Goal: Task Accomplishment & Management: Use online tool/utility

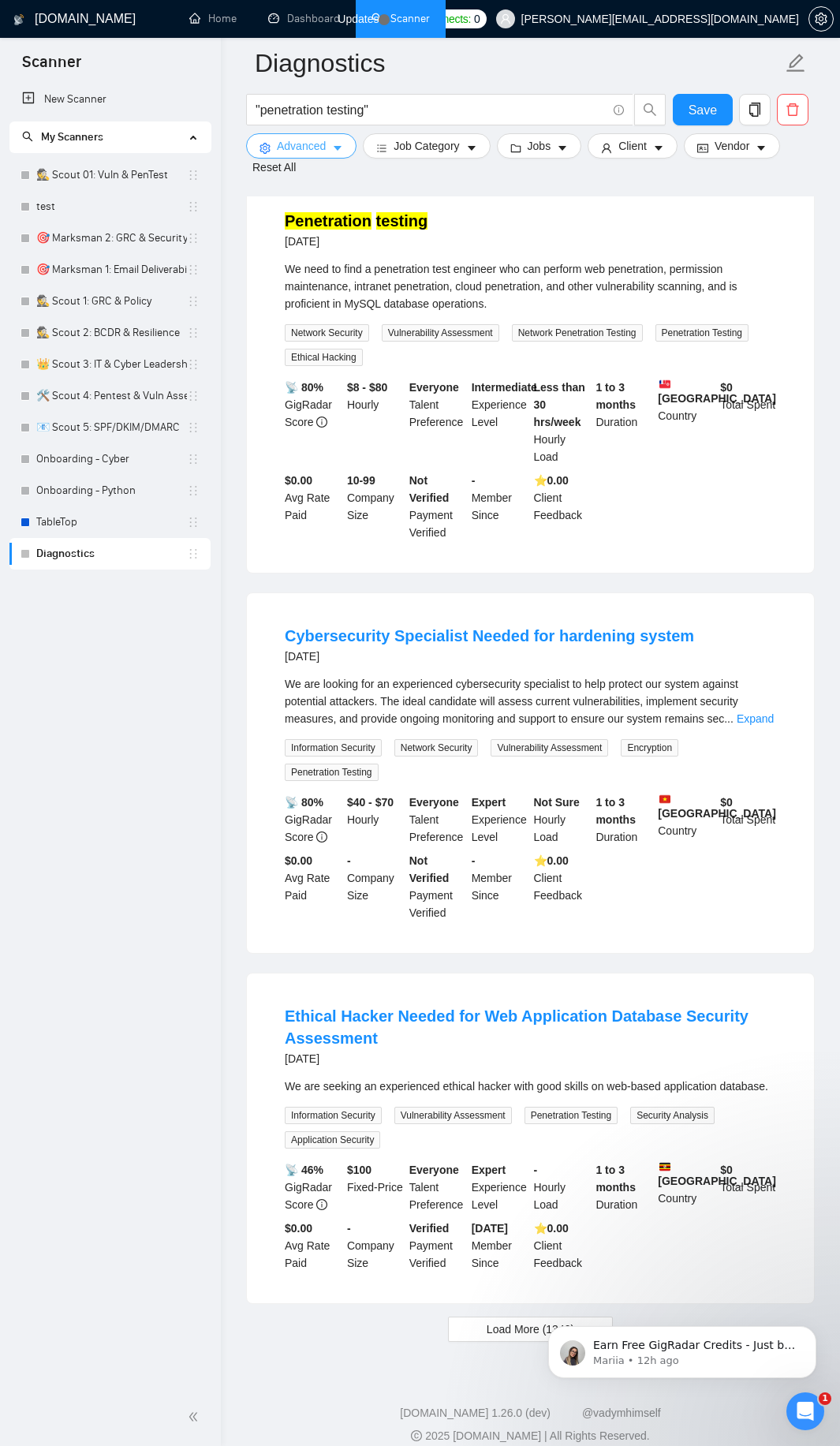
click at [341, 148] on icon "caret-down" at bounding box center [337, 149] width 8 height 5
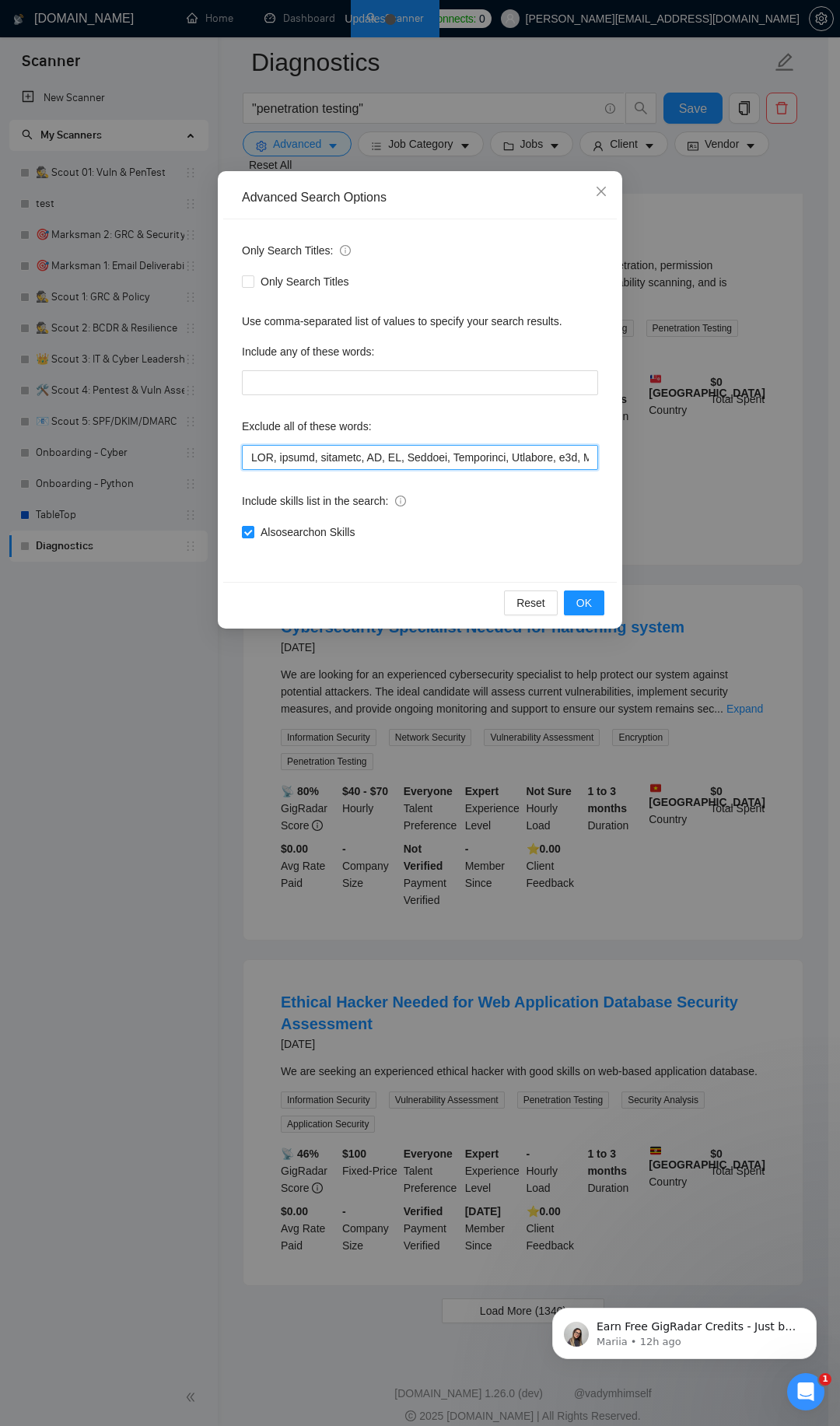
click at [333, 459] on input "text" at bounding box center [420, 457] width 357 height 25
paste input "text"
click at [588, 605] on span "OK" at bounding box center [584, 602] width 16 height 17
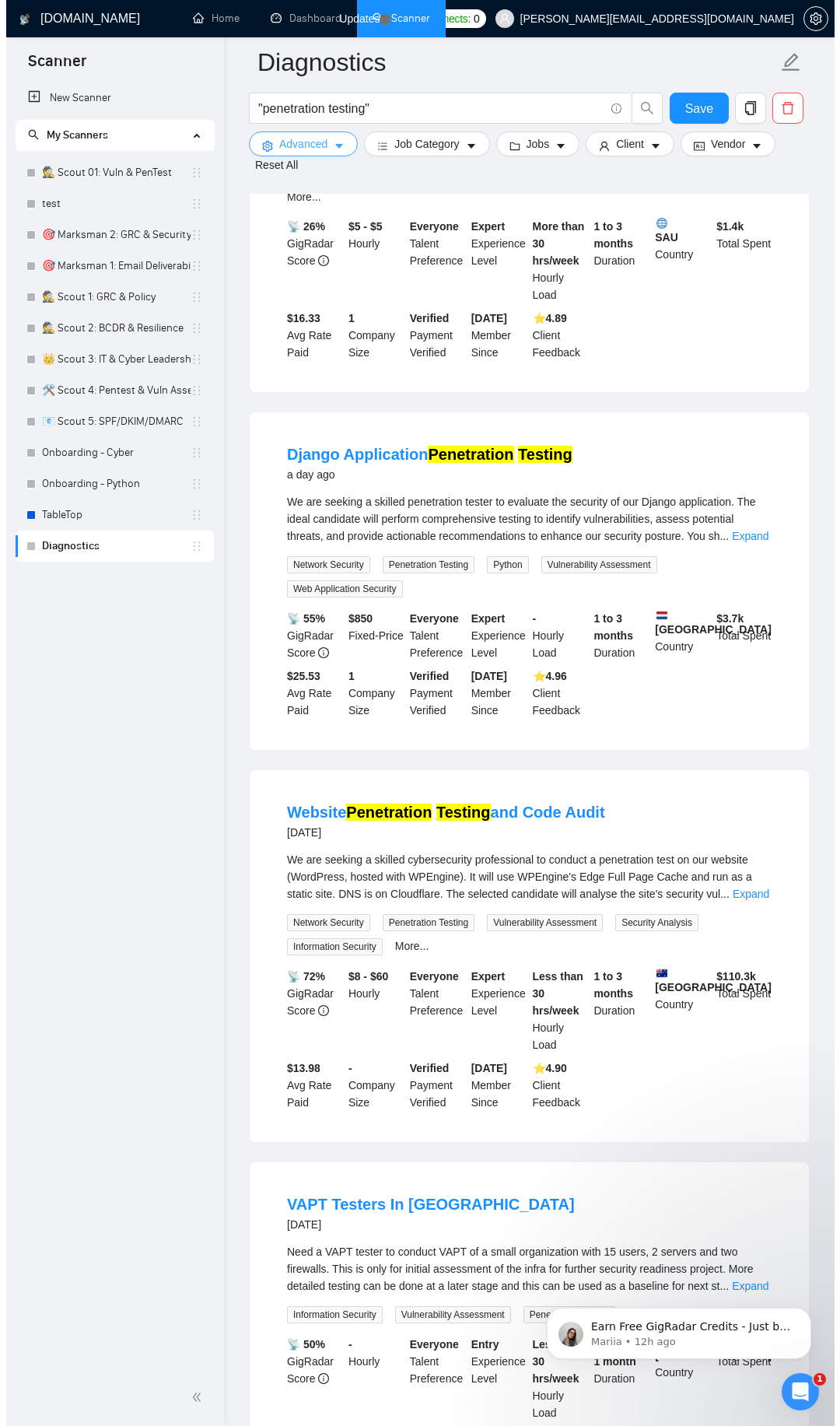
scroll to position [2774, 0]
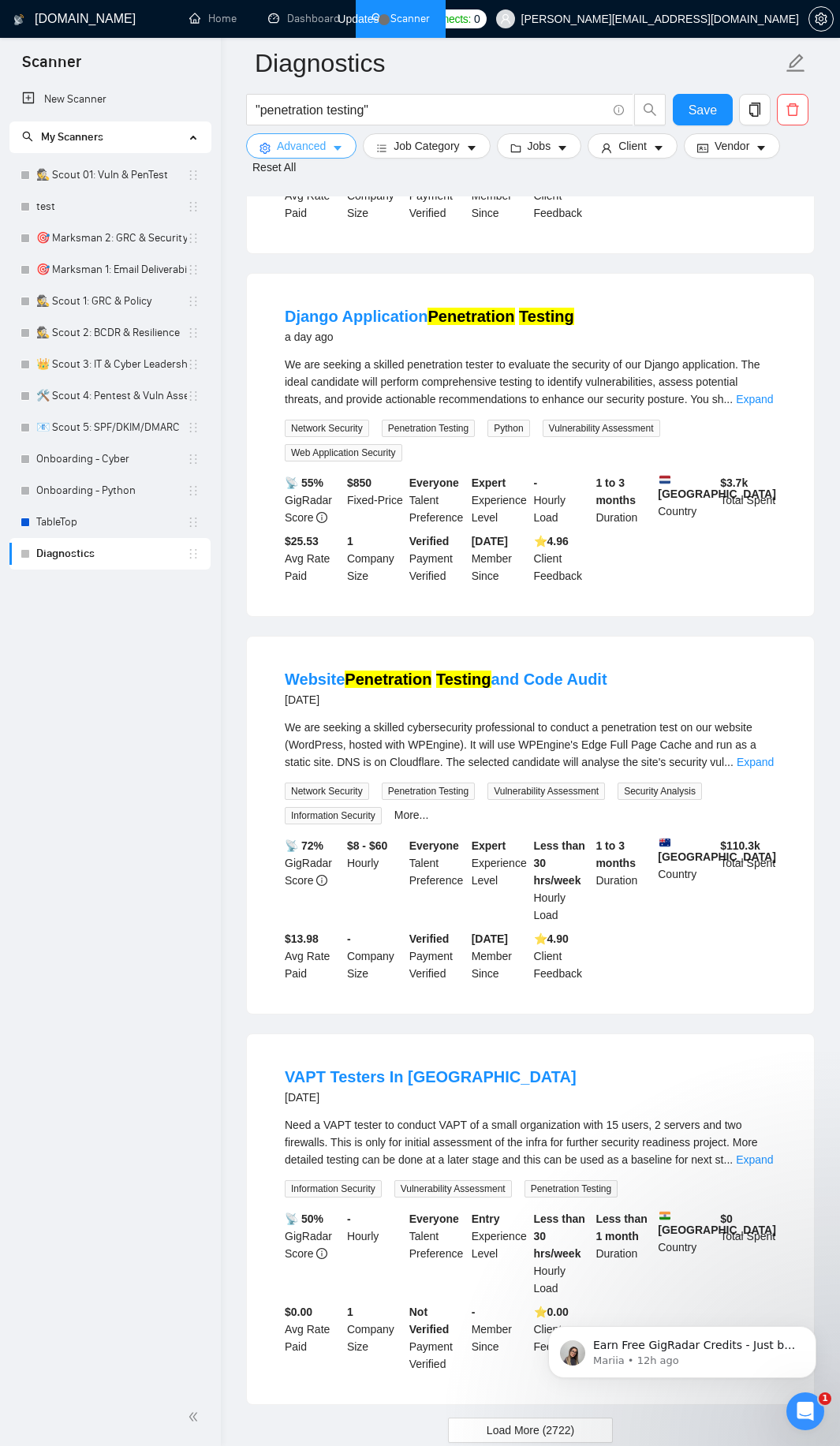
click at [325, 156] on button "Advanced" at bounding box center [301, 146] width 111 height 25
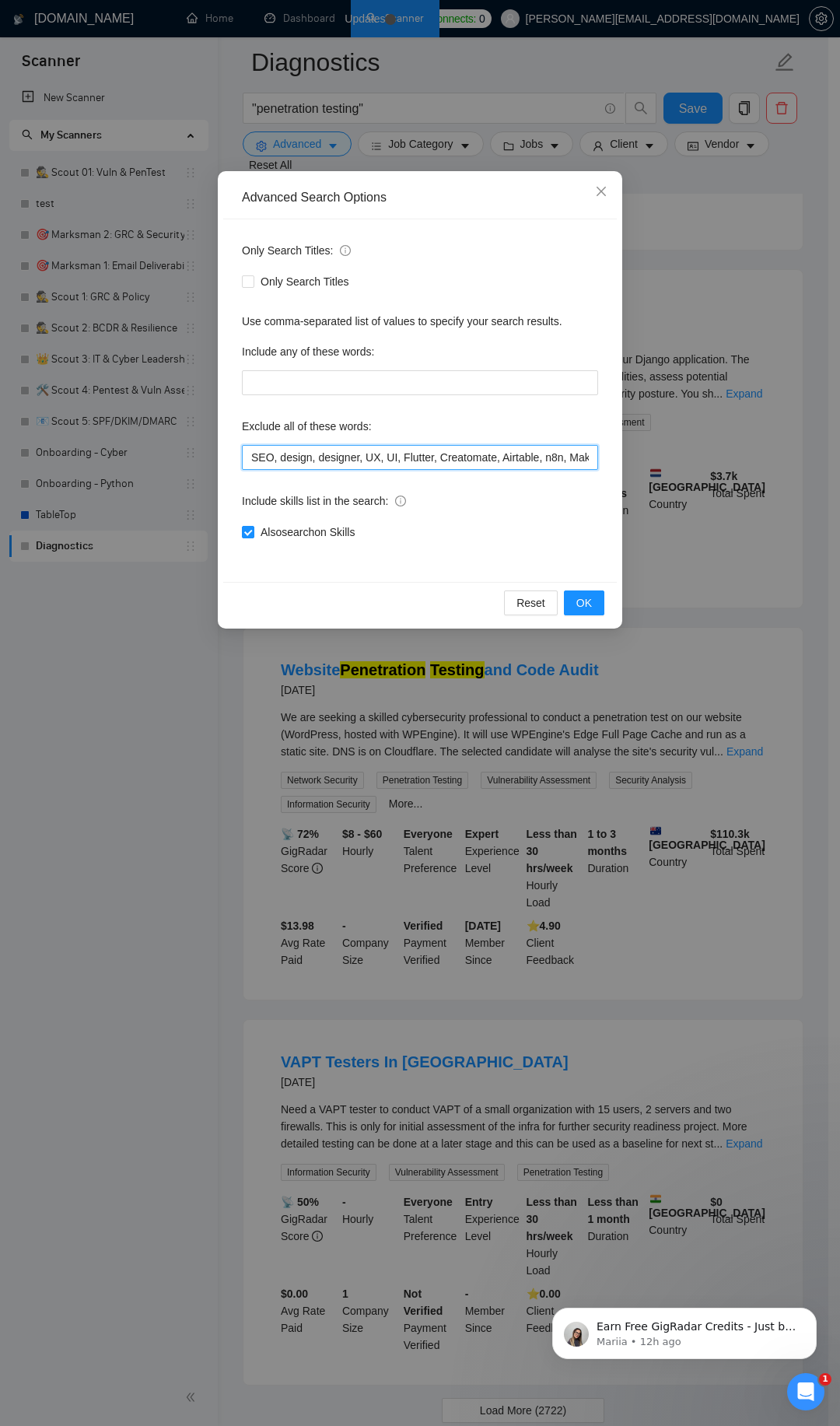
click at [303, 455] on input "SEO, design, designer, UX, UI, Flutter, Creatomate, Airtable, n8n, Make\.com, […" at bounding box center [420, 457] width 357 height 25
paste input "text"
click at [588, 604] on span "OK" at bounding box center [584, 602] width 16 height 17
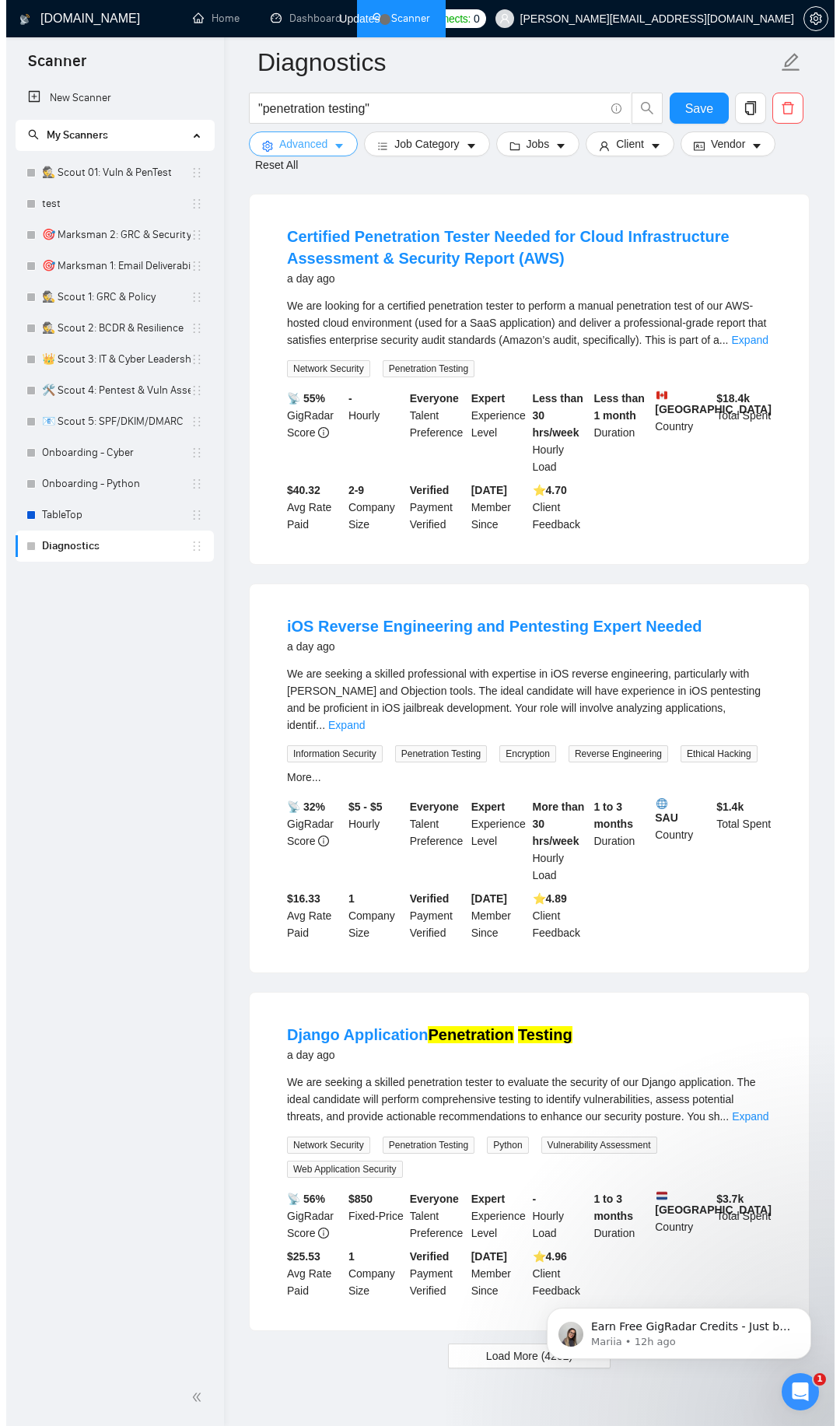
scroll to position [2889, 0]
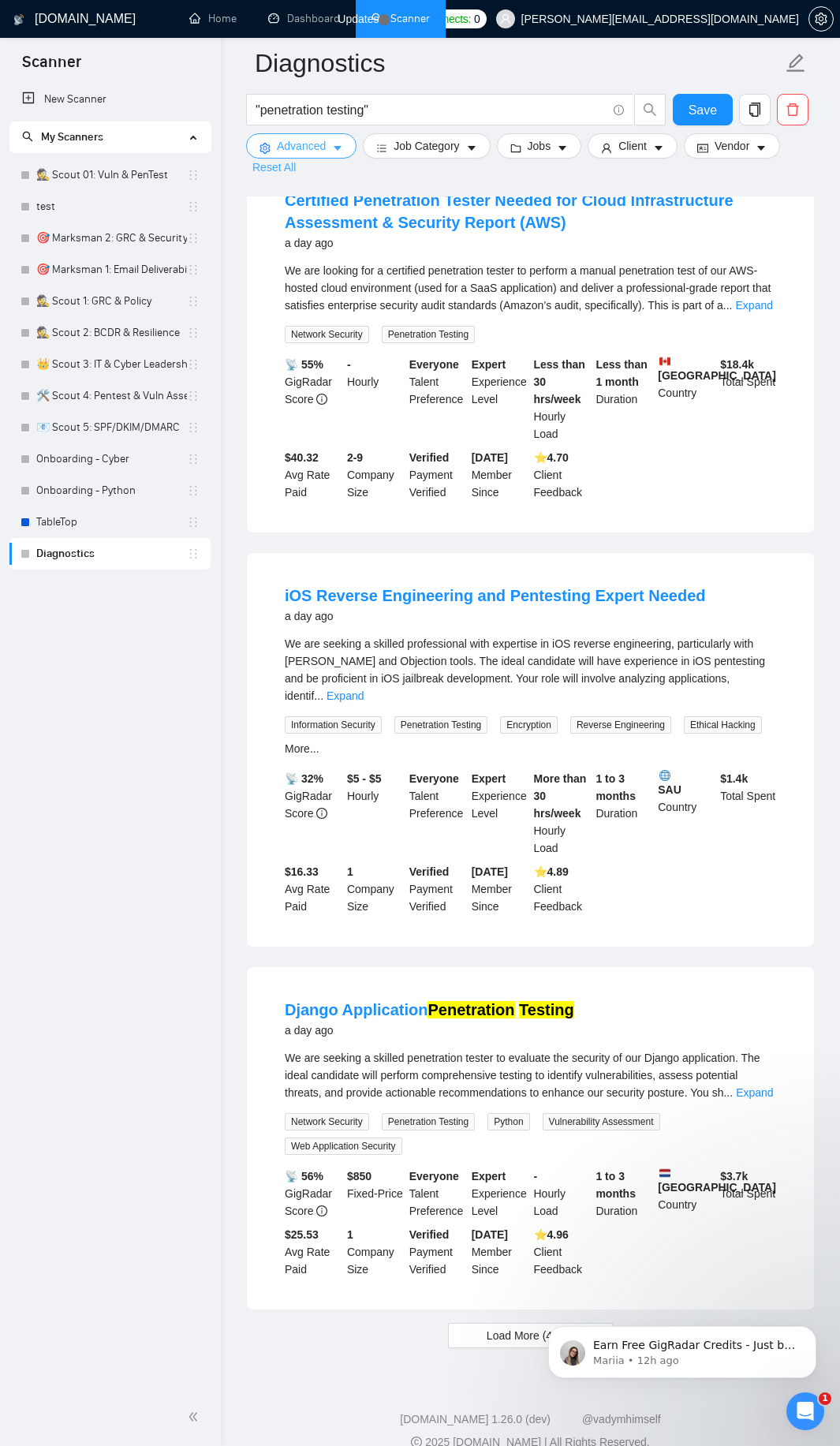
click at [289, 158] on div "Advanced Job Category Jobs Client Vendor Reset All" at bounding box center [528, 154] width 568 height 43
click at [338, 145] on icon "caret-down" at bounding box center [338, 148] width 11 height 11
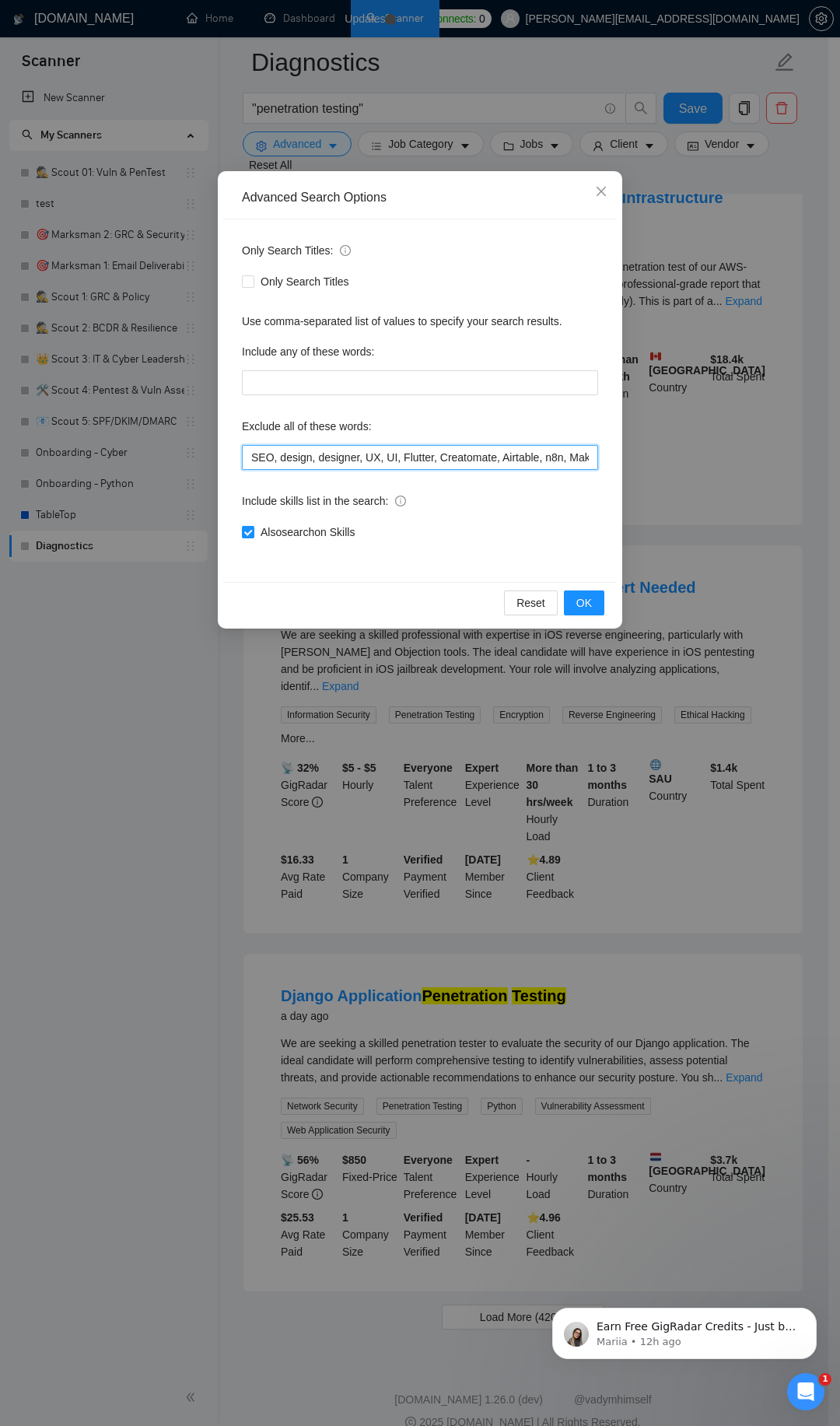
click at [374, 459] on input "SEO, design, designer, UX, UI, Flutter, Creatomate, Airtable, n8n, Make\.com, […" at bounding box center [420, 457] width 357 height 25
paste input "text"
click at [572, 603] on button "OK" at bounding box center [584, 602] width 40 height 25
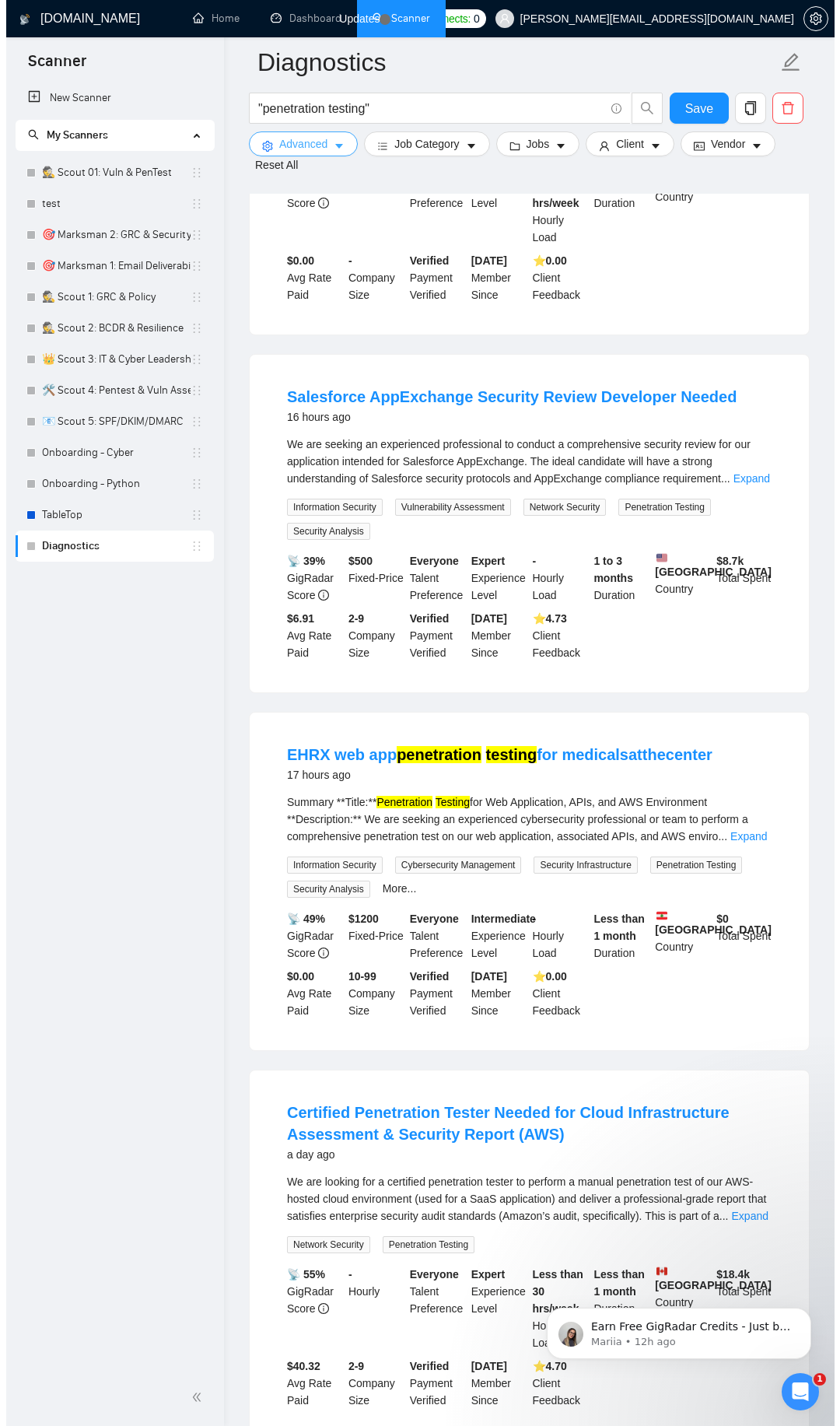
scroll to position [2334, 0]
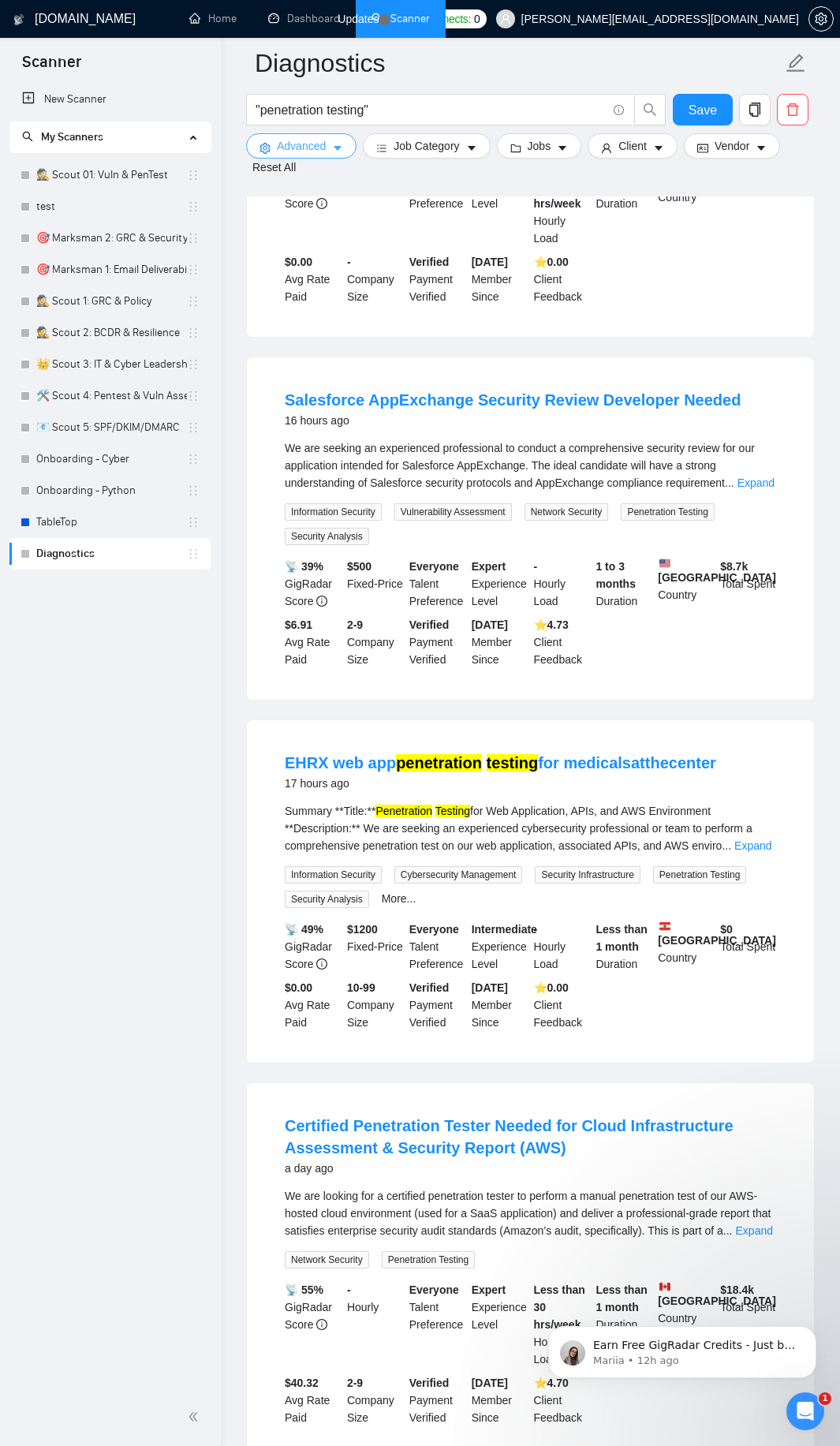
click at [322, 156] on button "Advanced" at bounding box center [301, 146] width 111 height 25
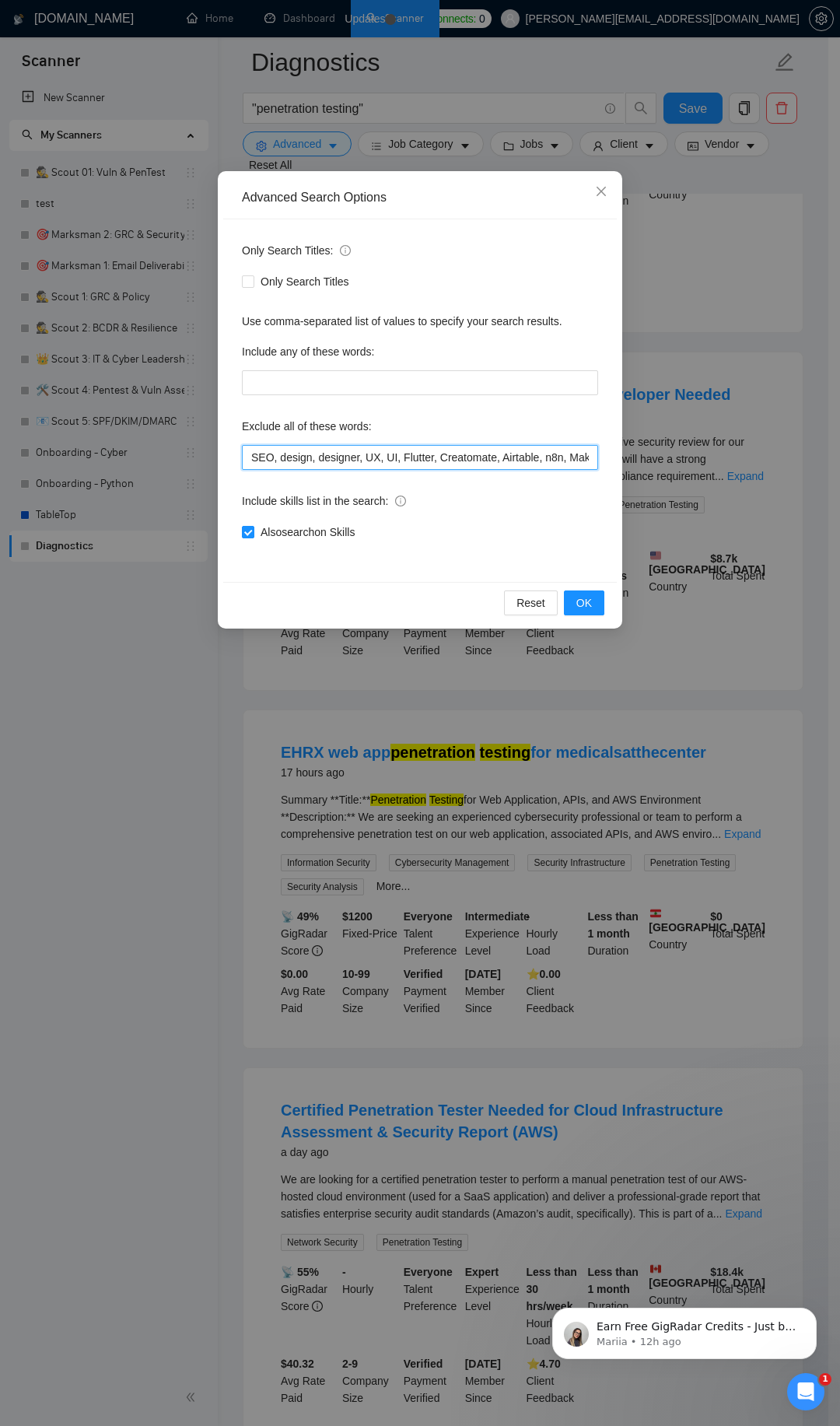
click at [345, 468] on input "SEO, design, designer, UX, UI, Flutter, Creatomate, Airtable, n8n, Make\.com, […" at bounding box center [420, 457] width 357 height 25
click at [354, 451] on input "SEO, design, designer, UX, UI, Flutter, Creatomate, Airtable, n8n, Make\.com, […" at bounding box center [420, 457] width 357 height 25
paste input "FFmpeg, OpenCV, Divi, WP Rocket, speed optimization, plugin, iCal, \.NET, portf…"
click at [579, 602] on span "OK" at bounding box center [584, 602] width 16 height 17
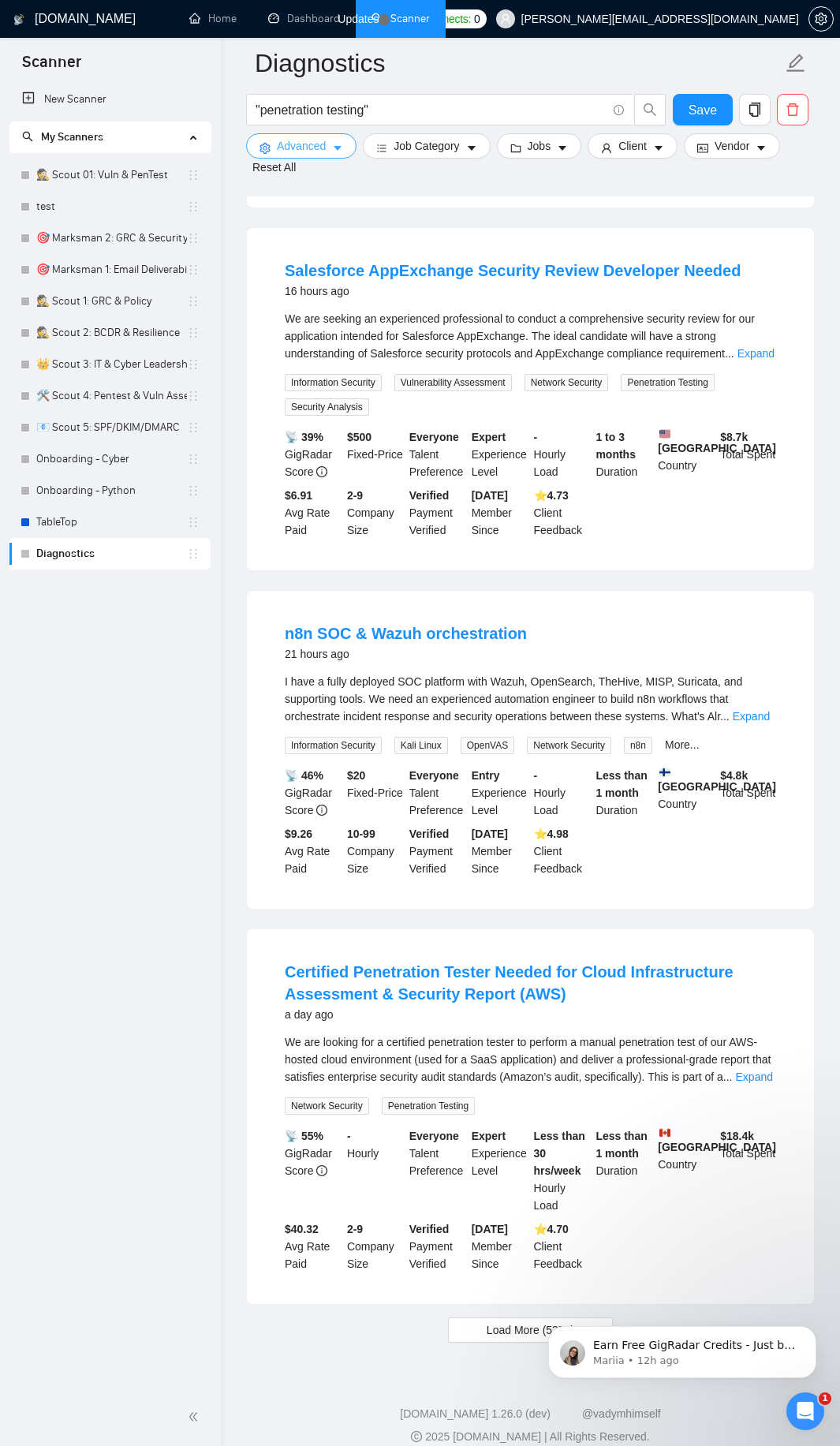
scroll to position [2879, 0]
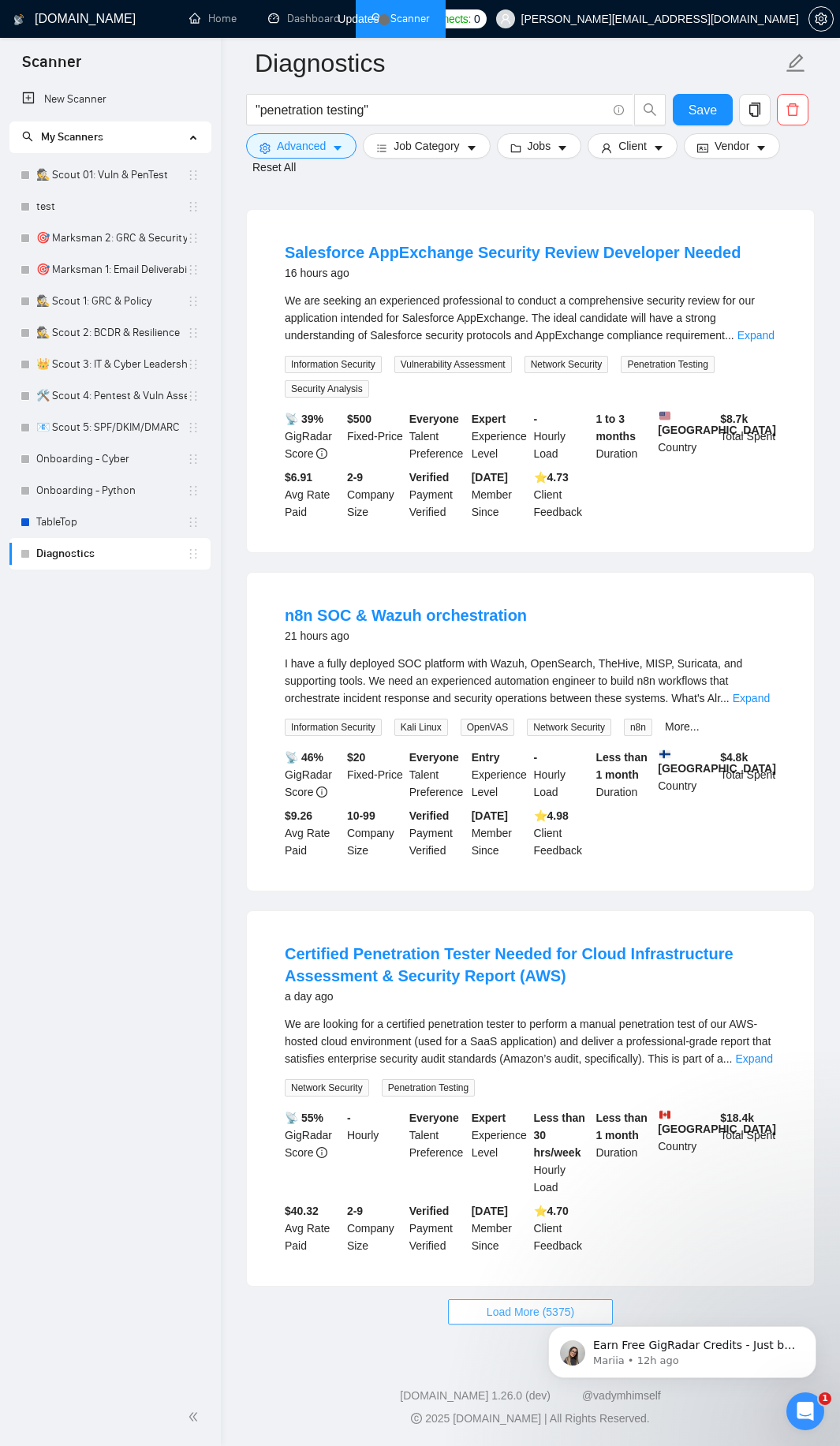
click at [519, 1318] on span "Load More (5375)" at bounding box center [530, 1312] width 88 height 18
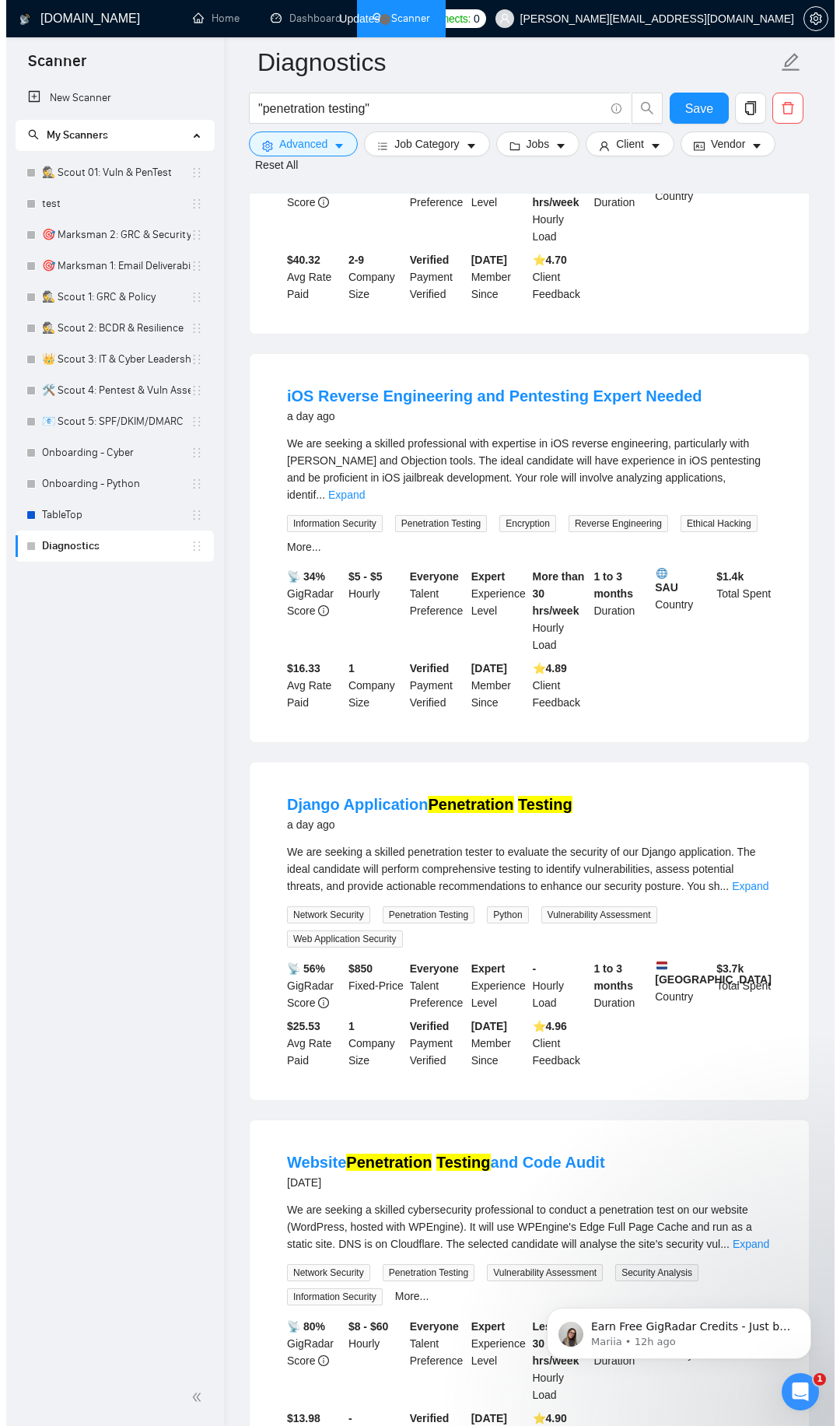
scroll to position [3773, 0]
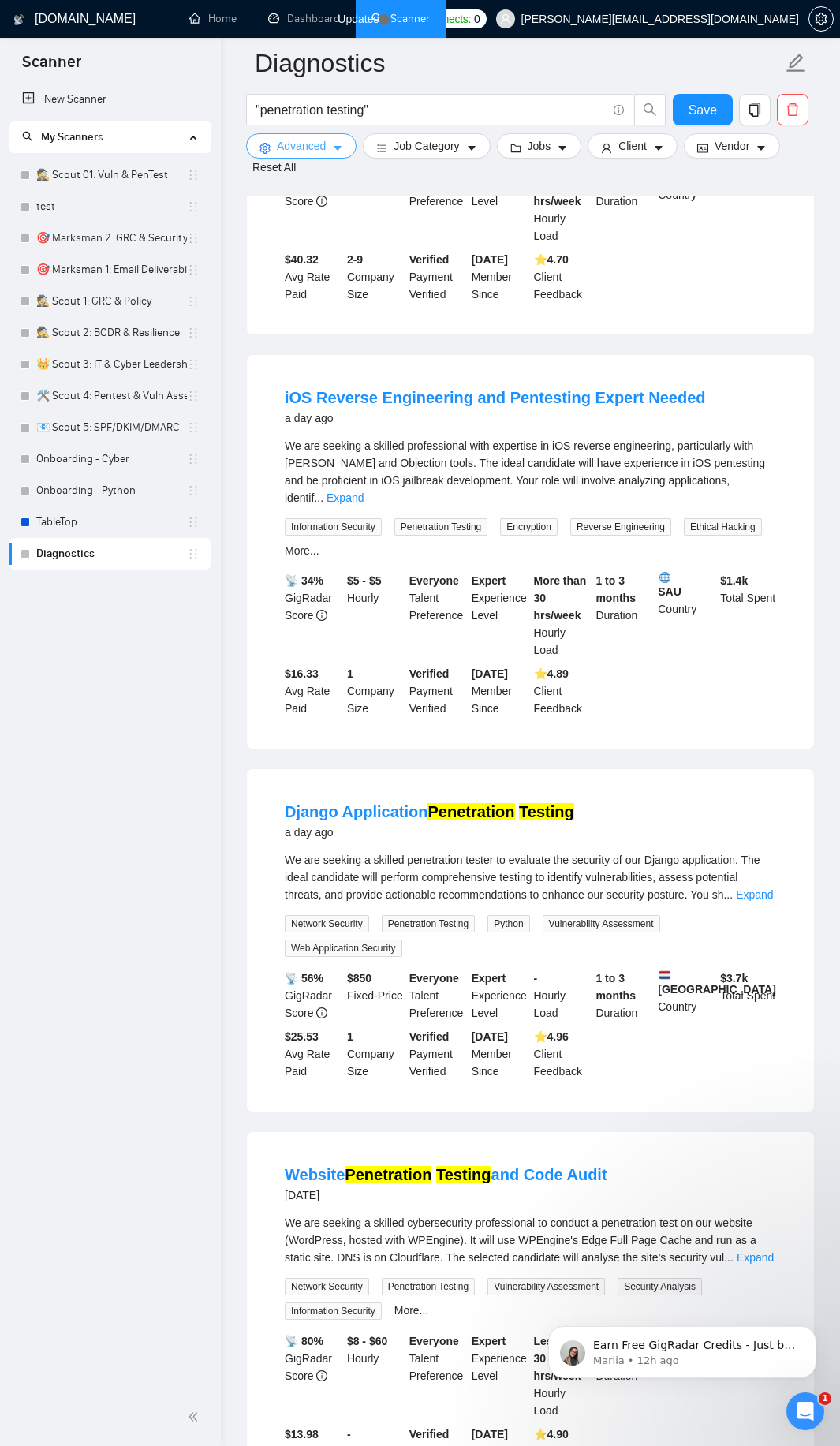
click at [301, 155] on span "Advanced" at bounding box center [301, 146] width 49 height 18
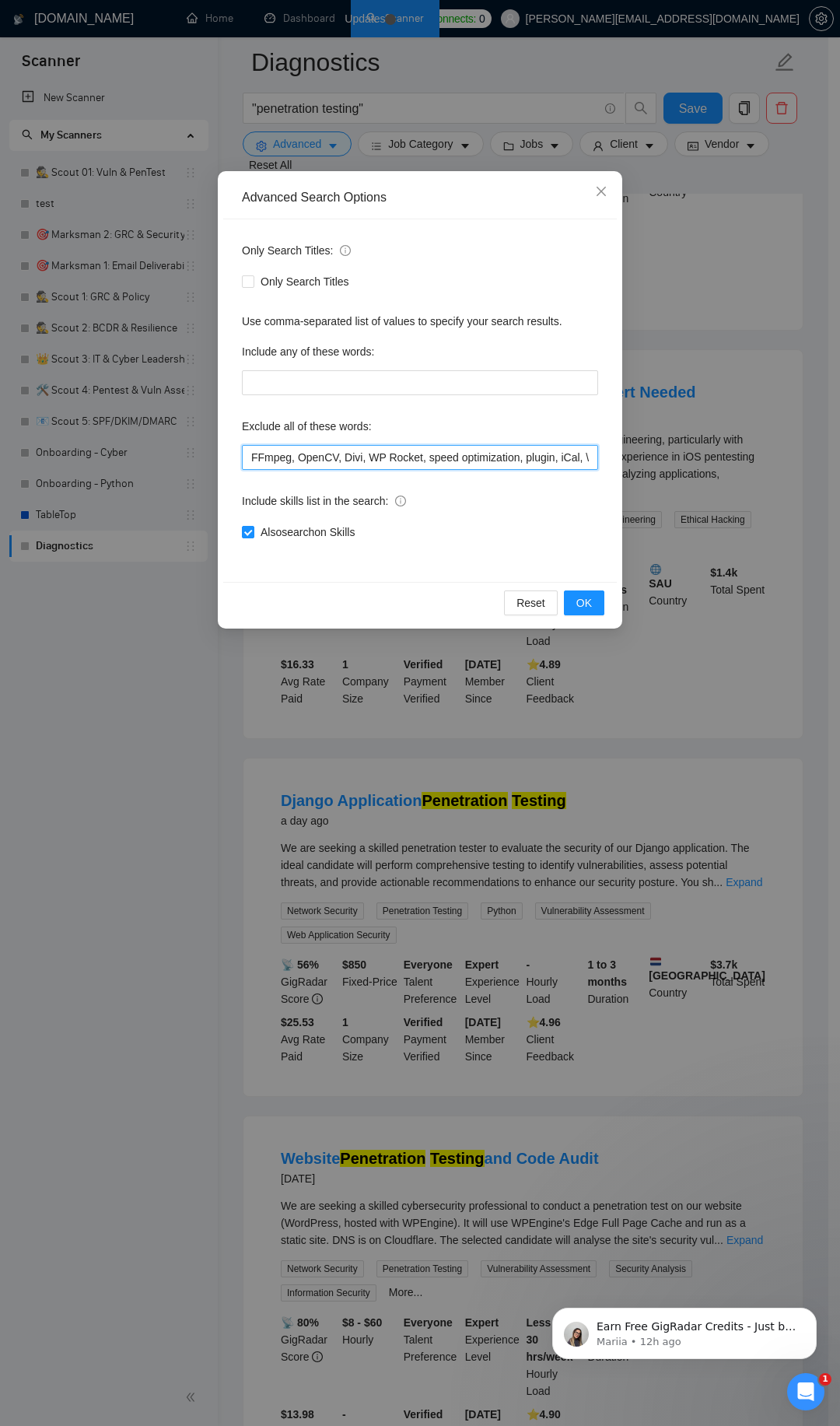
click at [293, 463] on input "FFmpeg, OpenCV, Divi, WP Rocket, speed optimization, plugin, iCal, \.NET, portf…" at bounding box center [420, 457] width 357 height 25
paste input "Landing Page, Google Ads, Interpreter, Interpreting, Translation, Russian, Reac…"
click at [585, 600] on span "OK" at bounding box center [584, 602] width 16 height 17
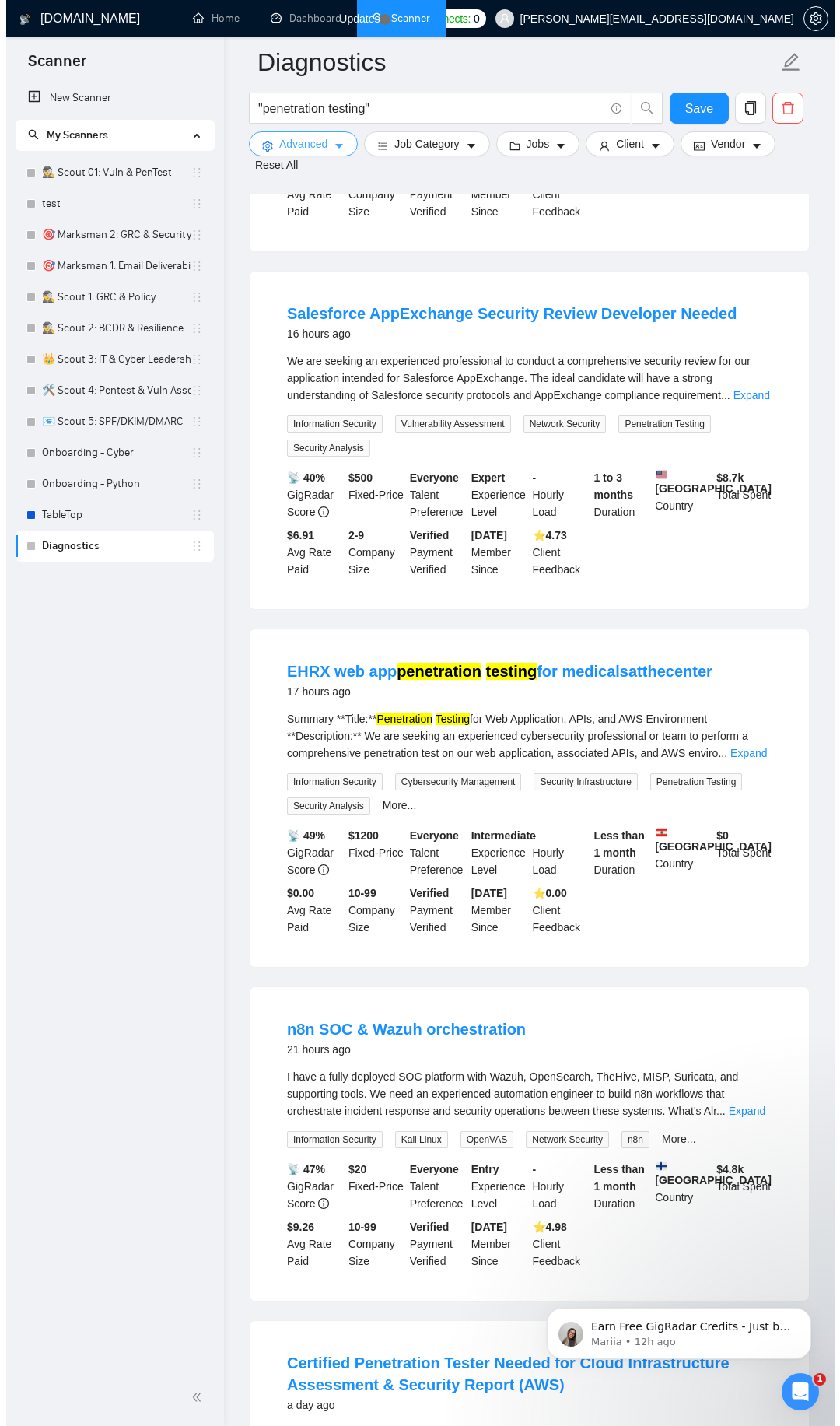
scroll to position [2054, 0]
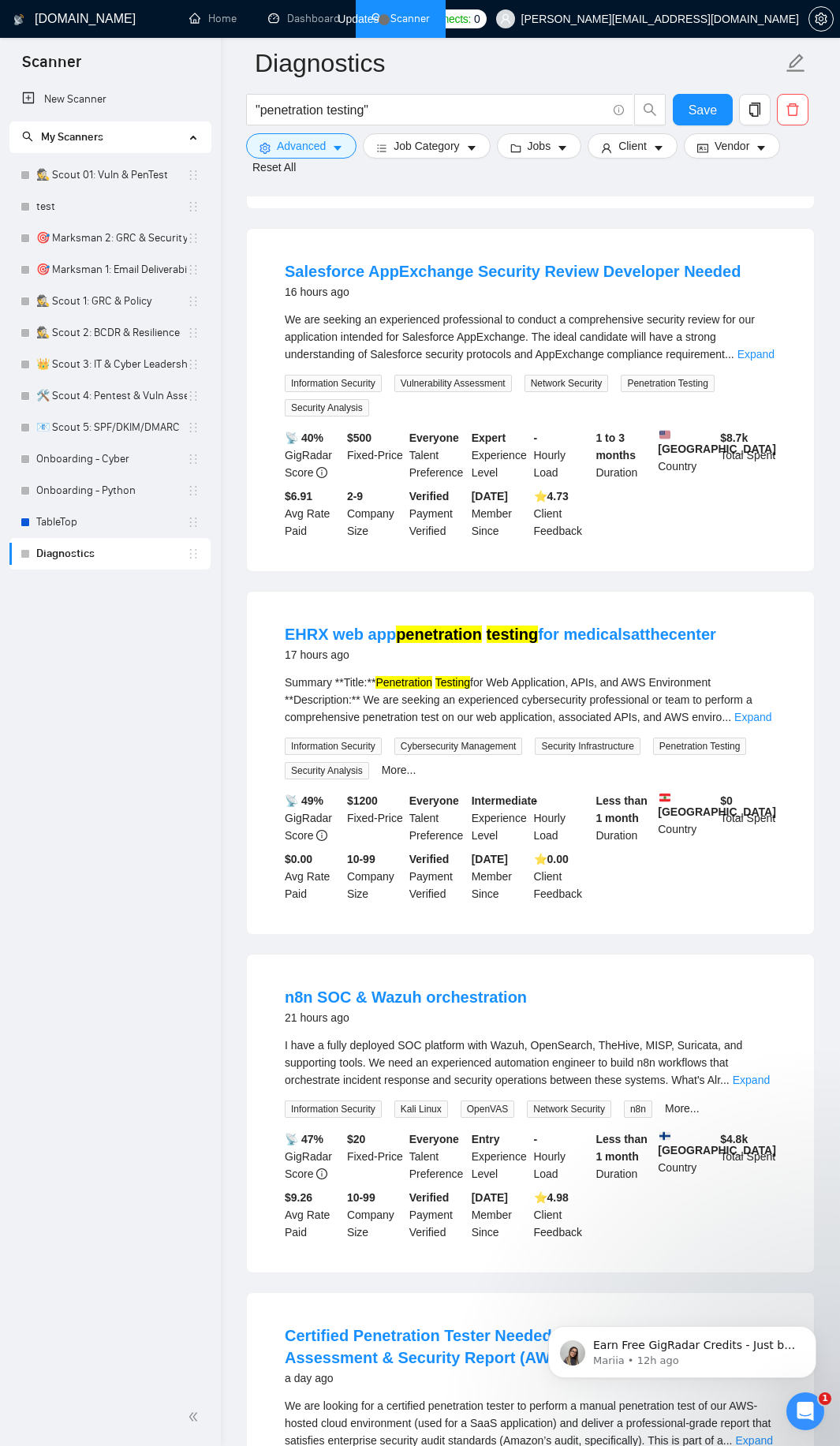
click at [500, 645] on h4 "EHRX web app penetration testing for medicalsatthecenter" at bounding box center [501, 634] width 432 height 23
click at [352, 641] on link "EHRX web app penetration testing for medicalsatthecenter" at bounding box center [501, 634] width 432 height 18
click at [324, 143] on span "Advanced" at bounding box center [301, 146] width 49 height 18
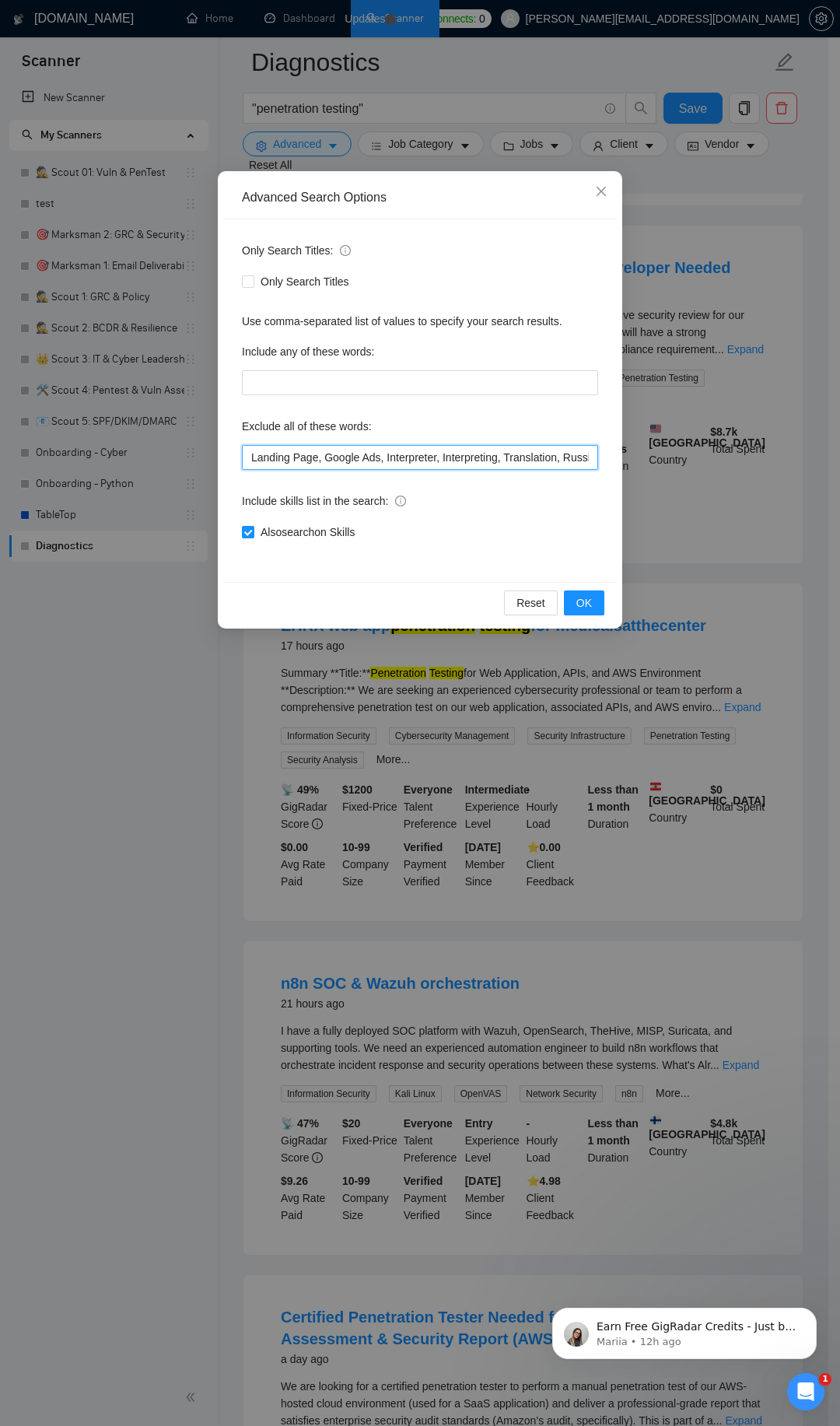
click at [414, 460] on input "Landing Page, Google Ads, Interpreter, Interpreting, Translation, Russian, Reac…" at bounding box center [420, 457] width 357 height 25
paste input "SEO, design, designer, UX, UI, Flutter, Creatomate, Airtable, n8n, Make\.com, […"
click at [584, 595] on span "OK" at bounding box center [584, 602] width 16 height 17
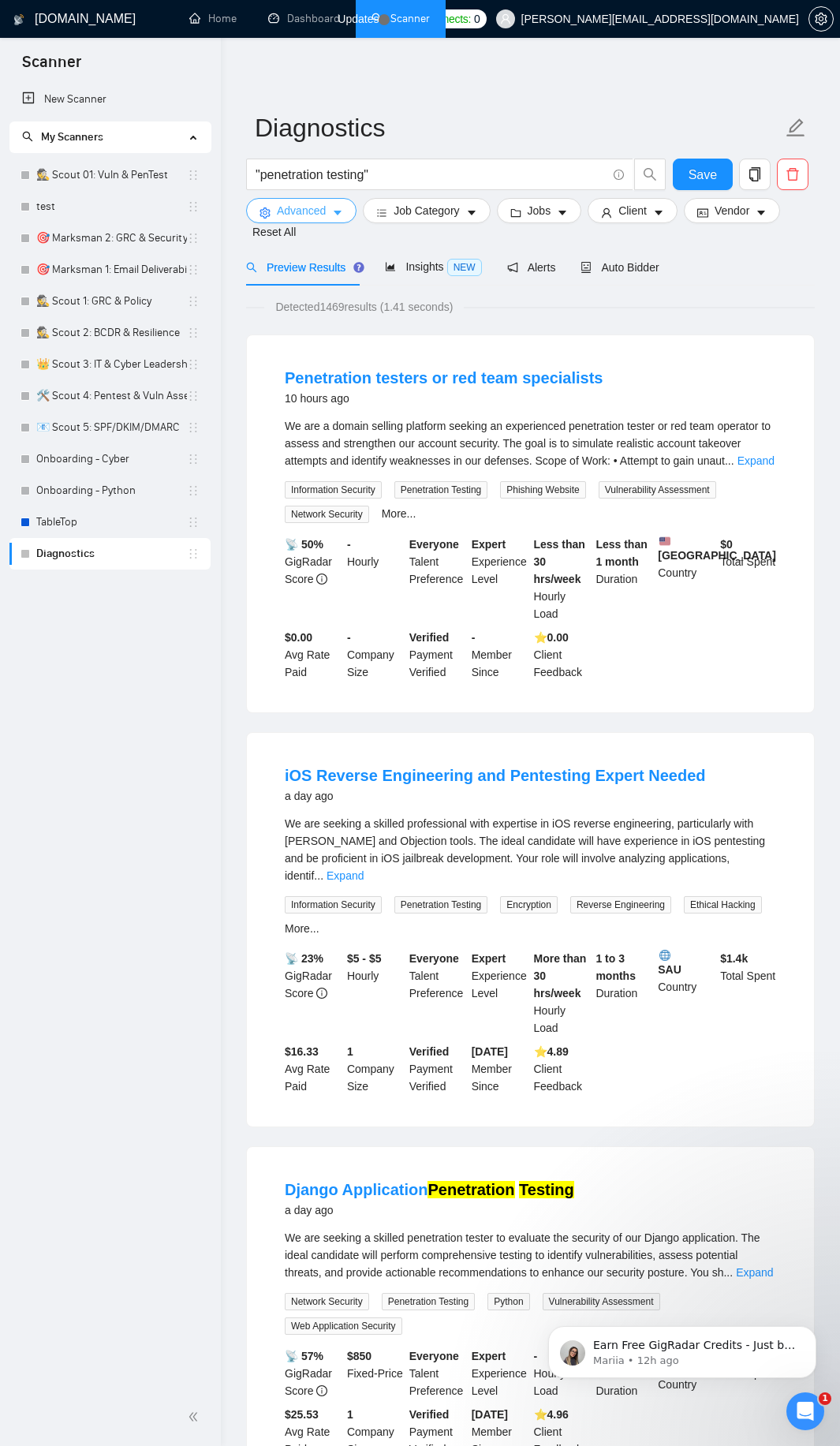
click at [288, 210] on span "Advanced" at bounding box center [301, 210] width 49 height 18
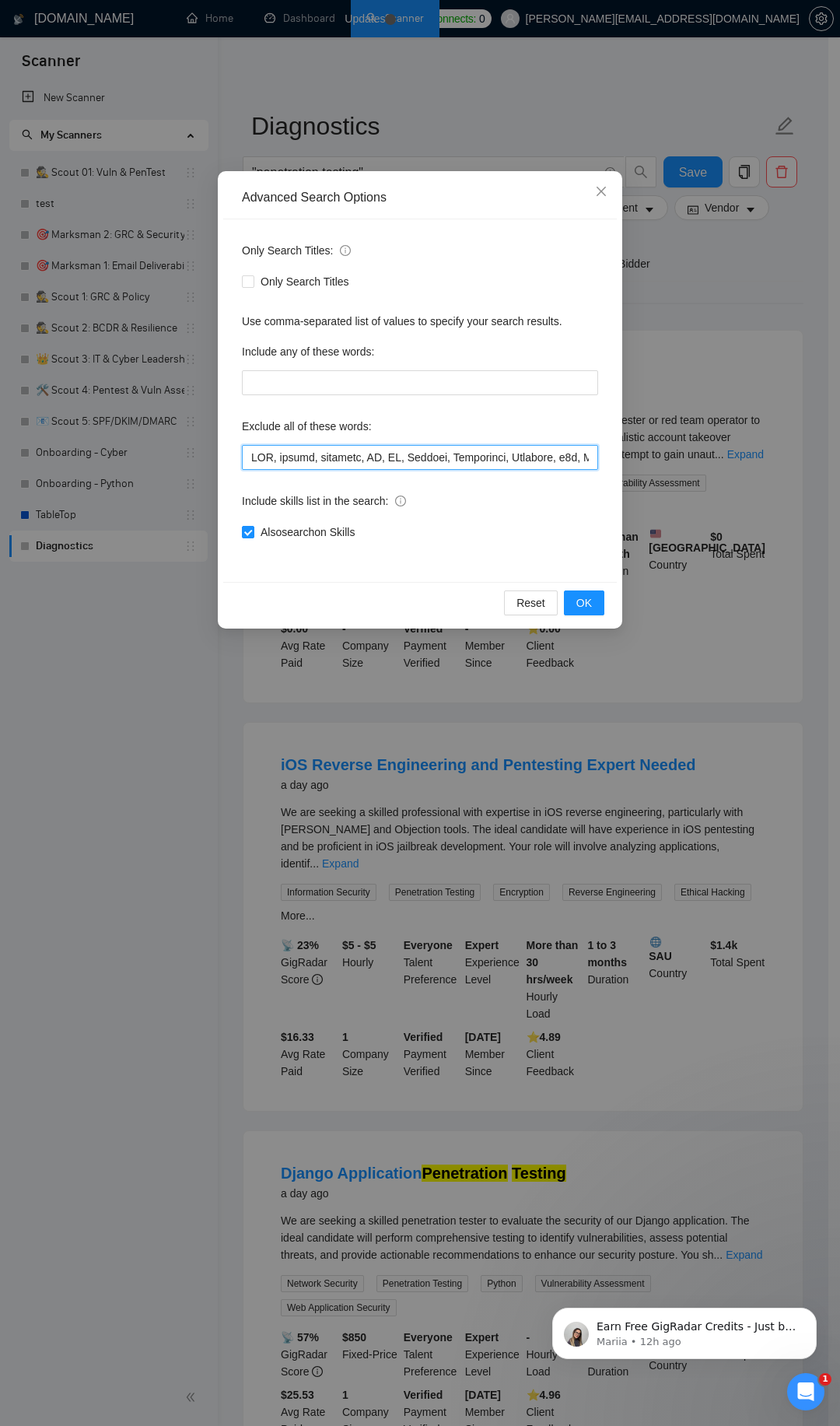
click at [299, 460] on input "text" at bounding box center [420, 457] width 357 height 25
paste input ""Public Relations", media, journalist, "Press Release", ISO, compliance, govern…"
click at [589, 592] on button "OK" at bounding box center [584, 602] width 40 height 25
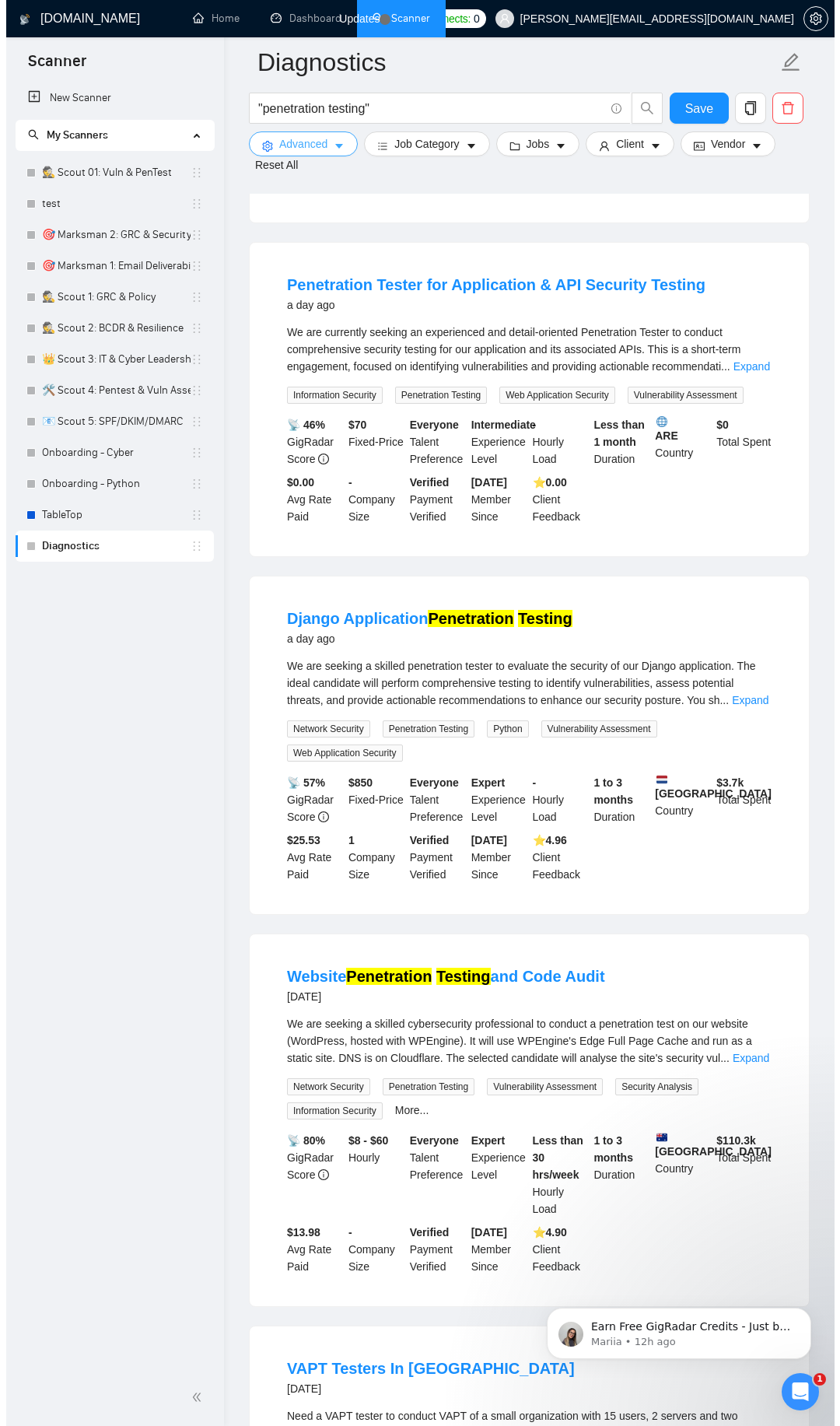
scroll to position [1307, 0]
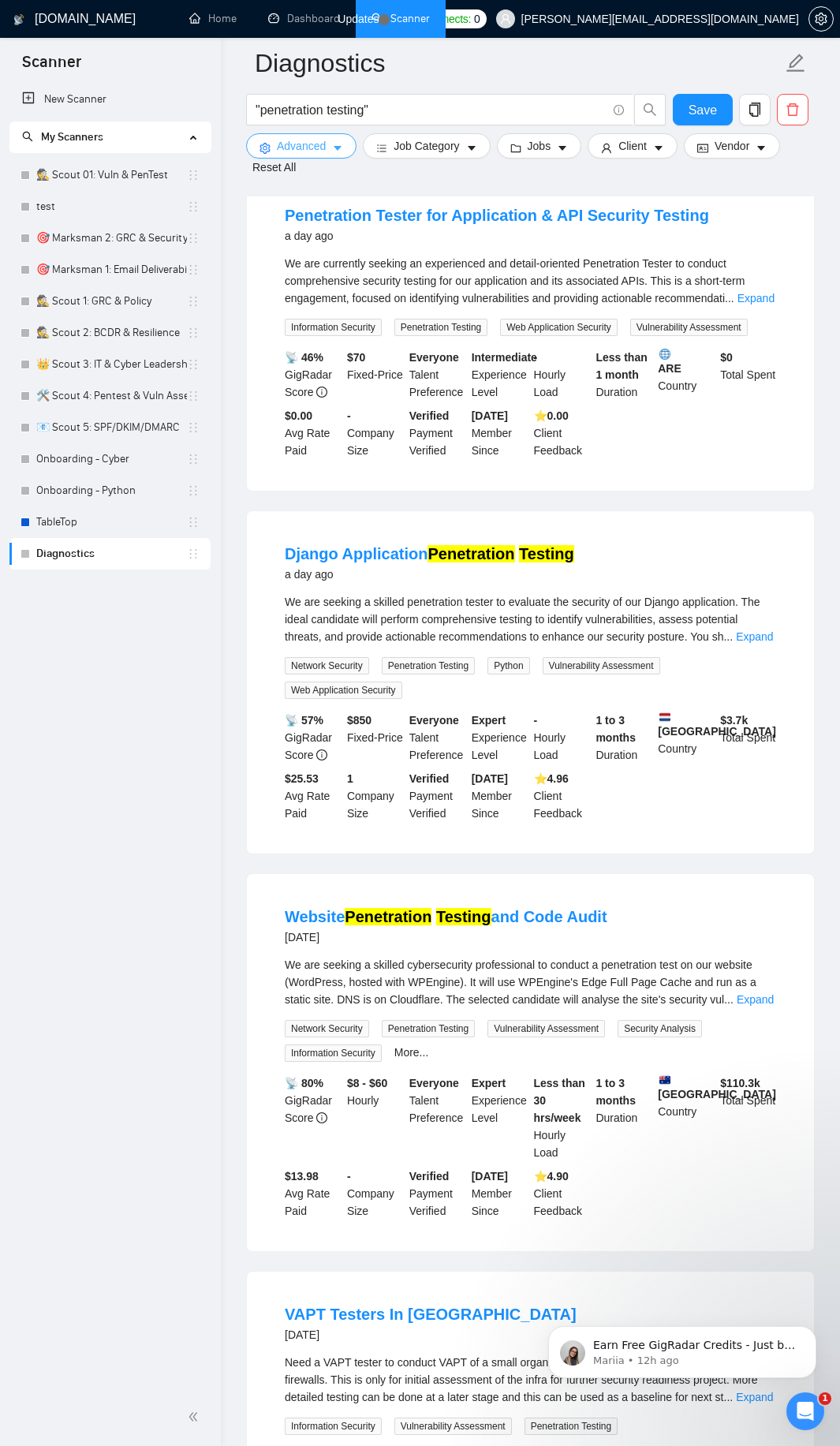
click at [329, 157] on button "Advanced" at bounding box center [301, 146] width 111 height 25
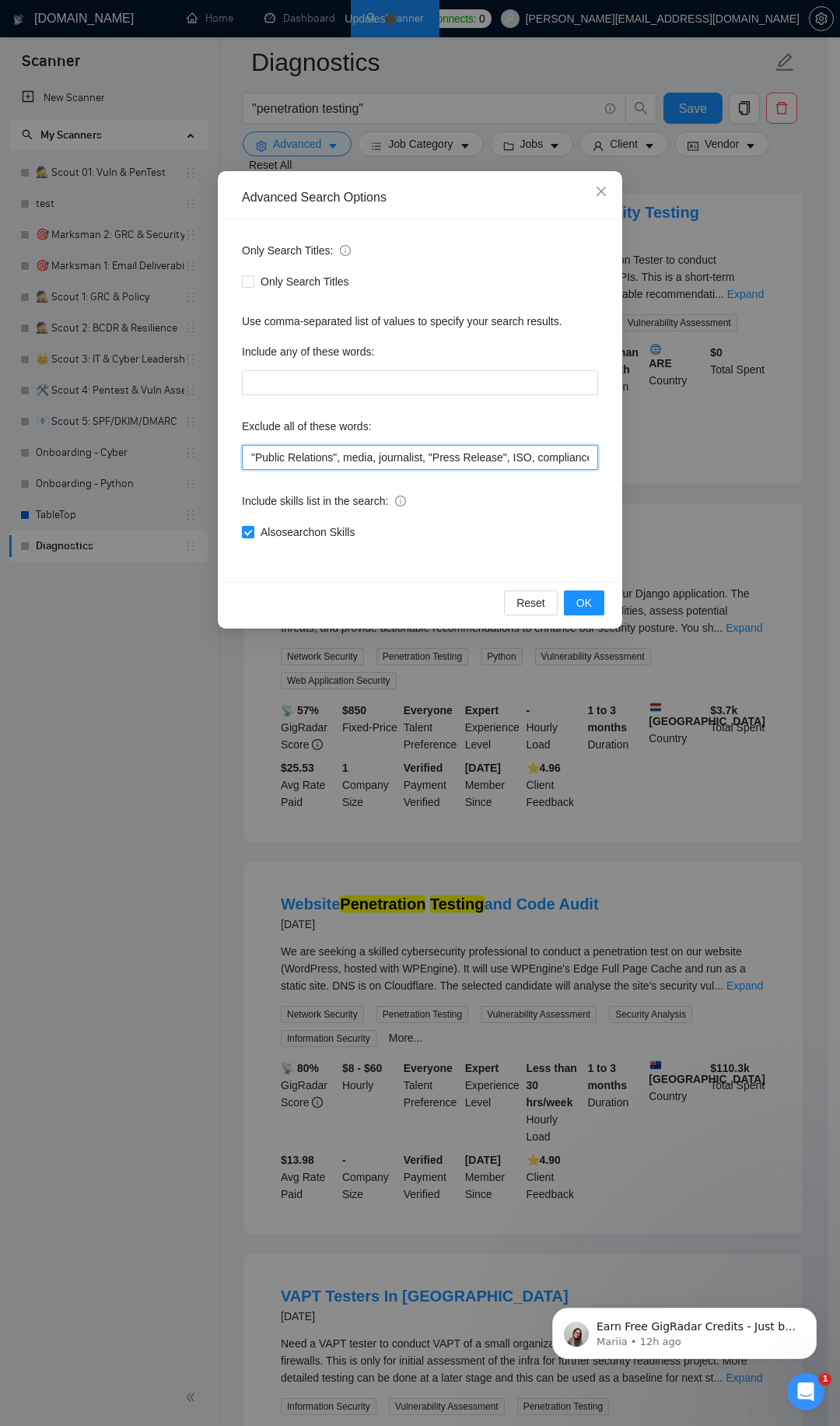
click at [309, 453] on input ""Public Relations", media, journalist, "Press Release", ISO, compliance, govern…" at bounding box center [420, 457] width 357 height 25
paste input "text"
click at [588, 604] on span "OK" at bounding box center [584, 602] width 16 height 17
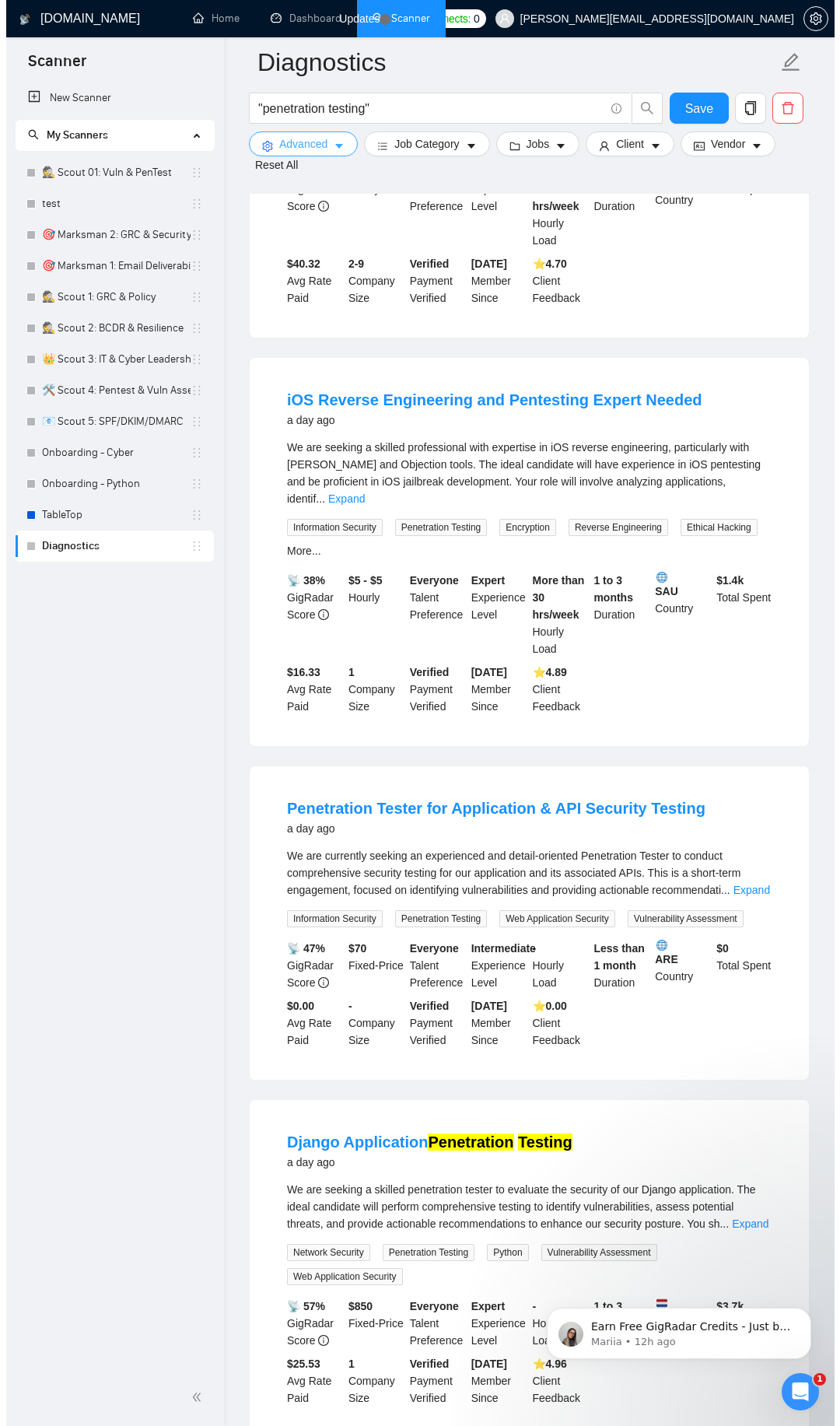
scroll to position [1493, 0]
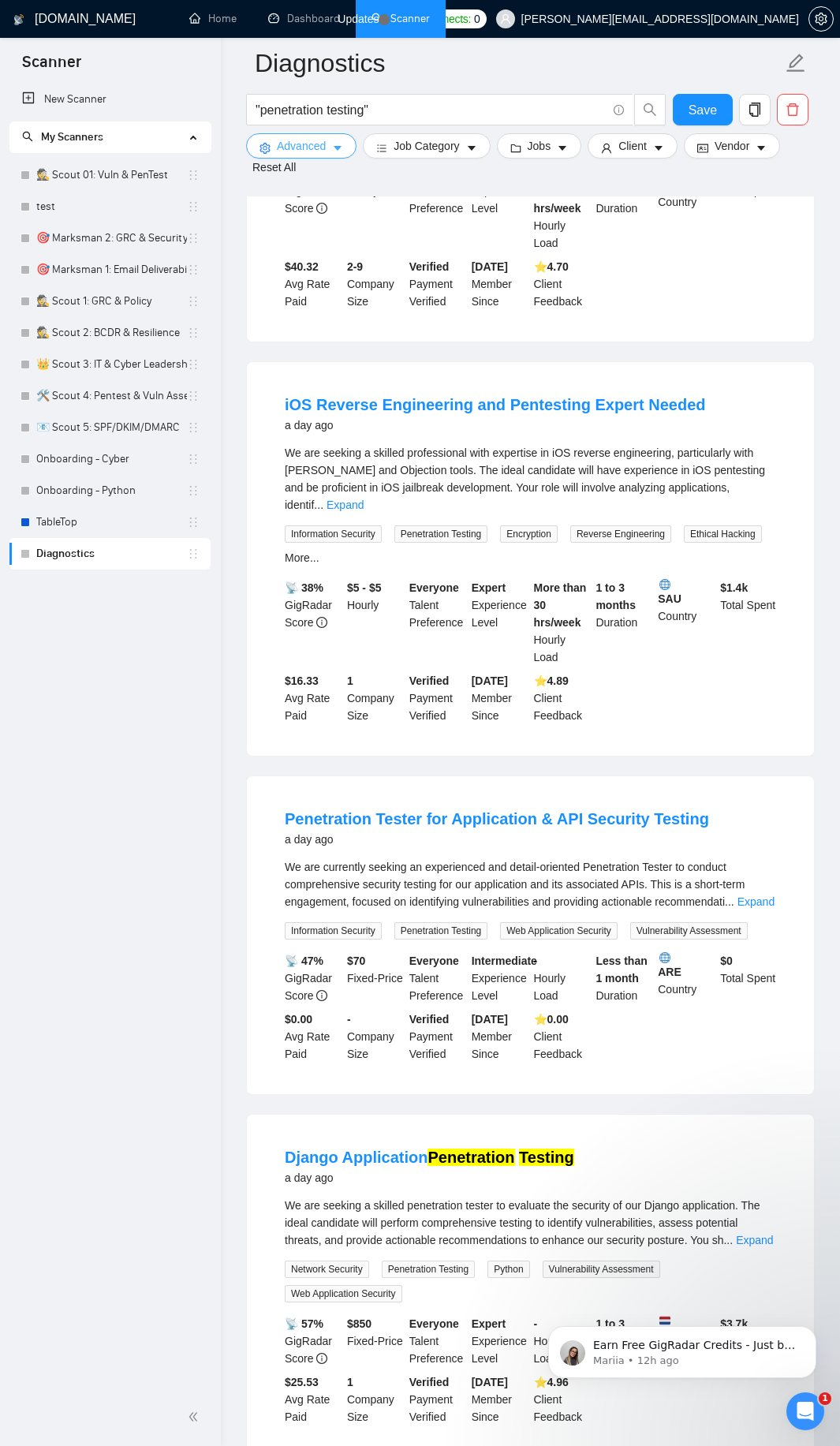
click at [324, 150] on span "Advanced" at bounding box center [301, 146] width 49 height 18
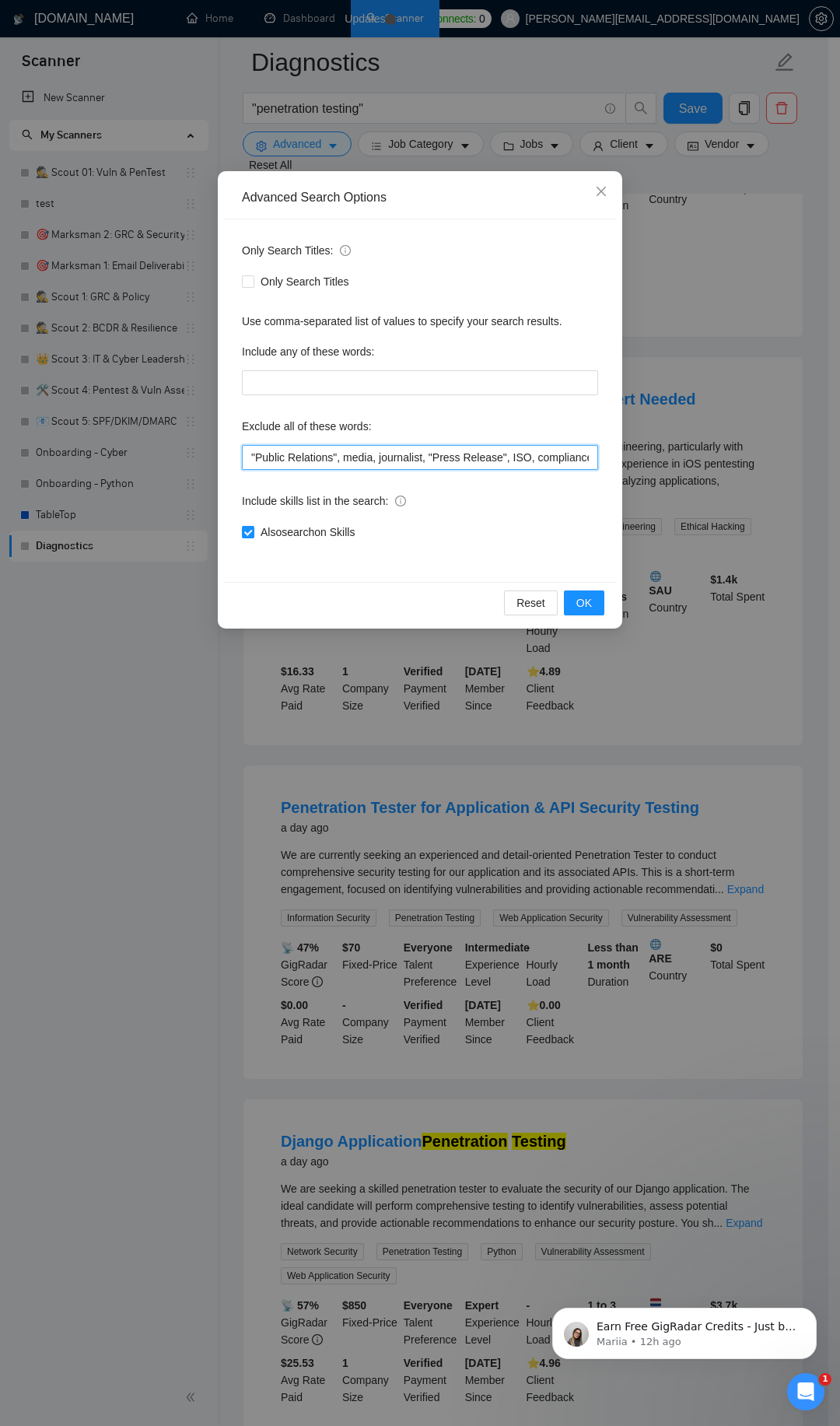
click at [352, 451] on input ""Public Relations", media, journalist, "Press Release", ISO, compliance, govern…" at bounding box center [420, 457] width 357 height 25
paste input "FFmpeg, OpenCV, Divi, "WP Rocket", "speed optimization", plugin, iCal, \.NET, p…"
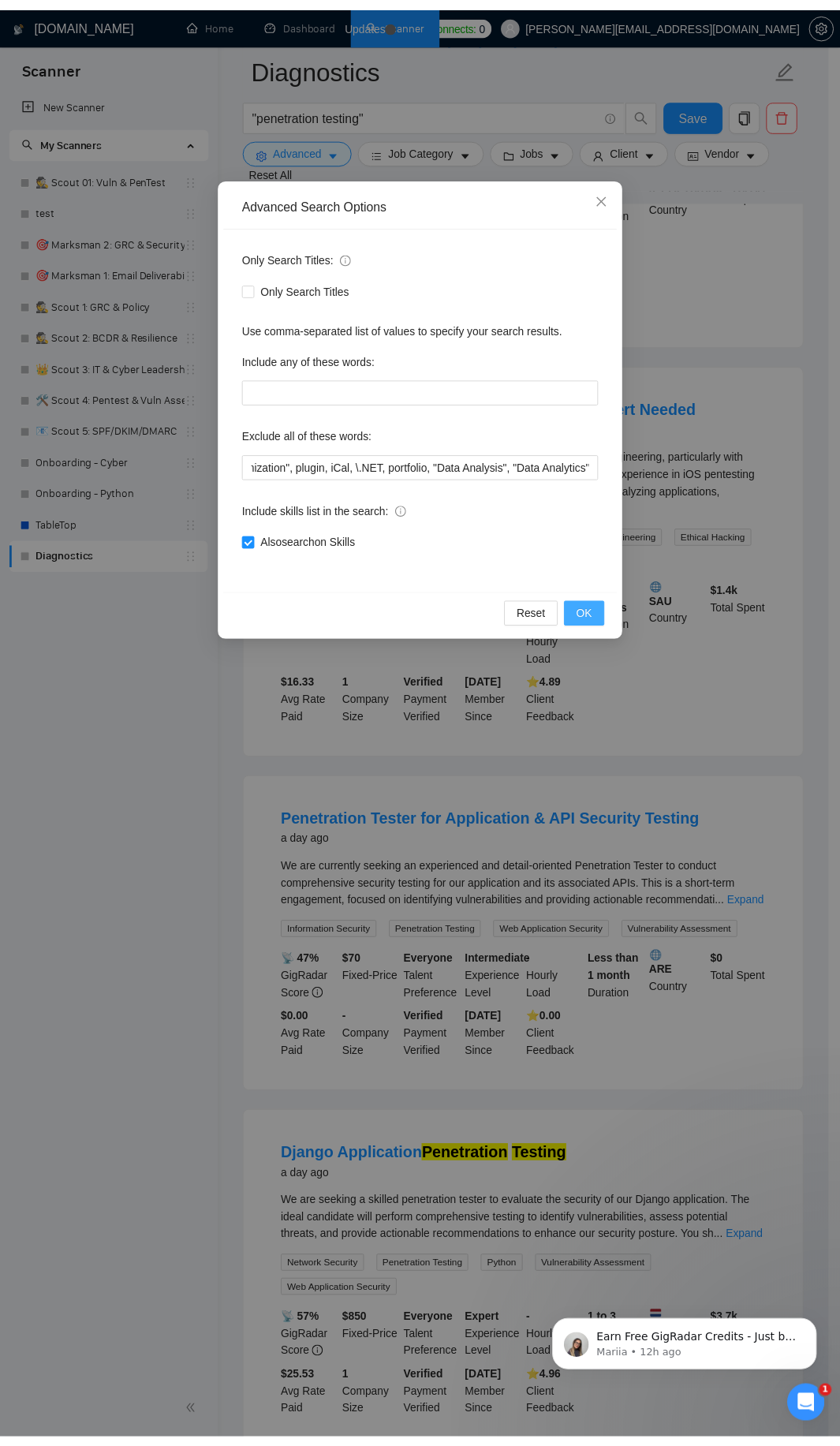
scroll to position [0, 0]
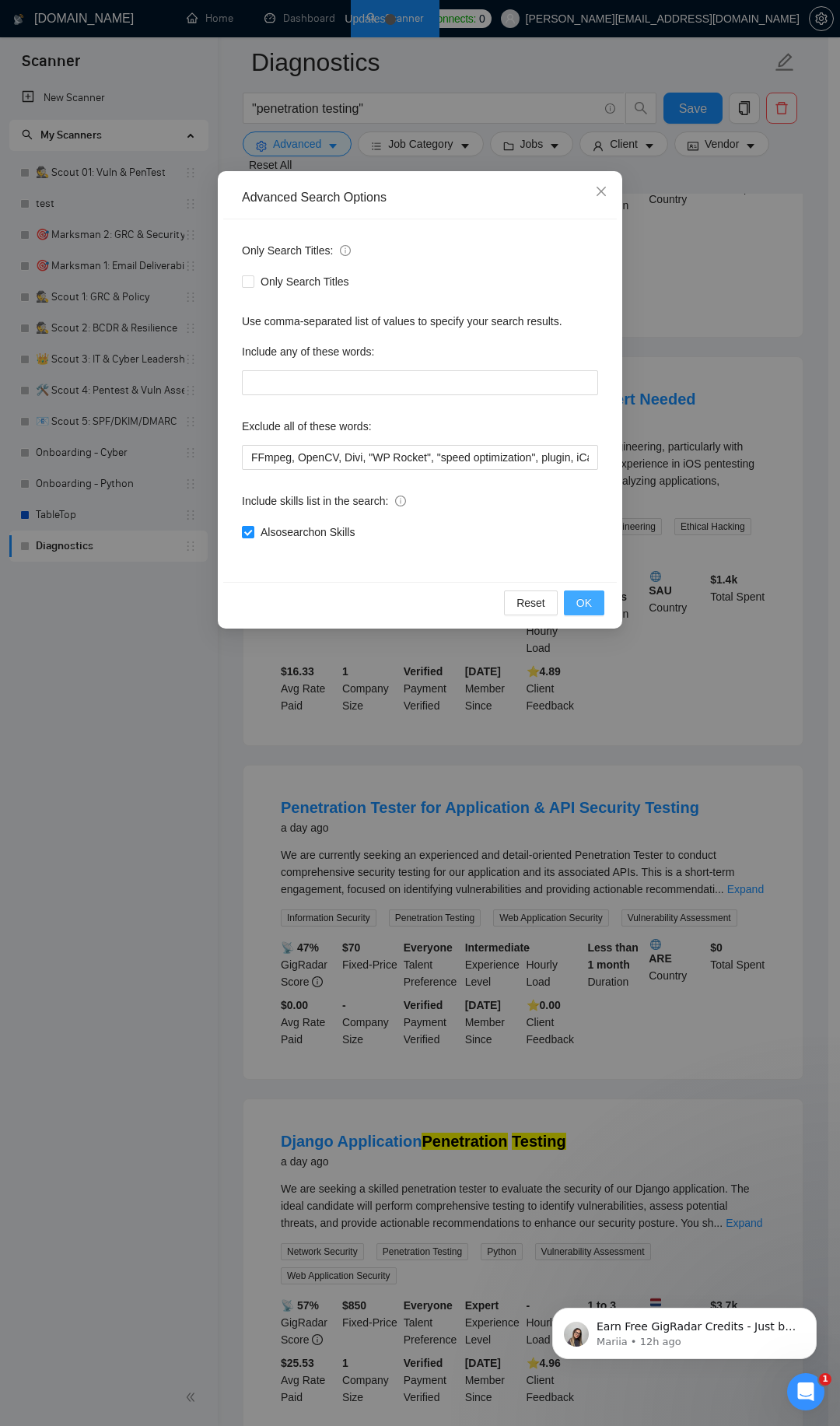
click at [584, 614] on button "OK" at bounding box center [584, 602] width 40 height 25
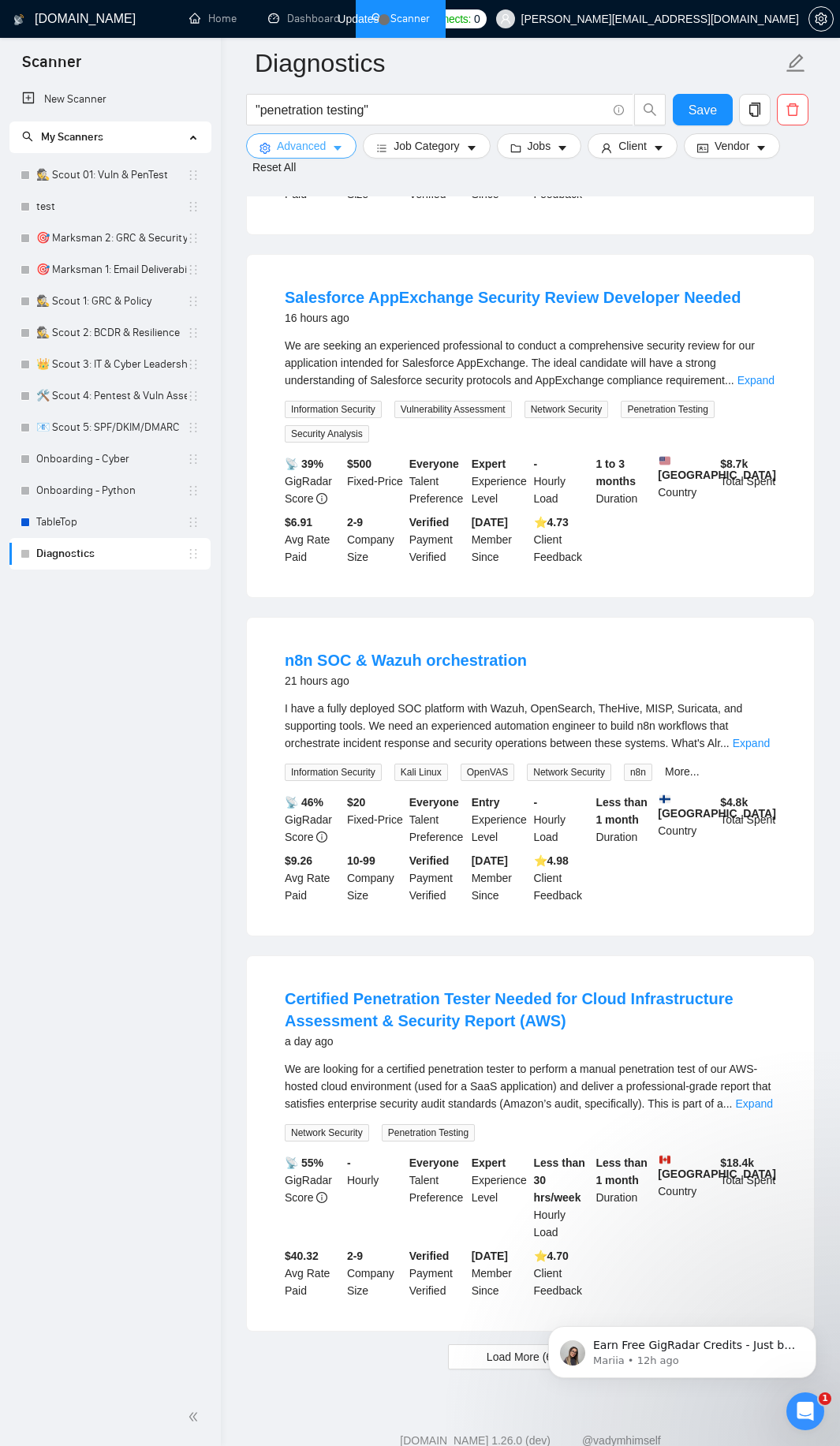
scroll to position [2784, 0]
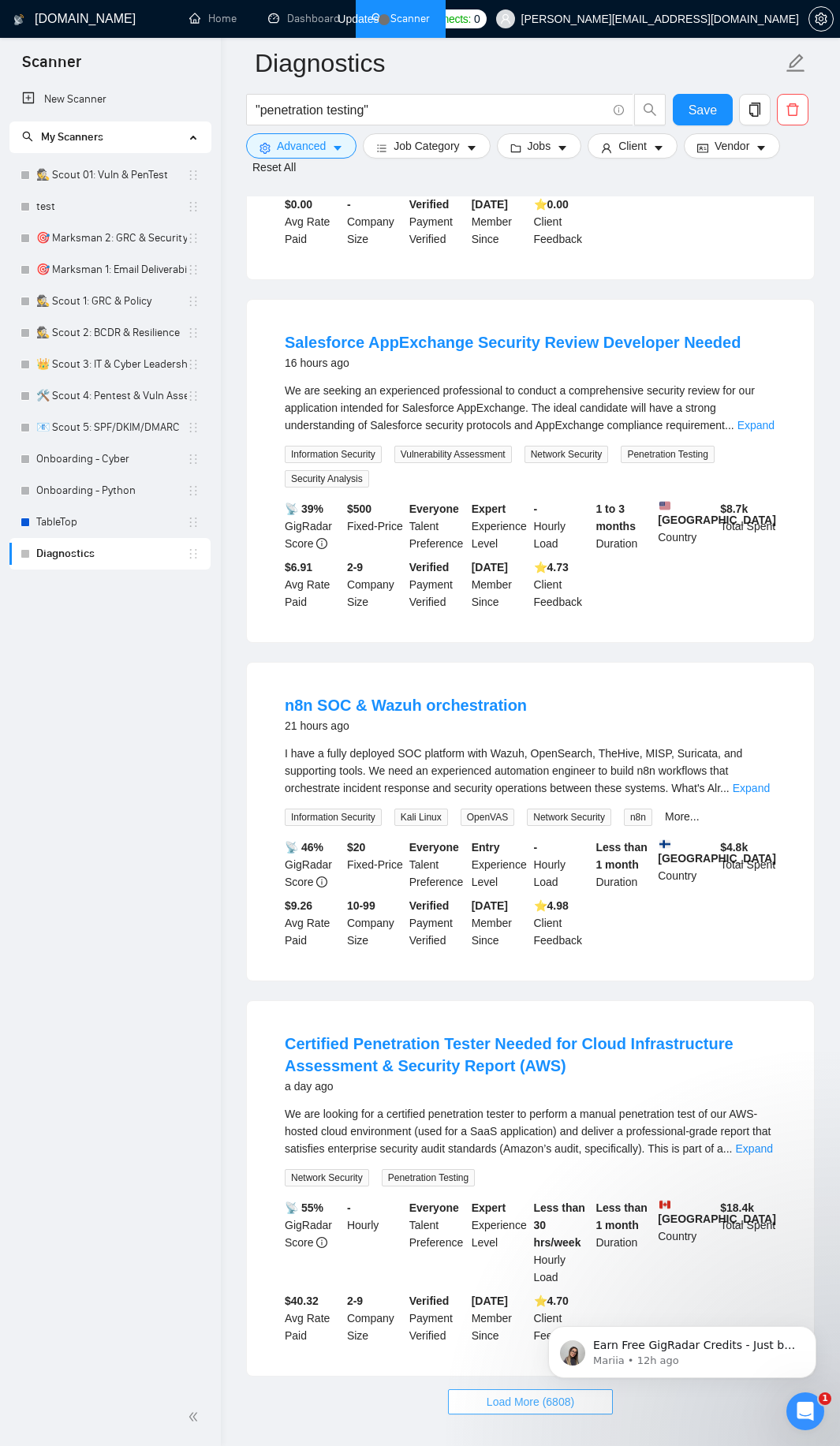
click at [518, 1403] on span "Load More (6808)" at bounding box center [530, 1402] width 88 height 18
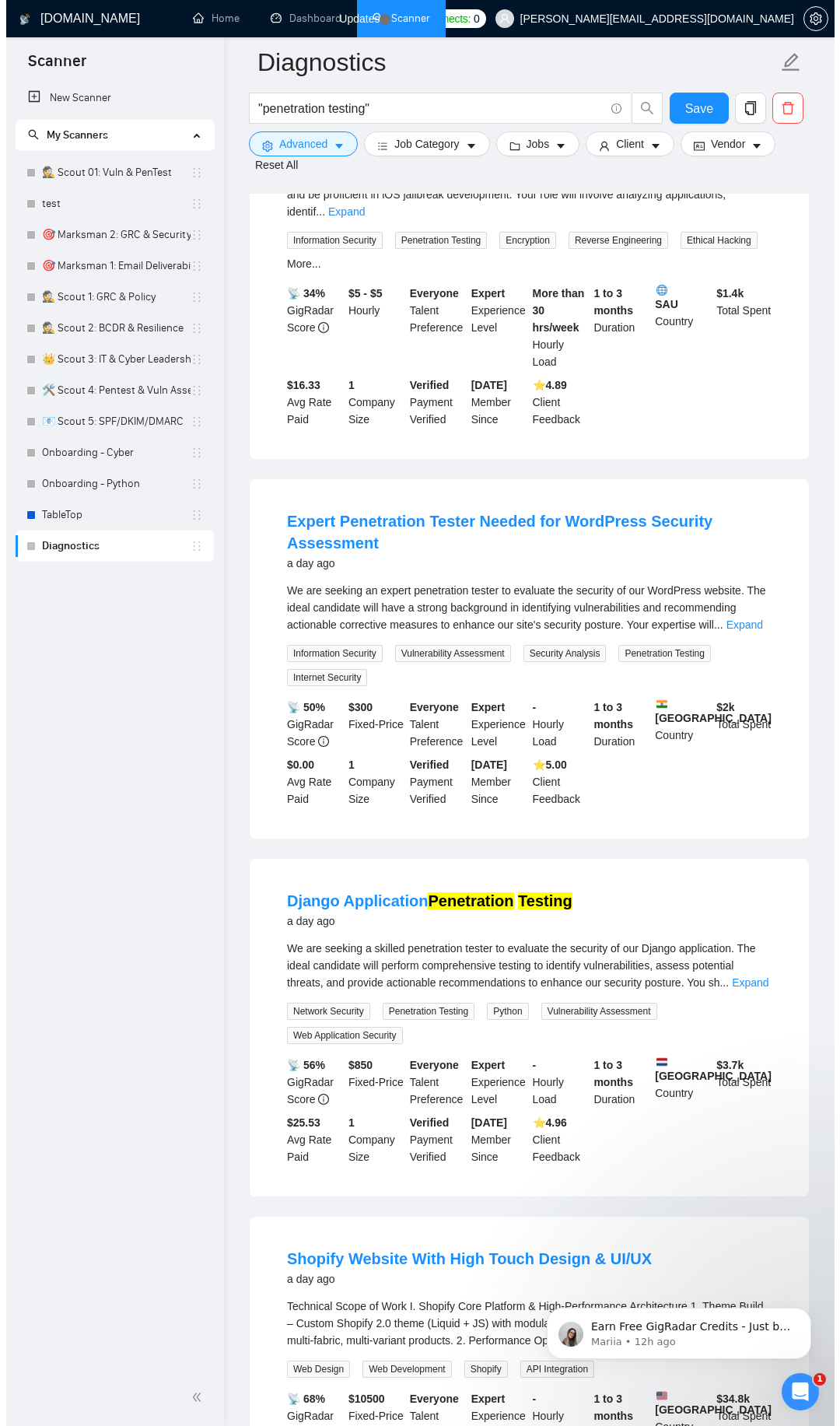
scroll to position [4054, 0]
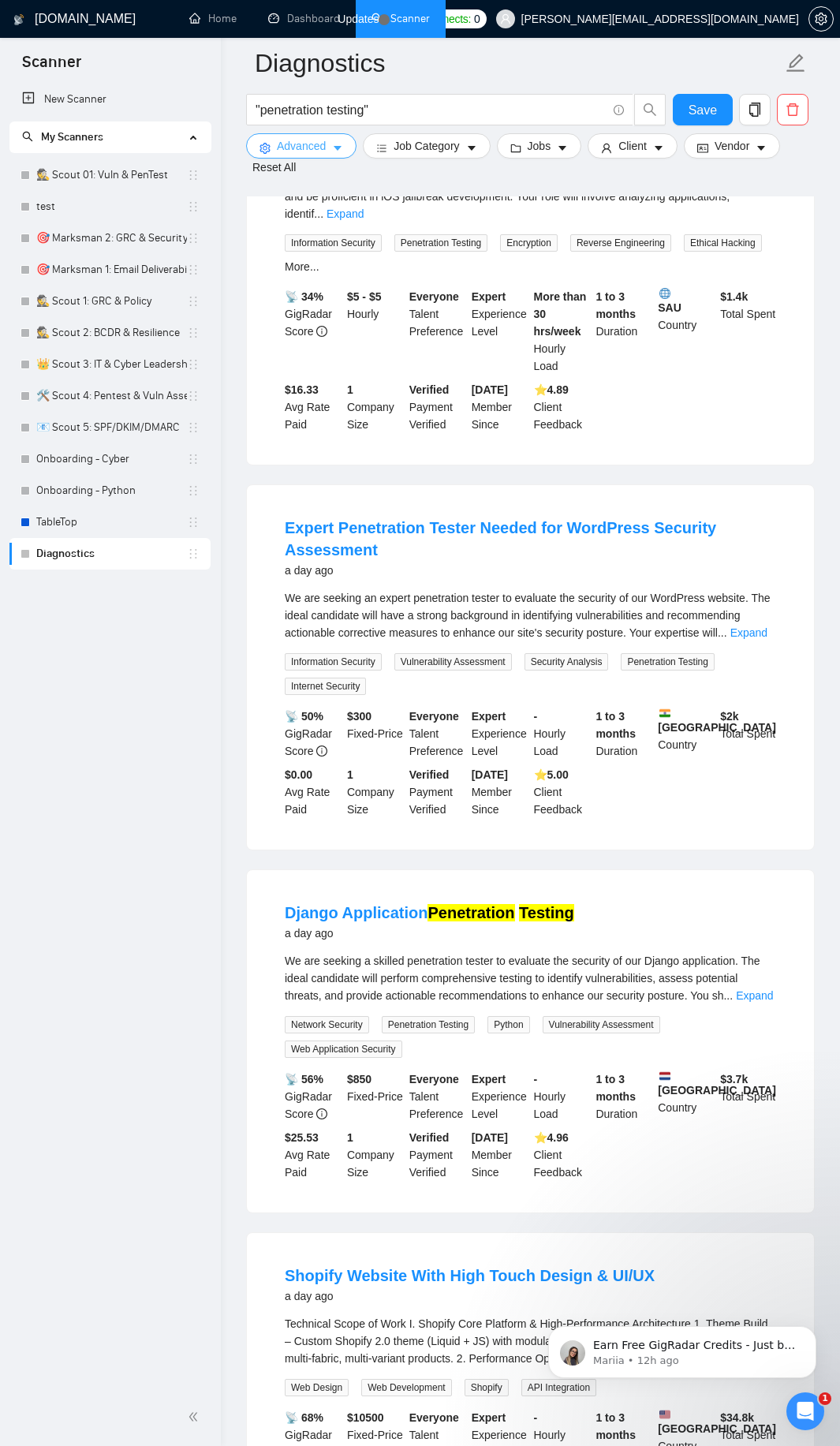
click at [318, 144] on span "Advanced" at bounding box center [301, 146] width 49 height 18
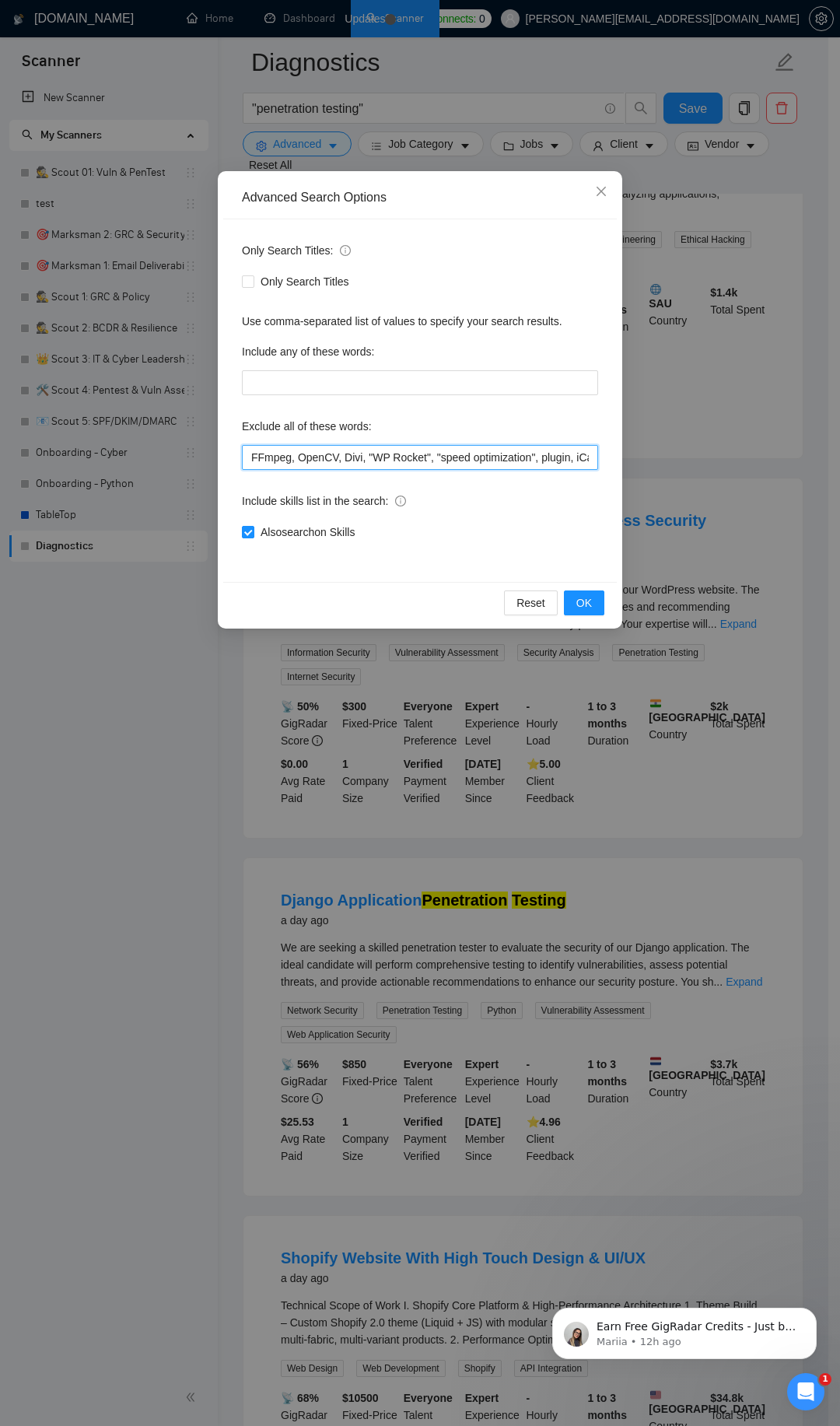
click at [388, 459] on input "FFmpeg, OpenCV, Divi, "WP Rocket", "speed optimization", plugin, iCal, \.NET, p…" at bounding box center [420, 457] width 357 height 25
paste input "Node\.js, ExpressJS, Socket\.io, "Technical Writing", writer, "Article Writing"…"
click at [589, 600] on span "OK" at bounding box center [584, 602] width 16 height 17
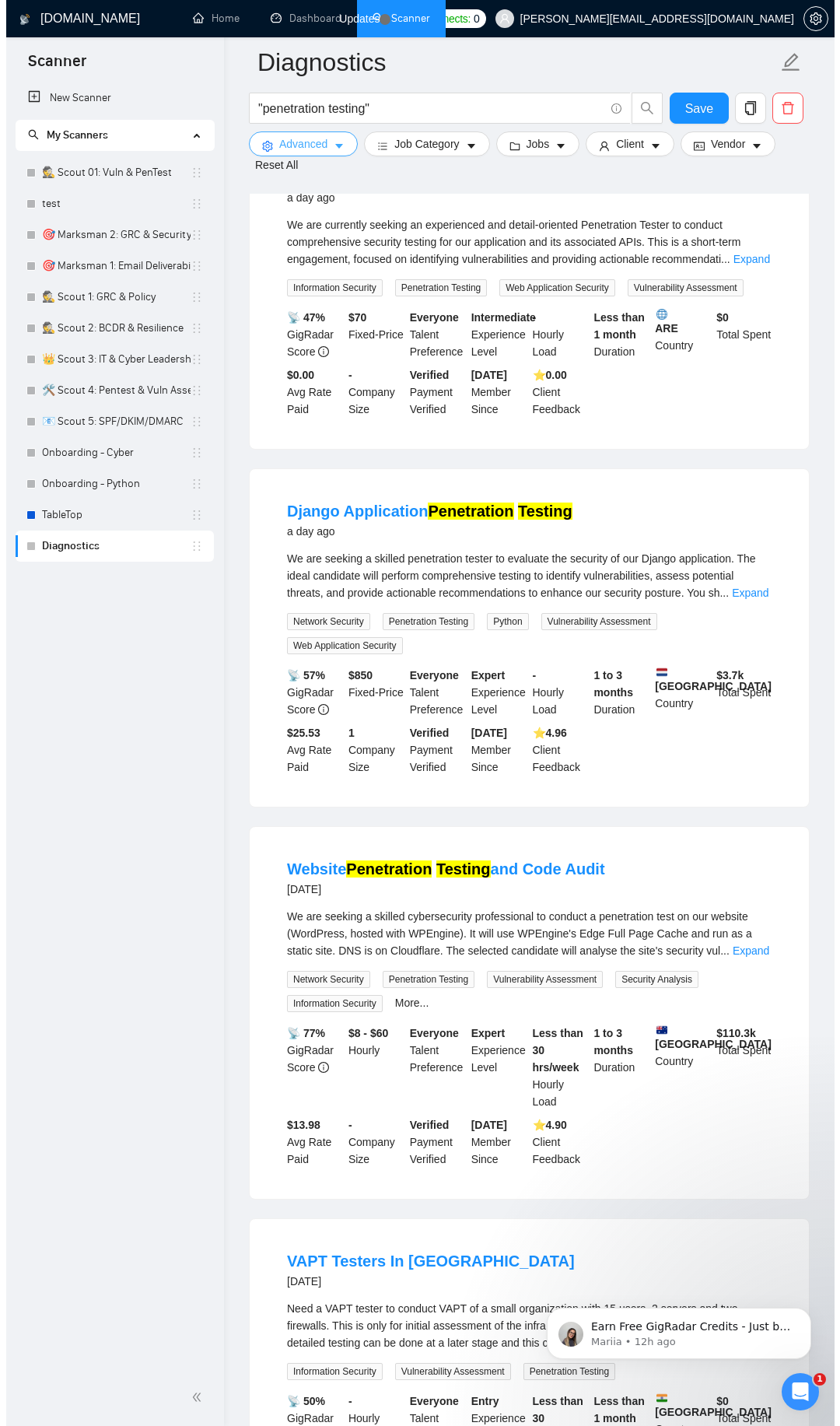
scroll to position [2614, 0]
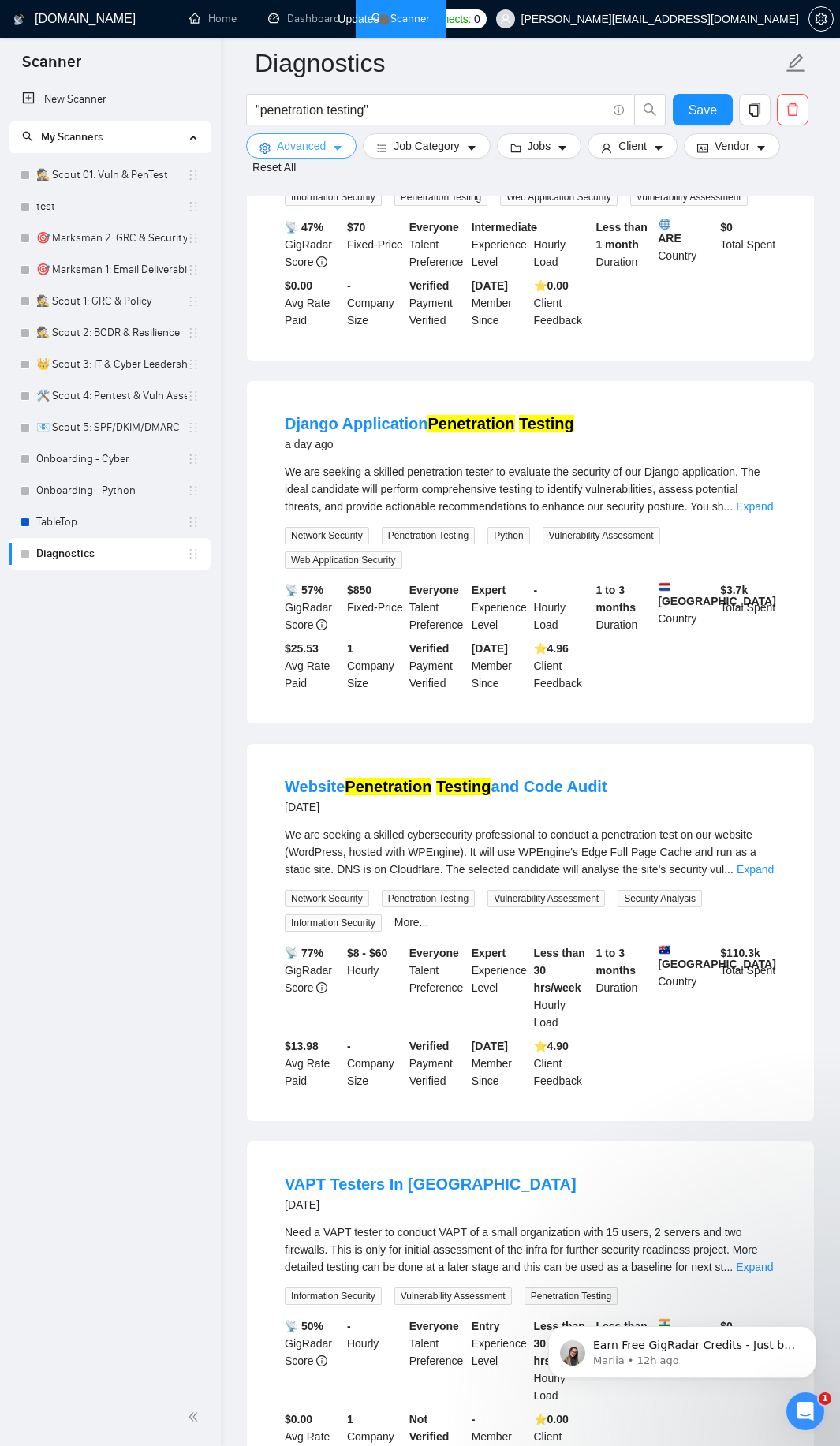
click at [341, 153] on icon "caret-down" at bounding box center [338, 148] width 11 height 11
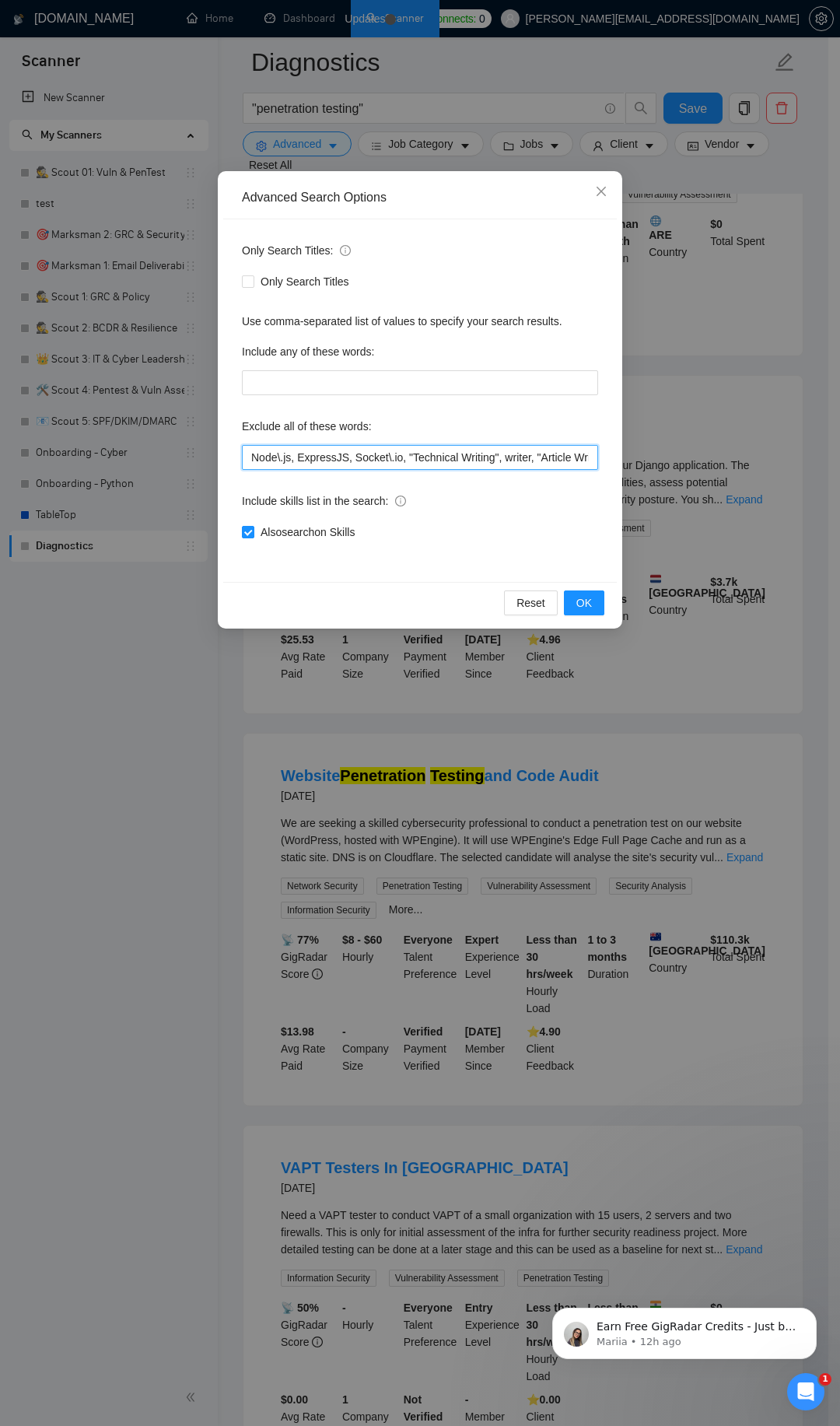
click at [298, 464] on input "Node\.js, ExpressJS, Socket\.io, "Technical Writing", writer, "Article Writing"…" at bounding box center [420, 457] width 357 height 25
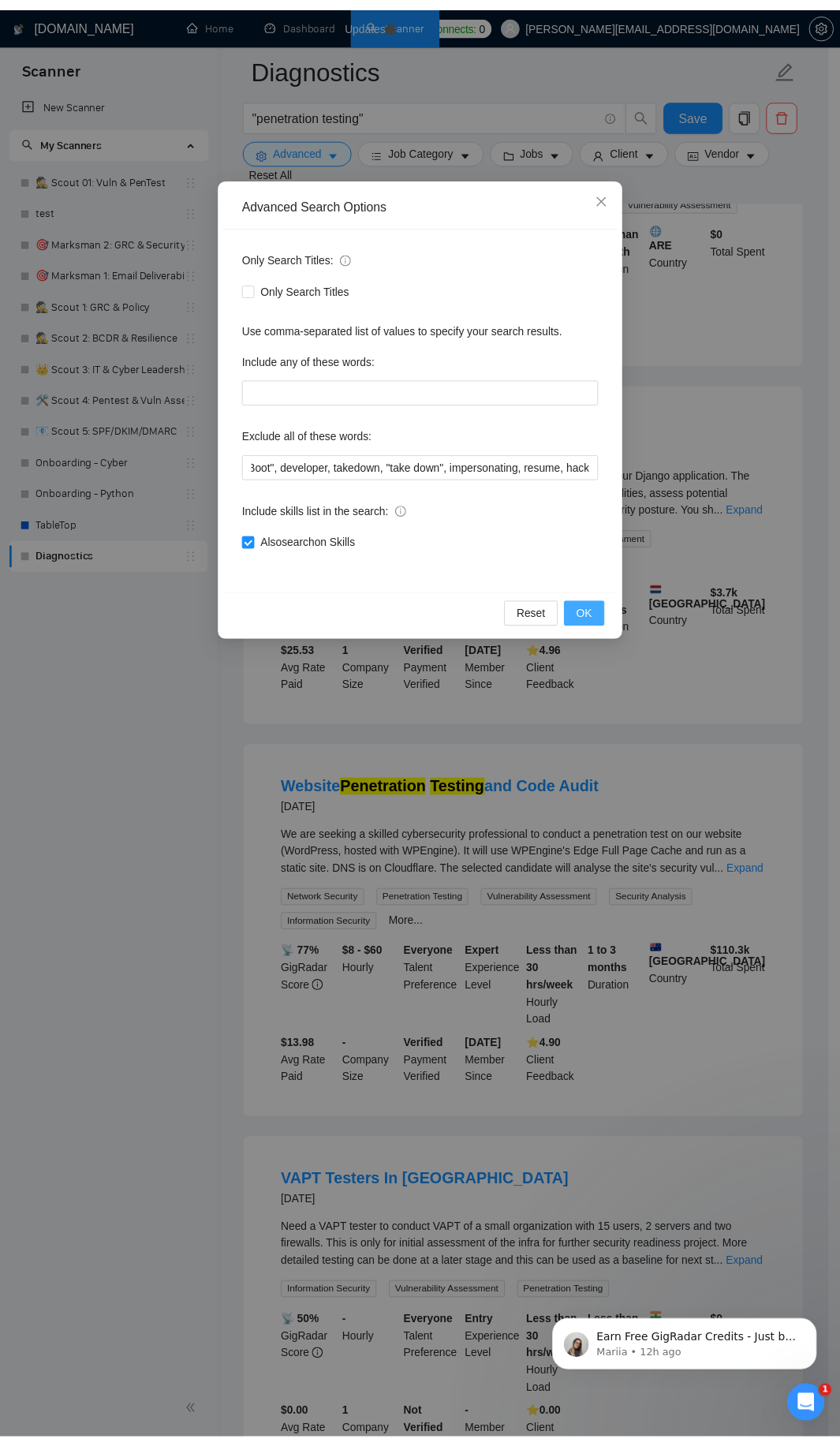
scroll to position [0, 0]
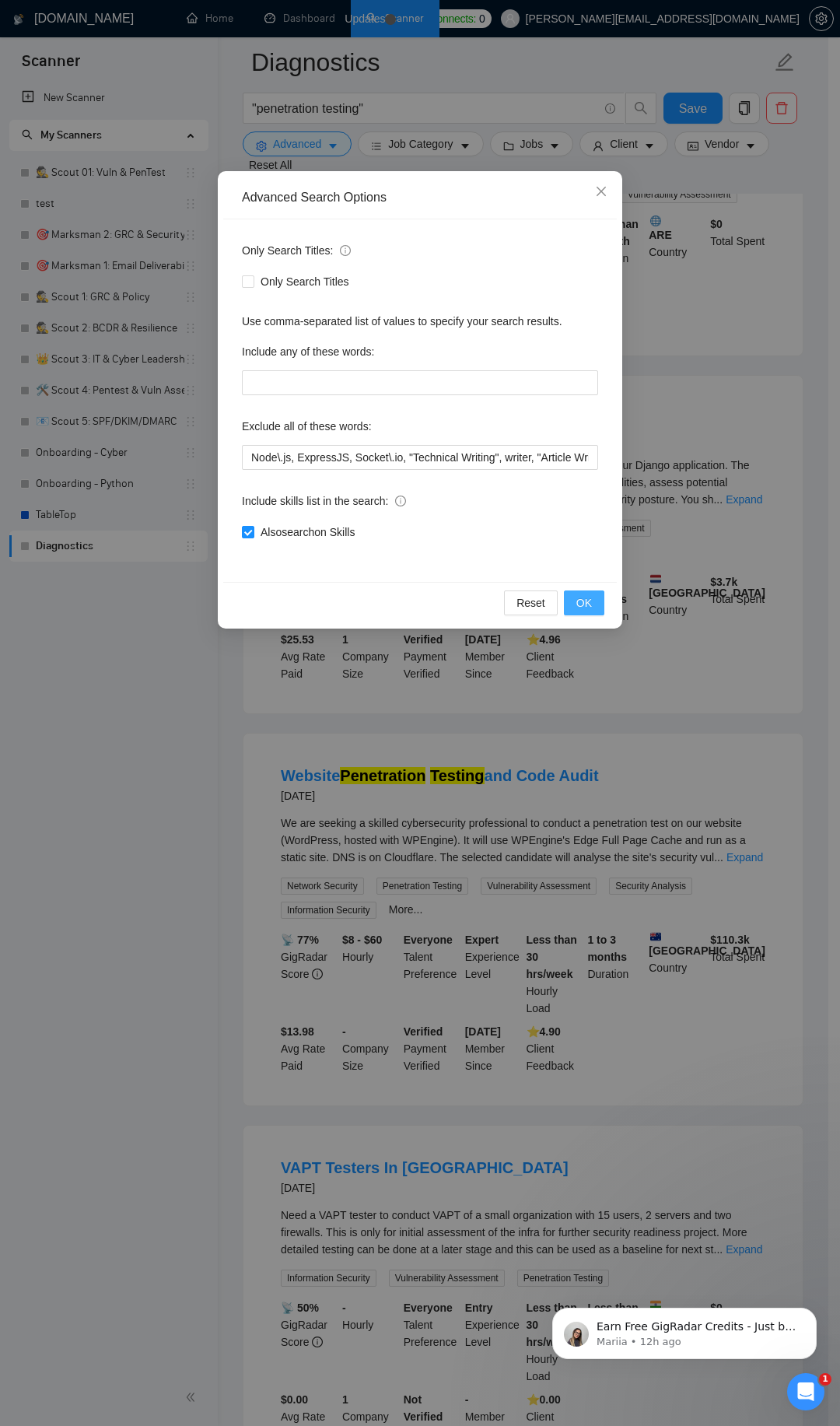
click at [590, 610] on span "OK" at bounding box center [584, 602] width 16 height 17
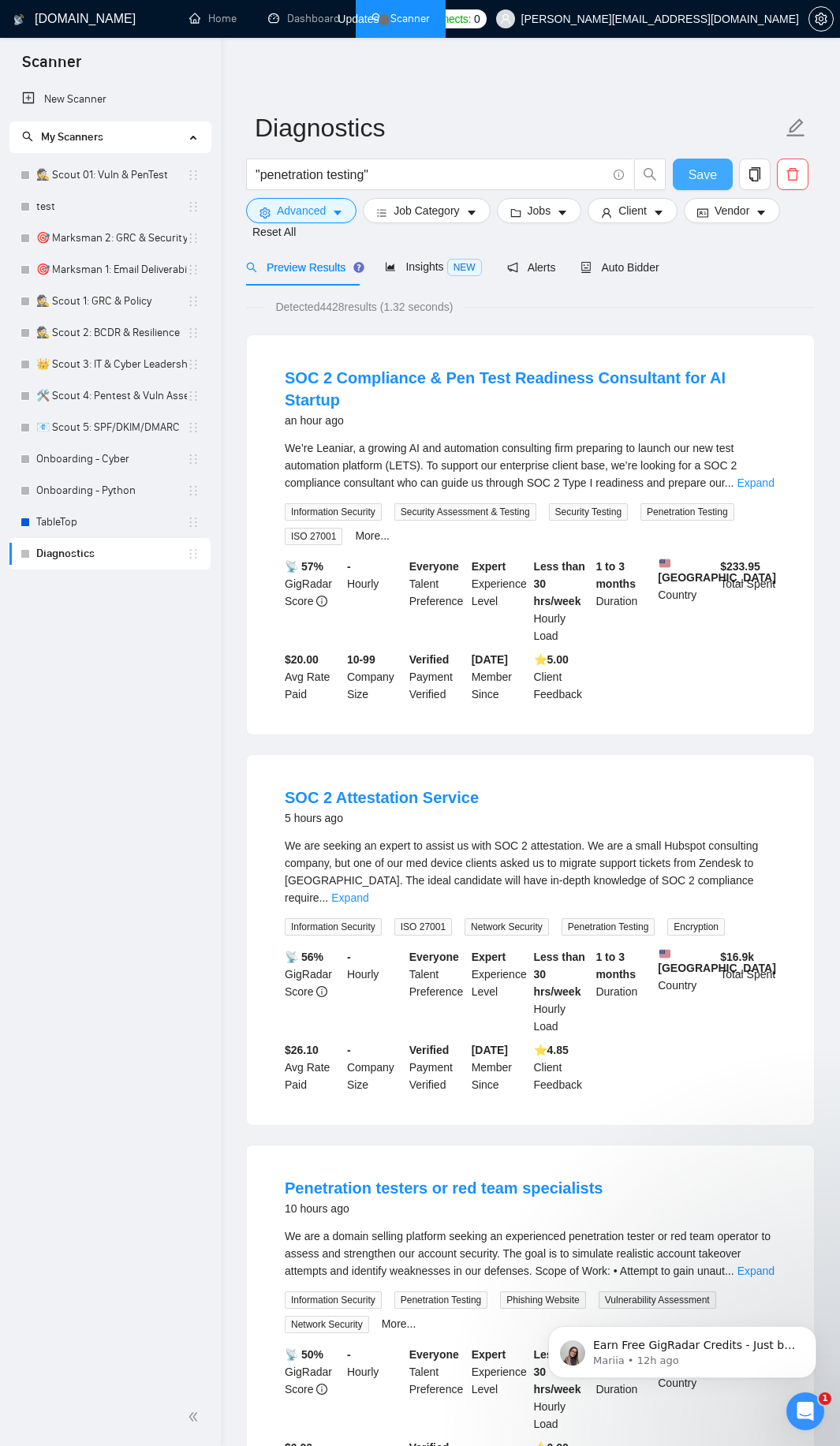
click at [701, 185] on button "Save" at bounding box center [702, 174] width 60 height 32
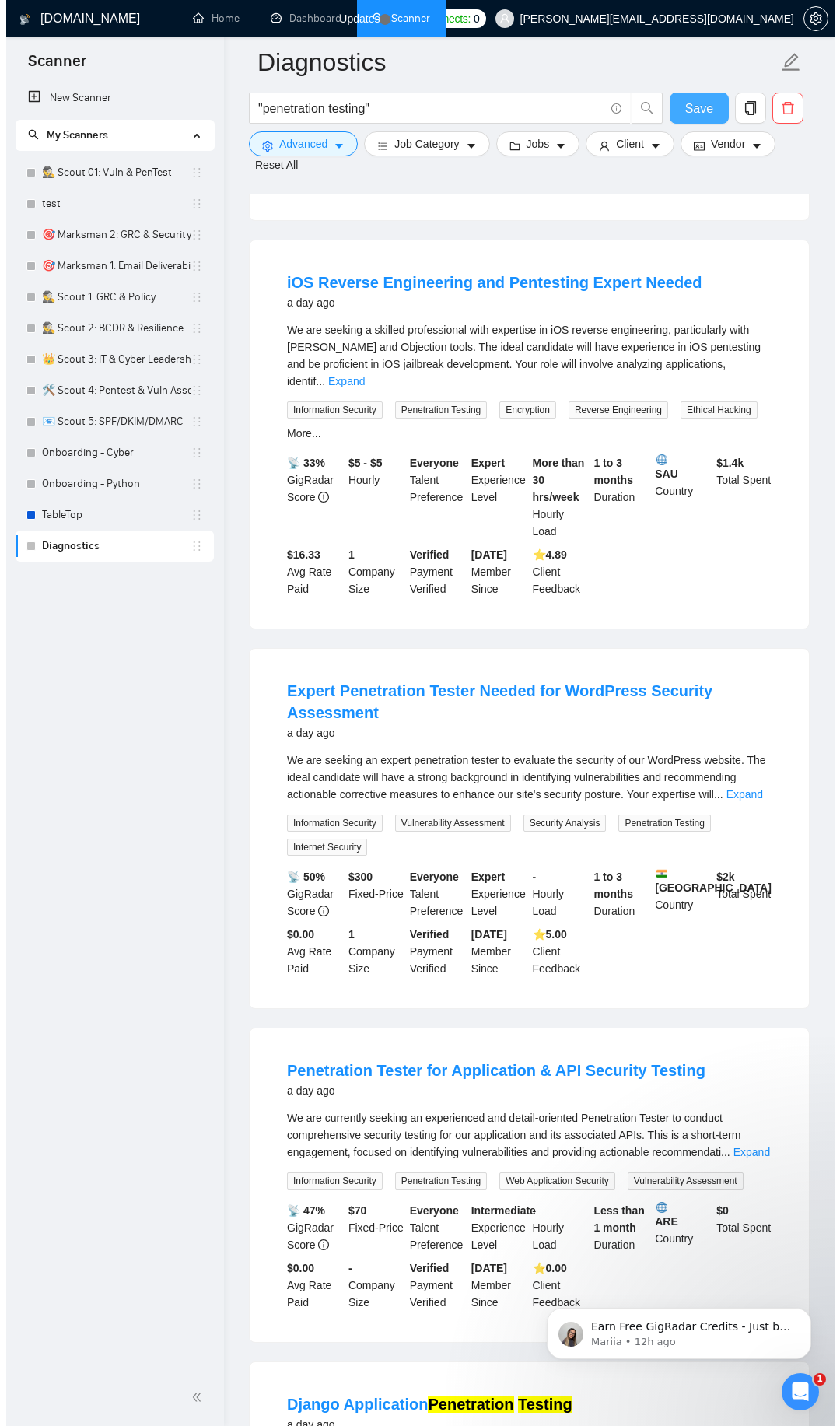
scroll to position [1681, 0]
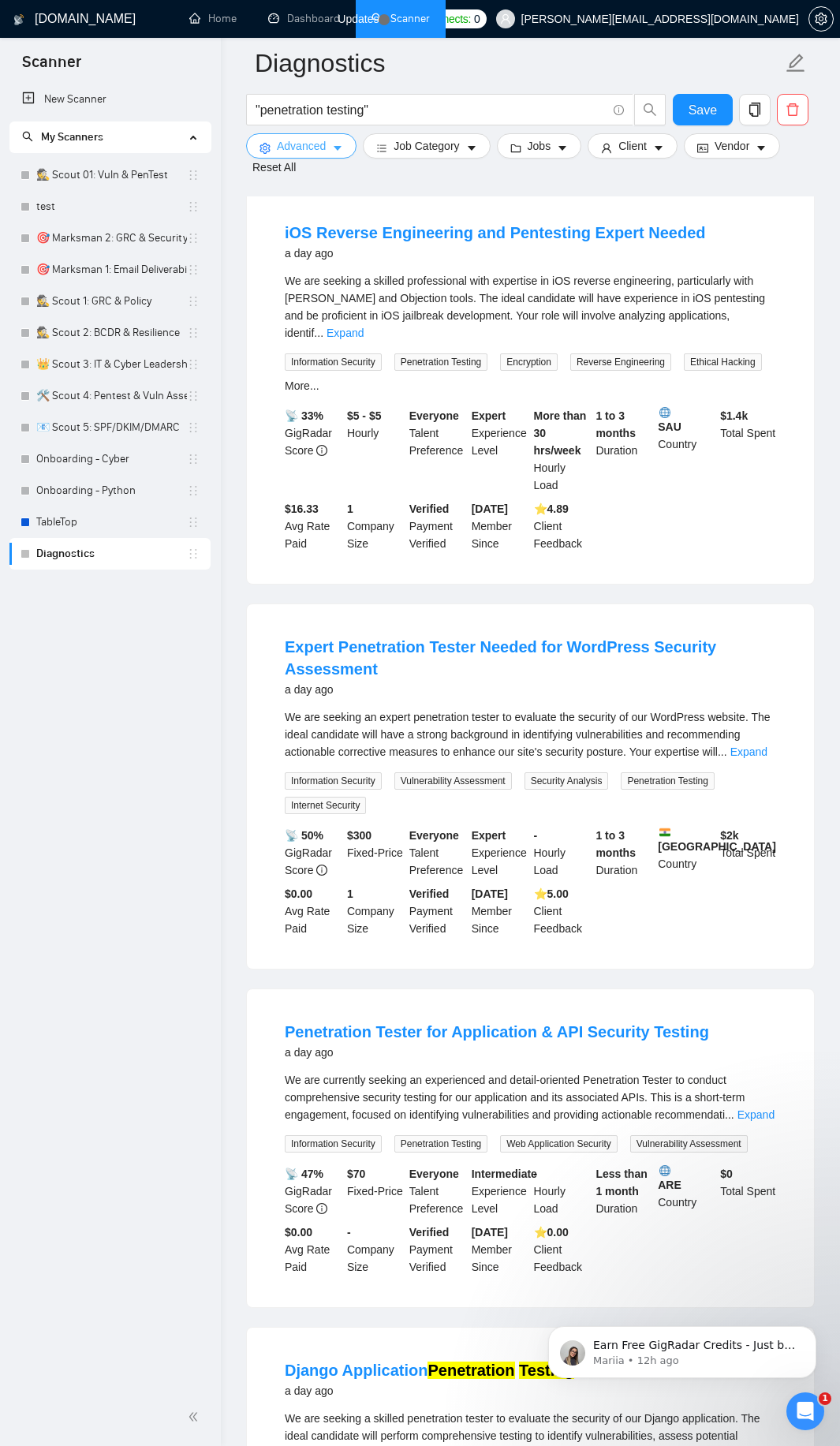
click at [292, 150] on span "Advanced" at bounding box center [301, 146] width 49 height 18
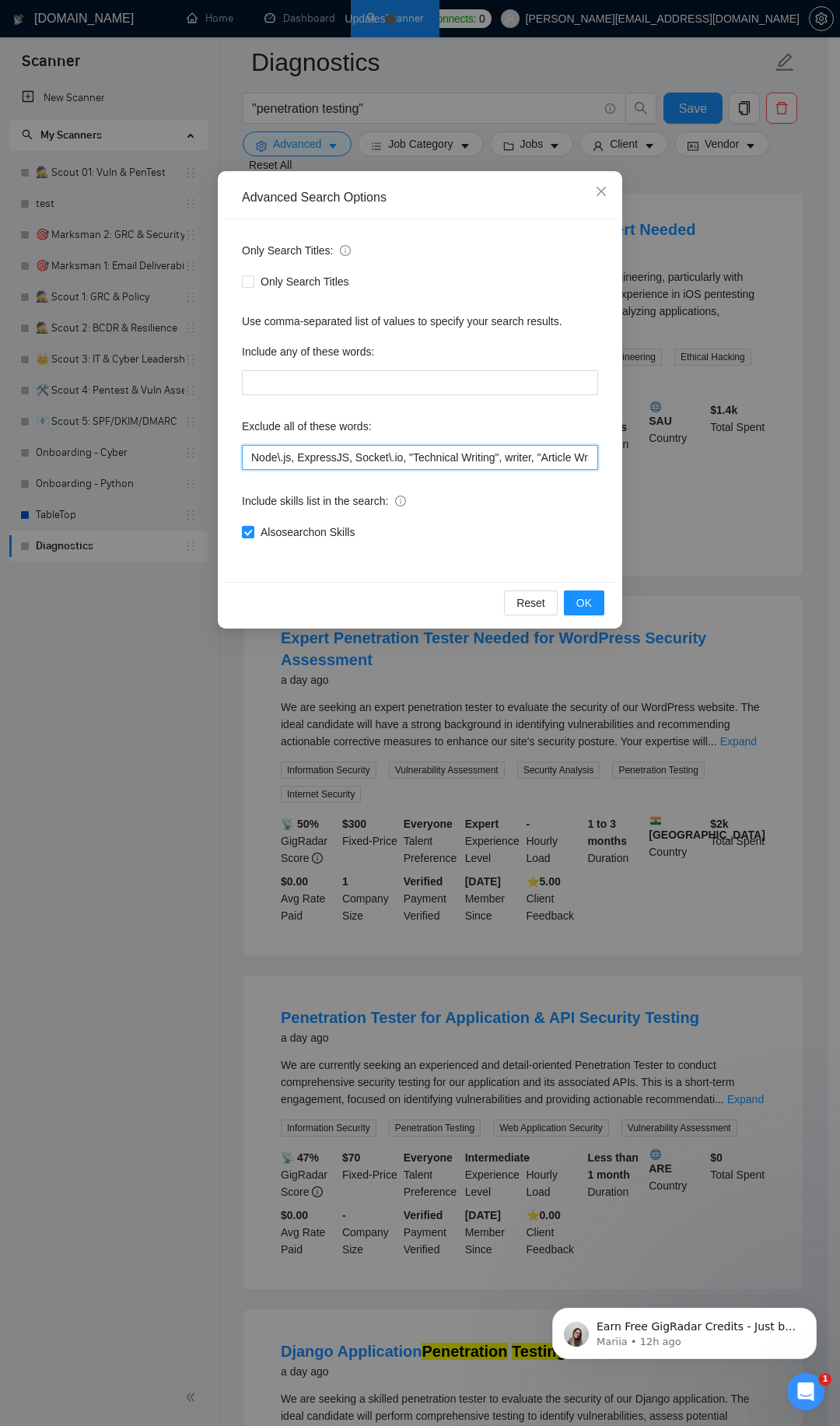
click at [372, 456] on input "Node\.js, ExpressJS, Socket\.io, "Technical Writing", writer, "Article Writing"…" at bounding box center [420, 457] width 357 height 25
click at [589, 605] on span "OK" at bounding box center [584, 602] width 16 height 17
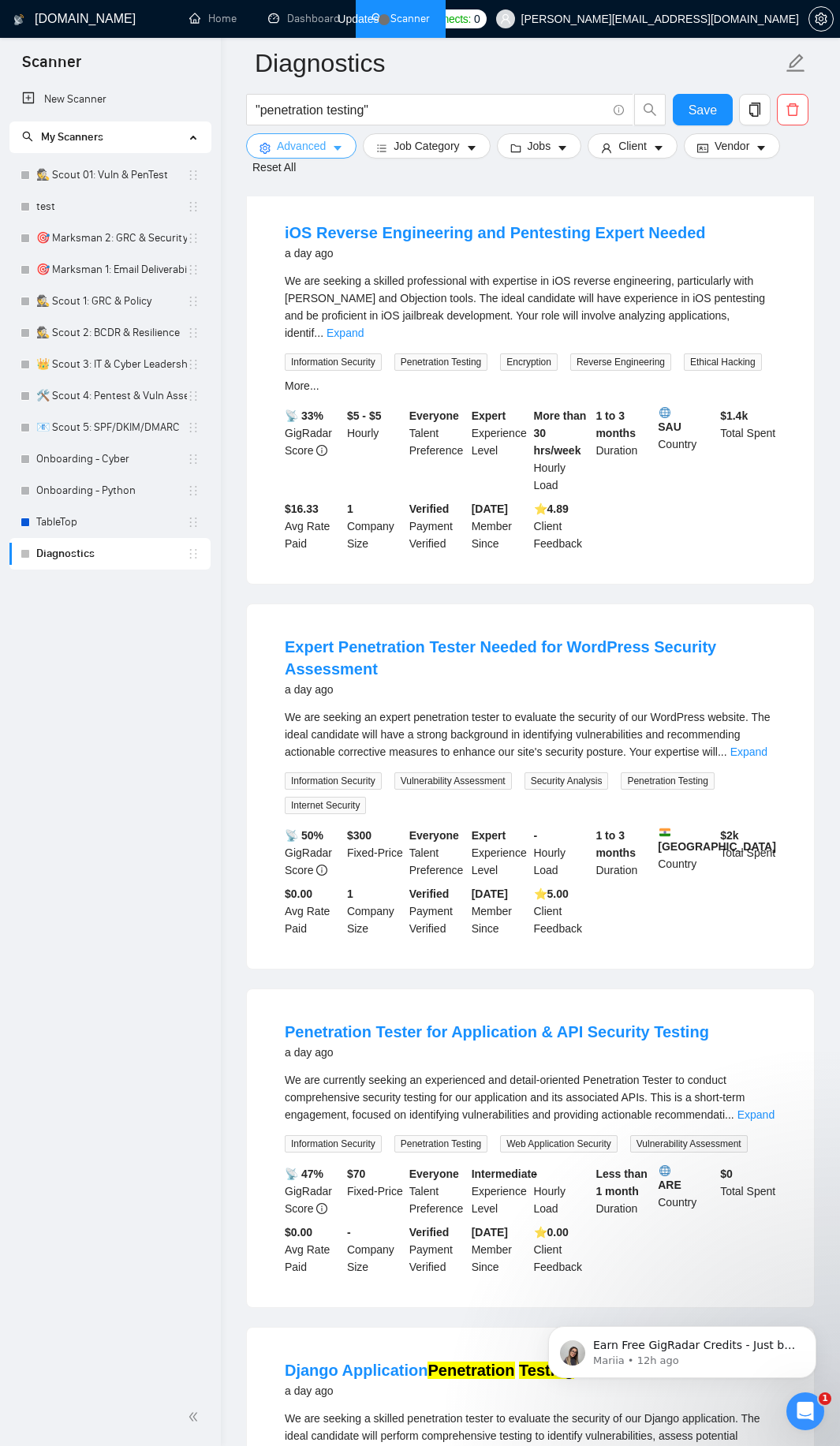
drag, startPoint x: 330, startPoint y: 151, endPoint x: 321, endPoint y: 165, distance: 16.6
click at [327, 151] on button "Advanced" at bounding box center [301, 146] width 111 height 25
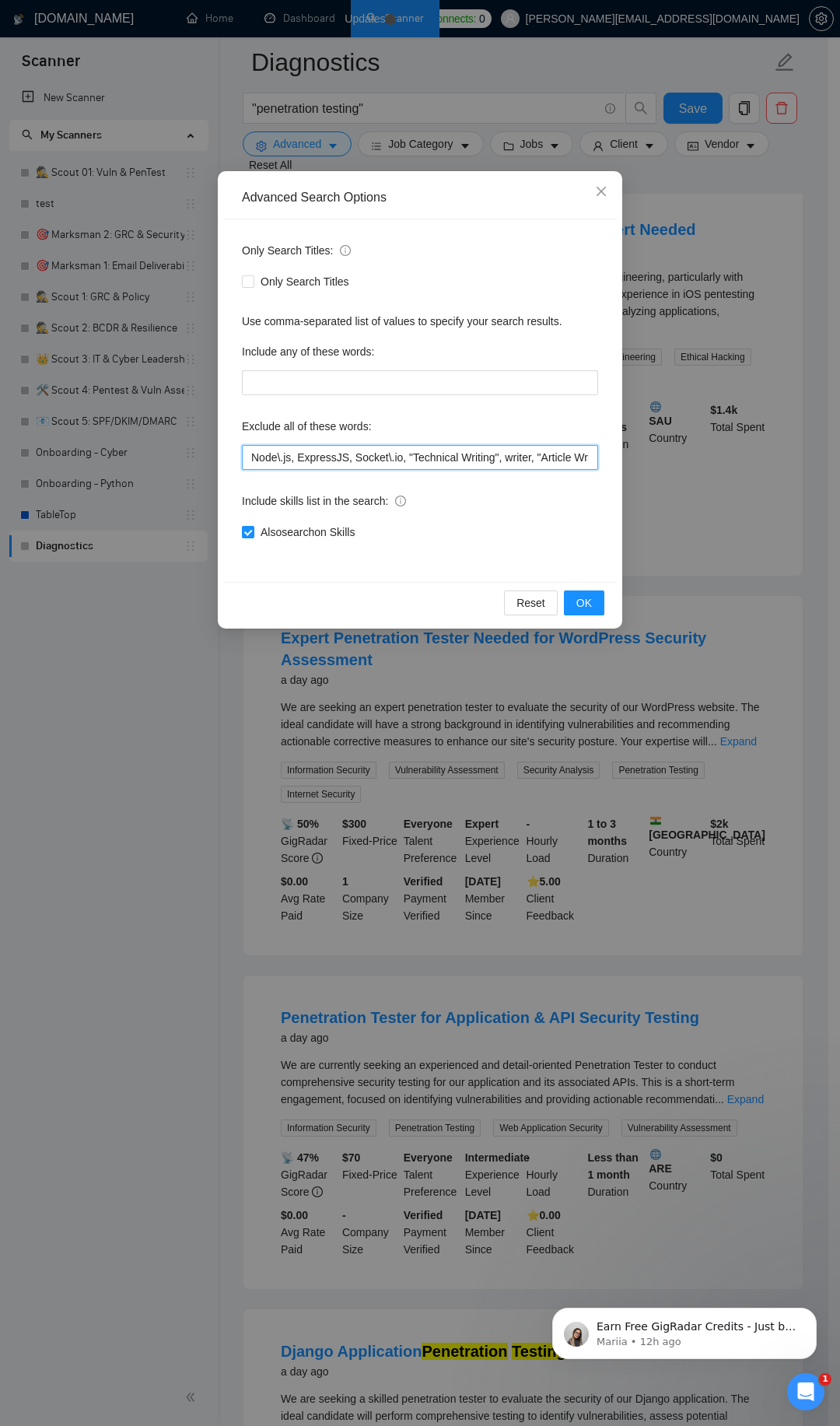
click at [411, 457] on input "Node\.js, ExpressJS, Socket\.io, "Technical Writing", writer, "Article Writing"…" at bounding box center [420, 457] width 357 height 25
click at [573, 607] on button "OK" at bounding box center [584, 602] width 40 height 25
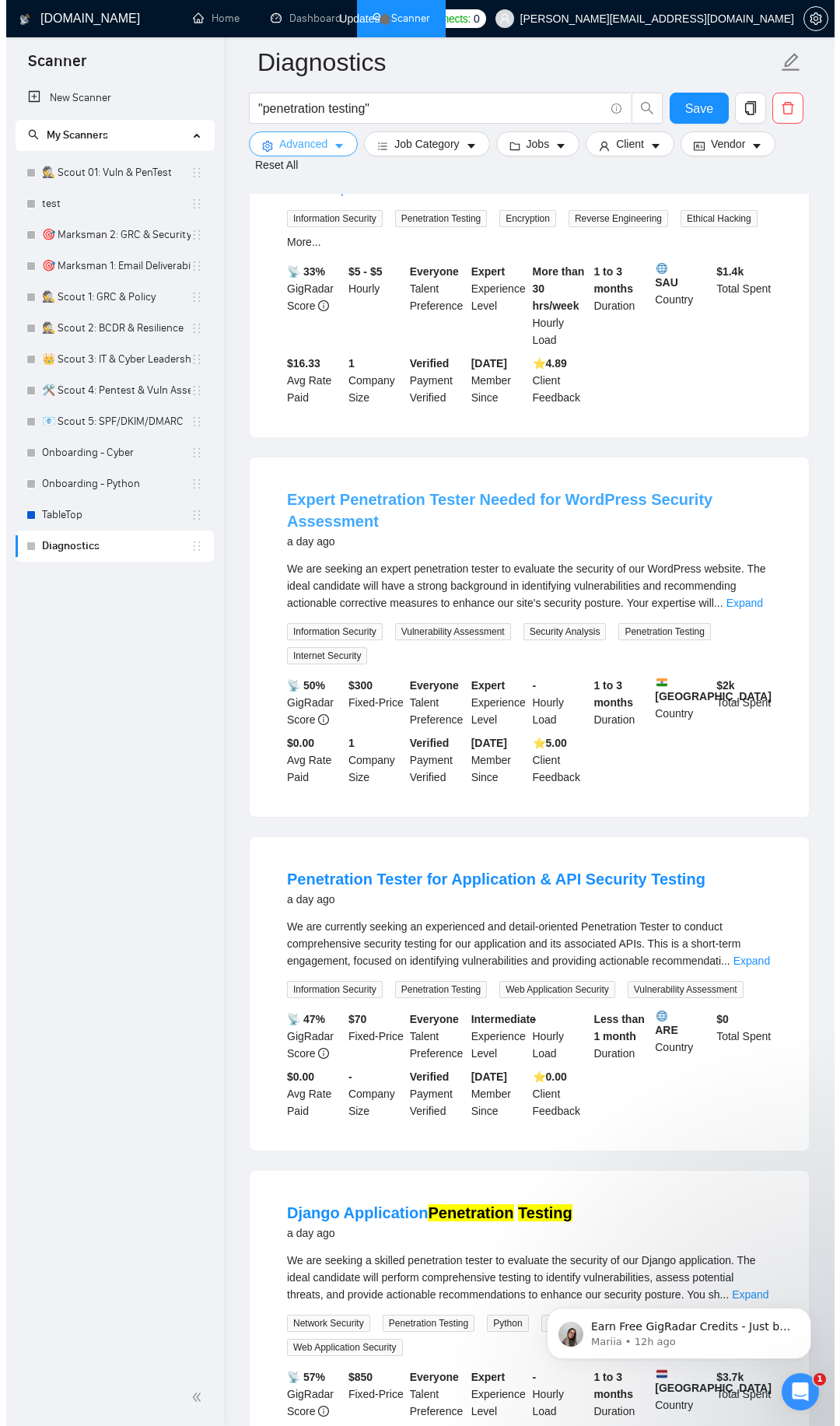
scroll to position [1867, 0]
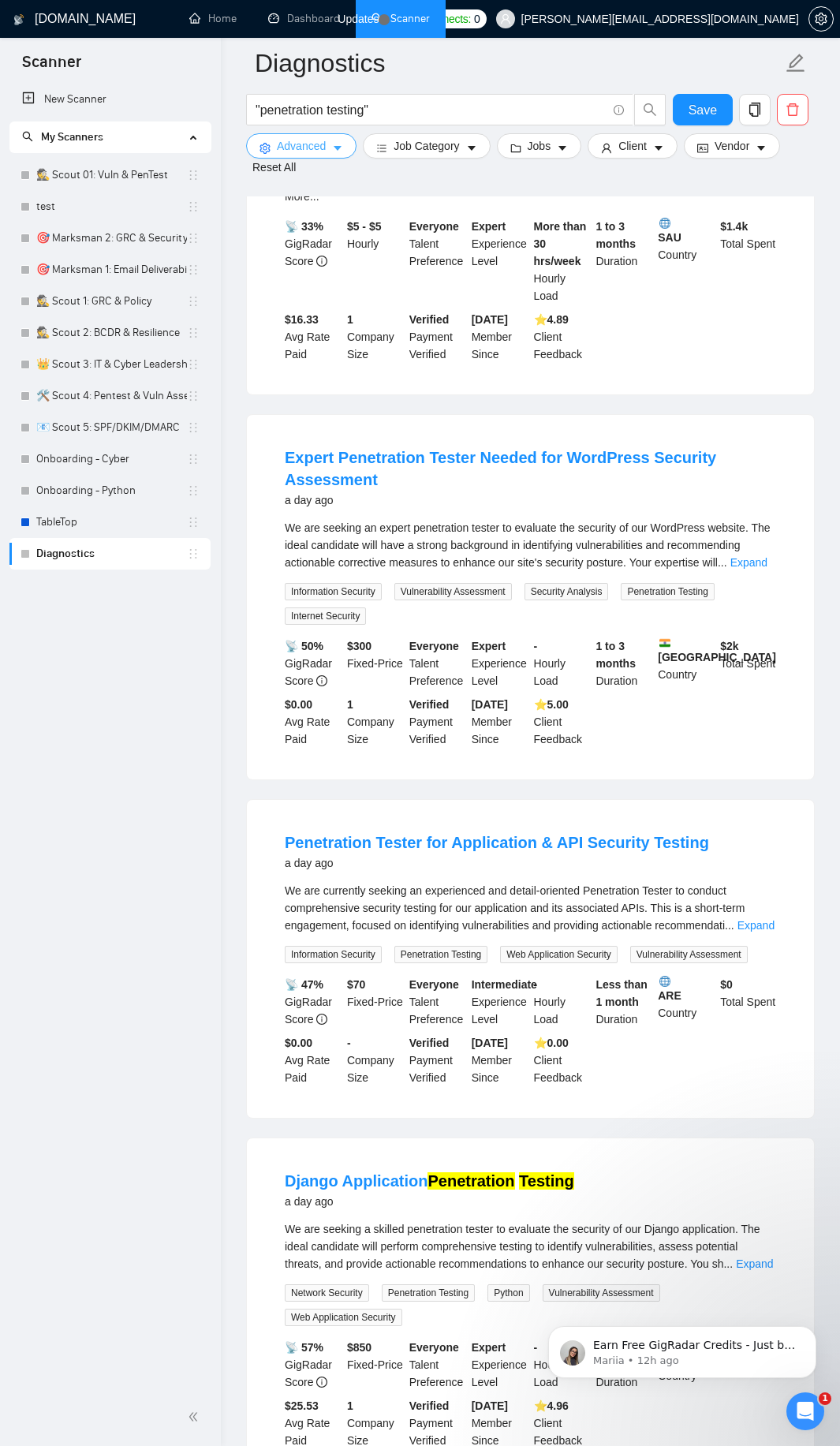
click at [278, 148] on span "Advanced" at bounding box center [301, 146] width 49 height 18
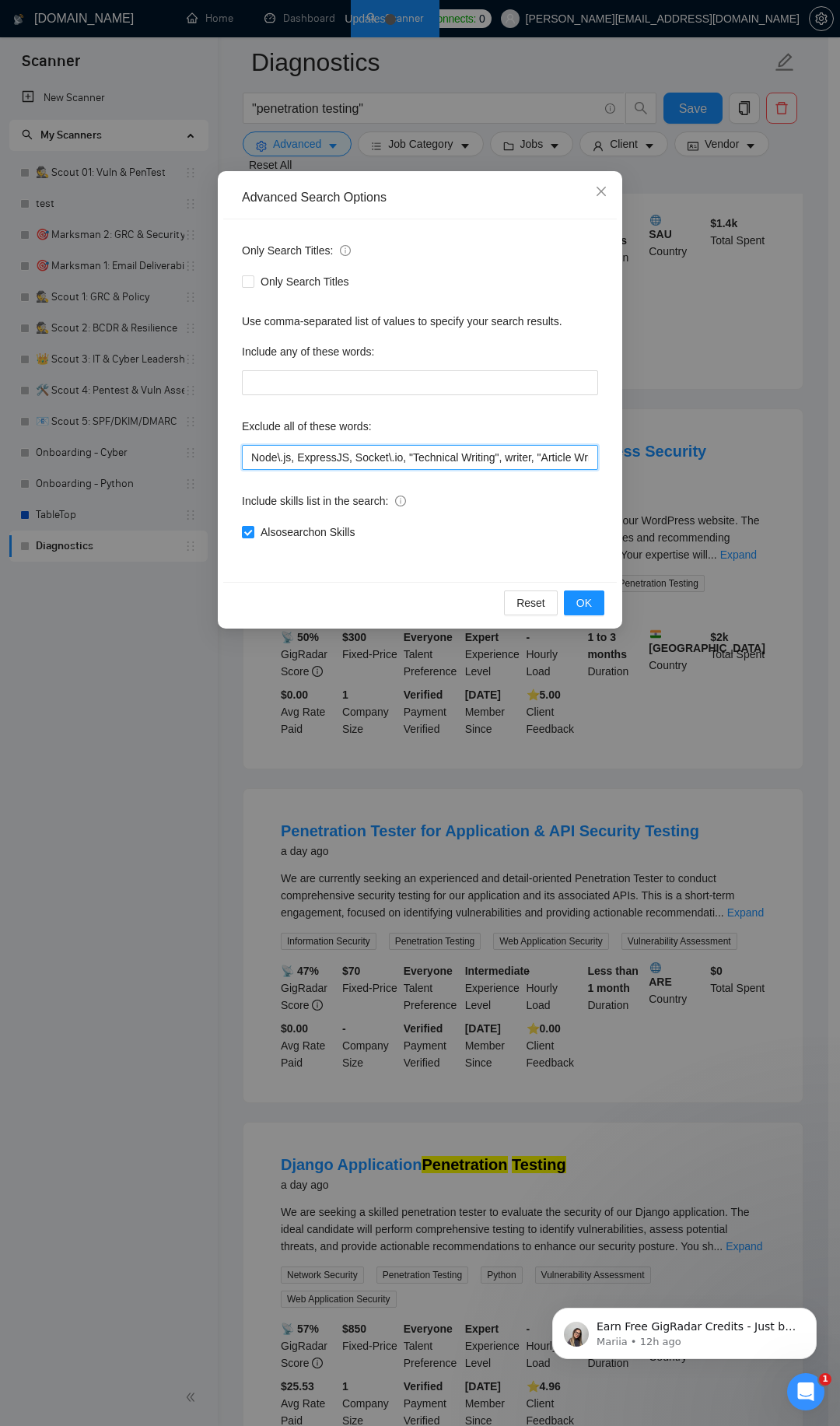
click at [329, 458] on input "Node\.js, ExpressJS, Socket\.io, "Technical Writing", writer, "Article Writing"…" at bounding box center [420, 457] width 357 height 25
paste input ""Public Relations", media, journalist, "Press Release", ISO, compliance, govern…"
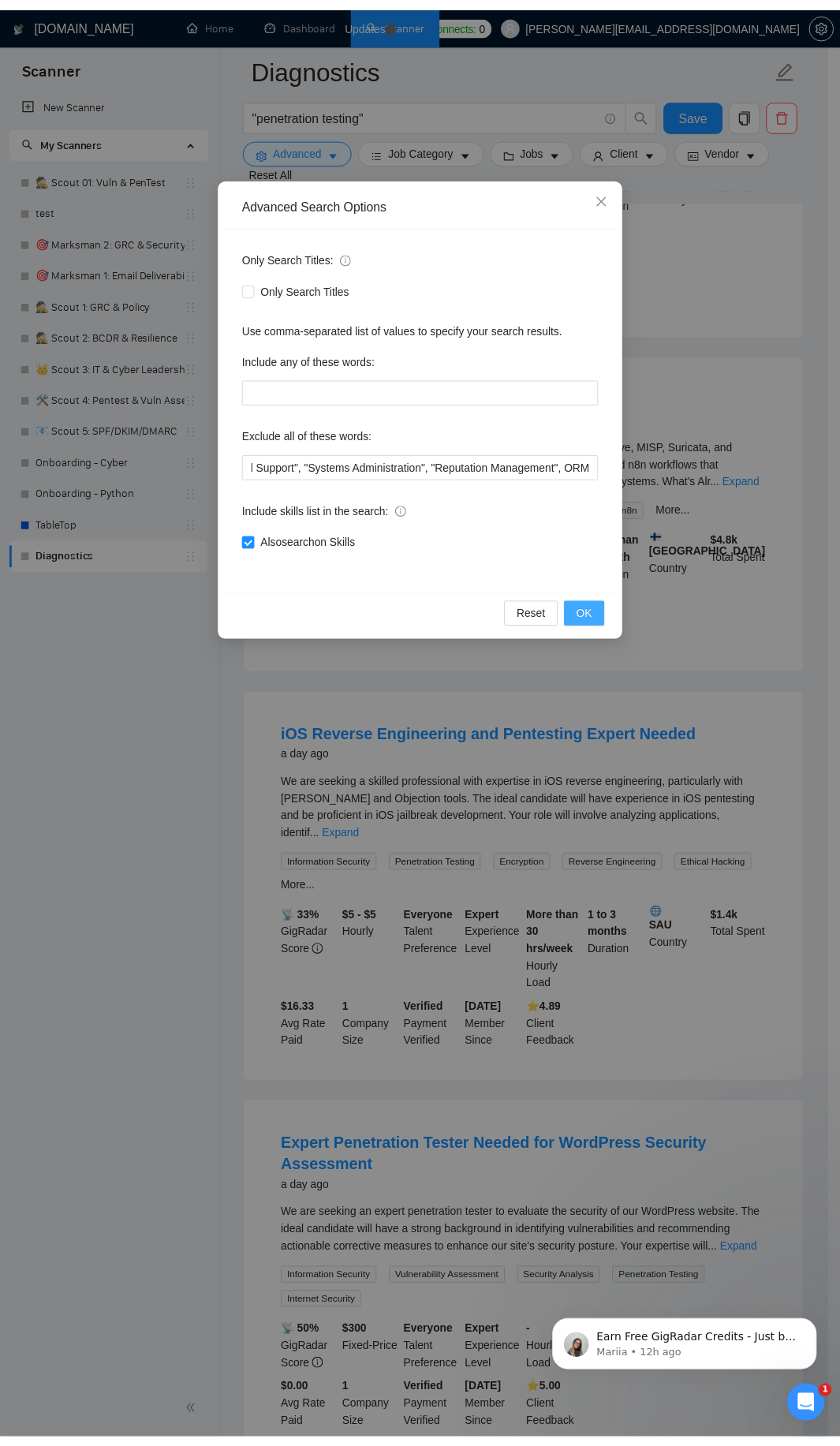
scroll to position [0, 0]
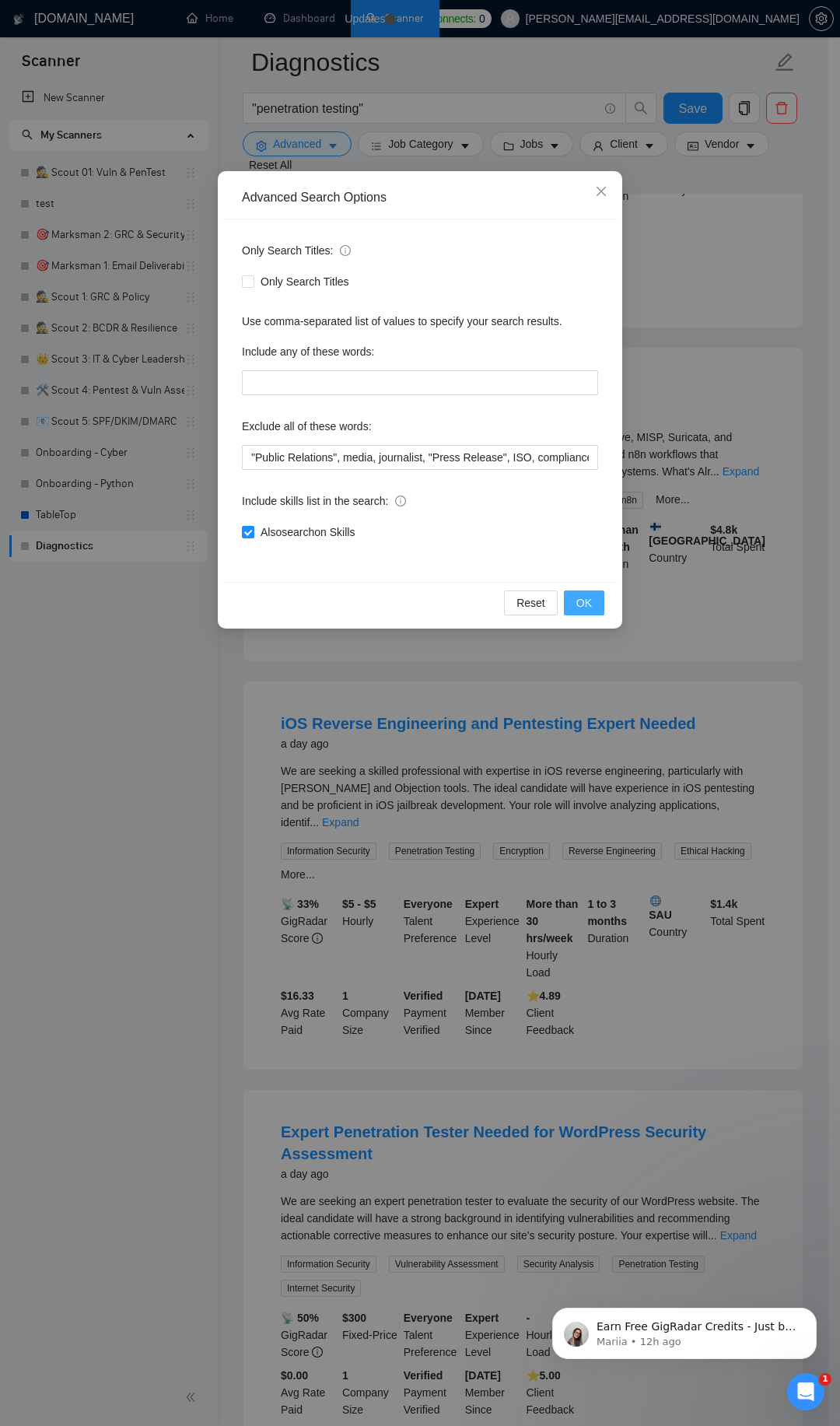
click at [586, 601] on span "OK" at bounding box center [584, 602] width 16 height 17
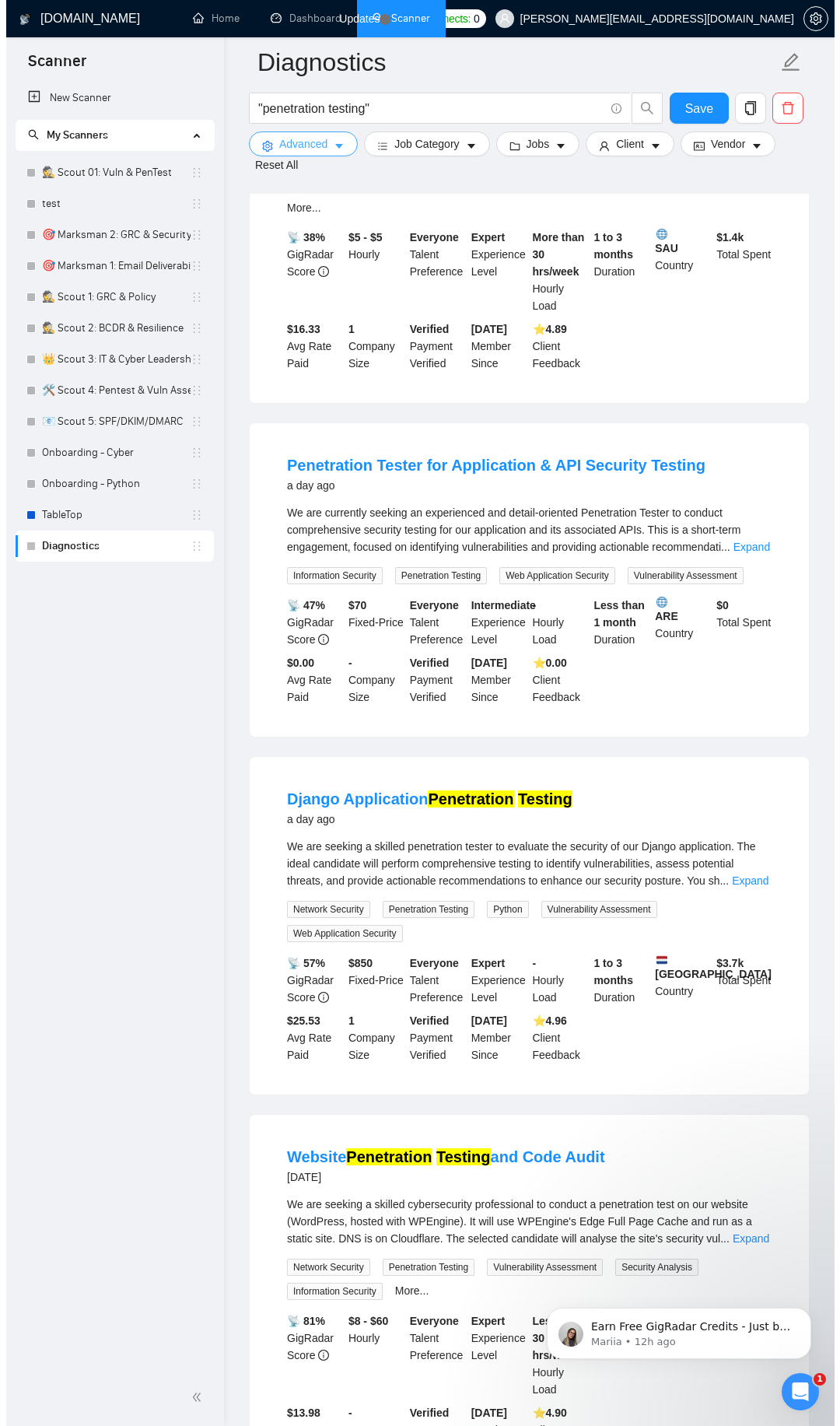
scroll to position [2241, 0]
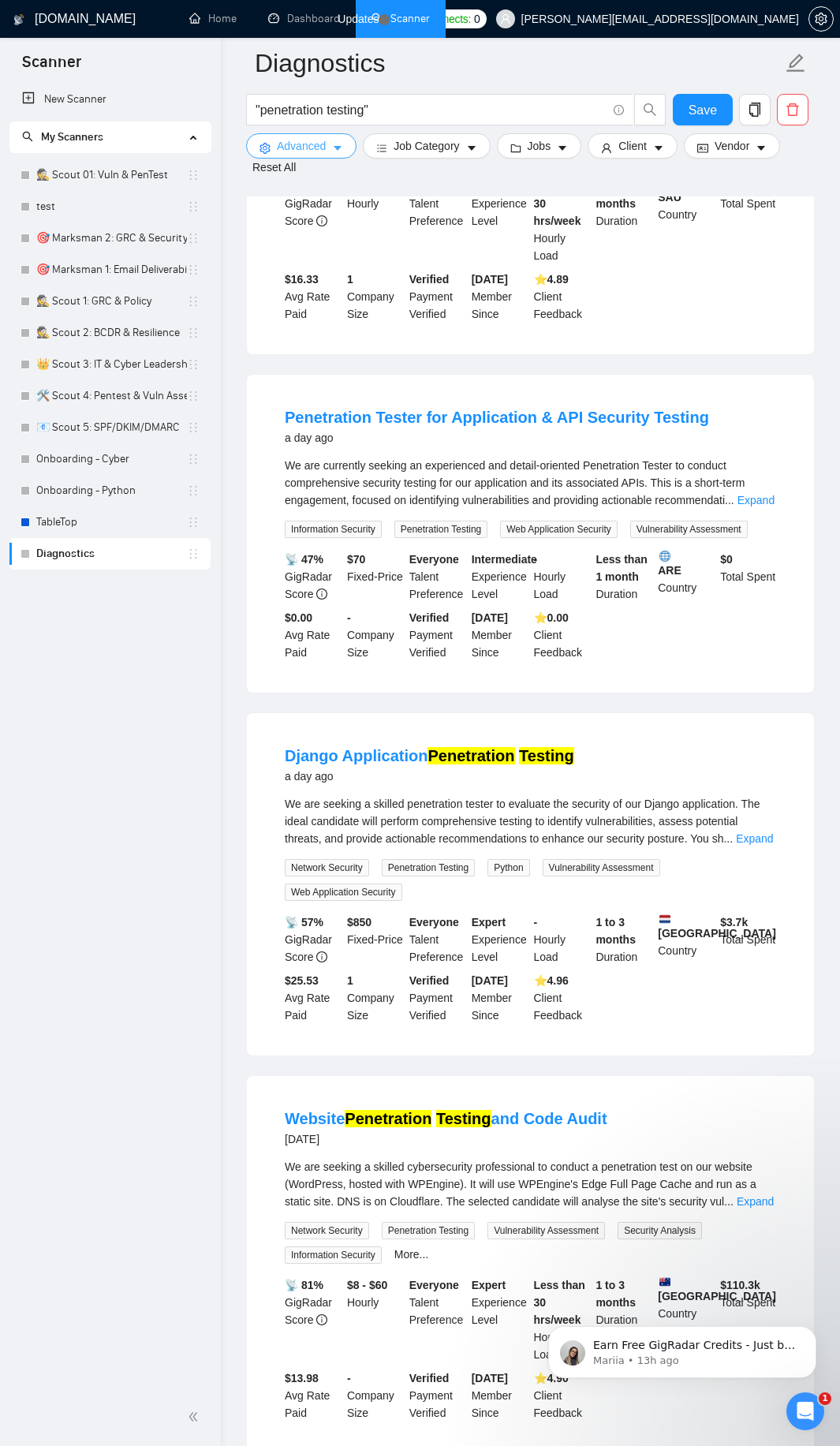
drag, startPoint x: 306, startPoint y: 146, endPoint x: 318, endPoint y: 313, distance: 167.4
click at [309, 146] on span "Advanced" at bounding box center [301, 146] width 49 height 18
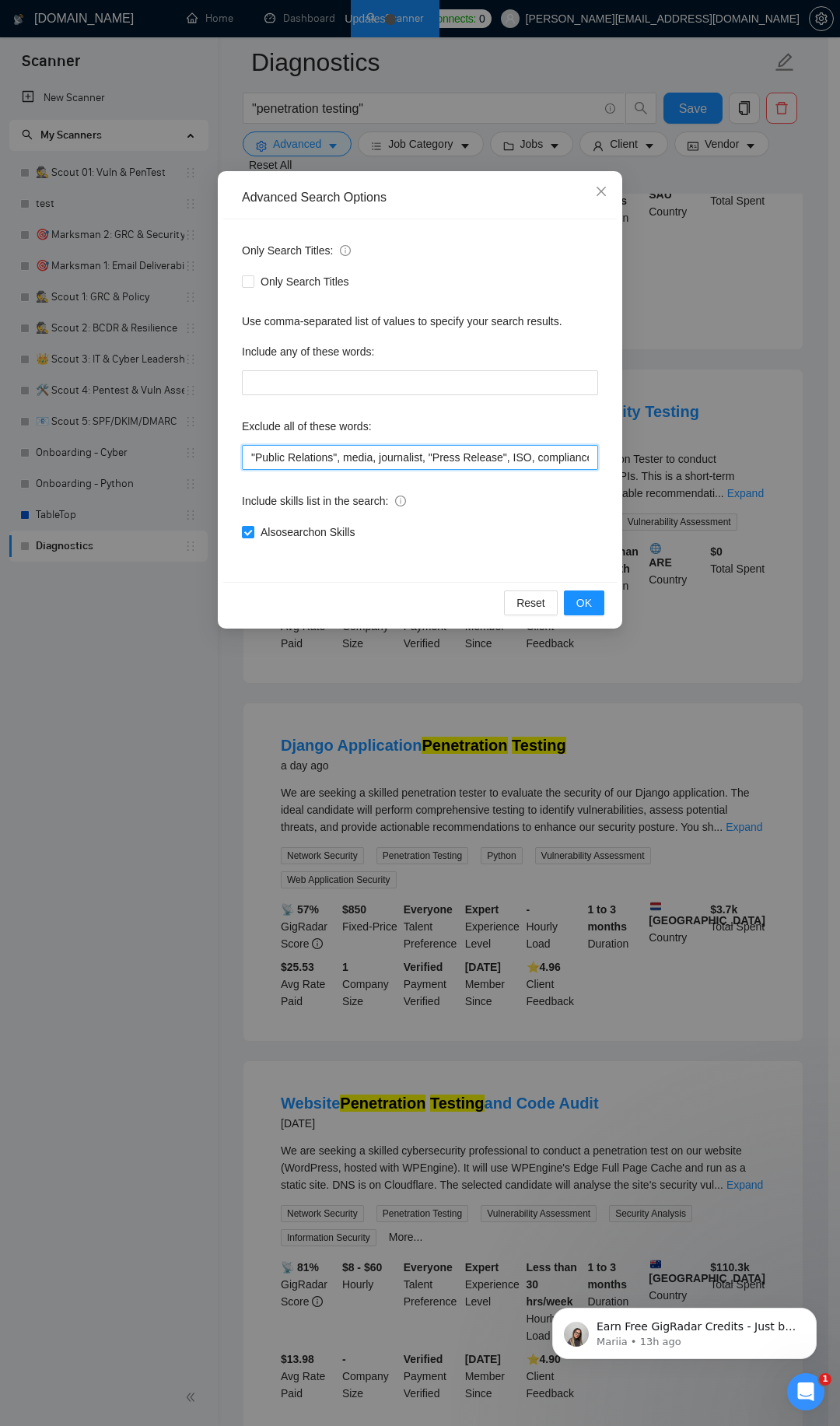
click at [316, 452] on input ""Public Relations", media, journalist, "Press Release", ISO, compliance, govern…" at bounding box center [420, 457] width 357 height 25
paste input "Node\.js, ExpressJS, Socket\.io, "Technical Writing", writer, "Article Writing"…"
type input "Node\.js, ExpressJS, Socket\.io, "Technical Writing", writer, "Article Writing"…"
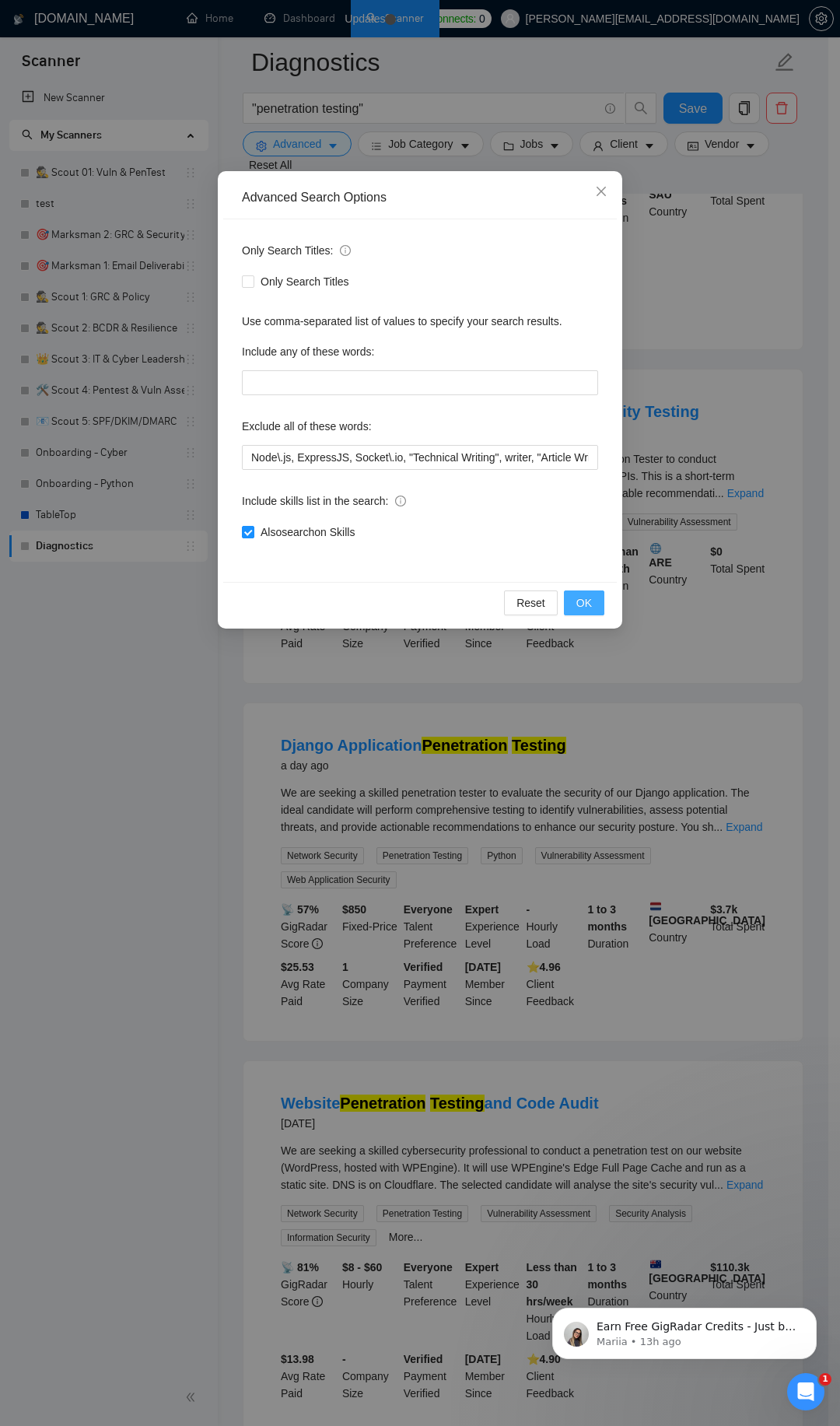
click at [586, 604] on span "OK" at bounding box center [584, 602] width 16 height 17
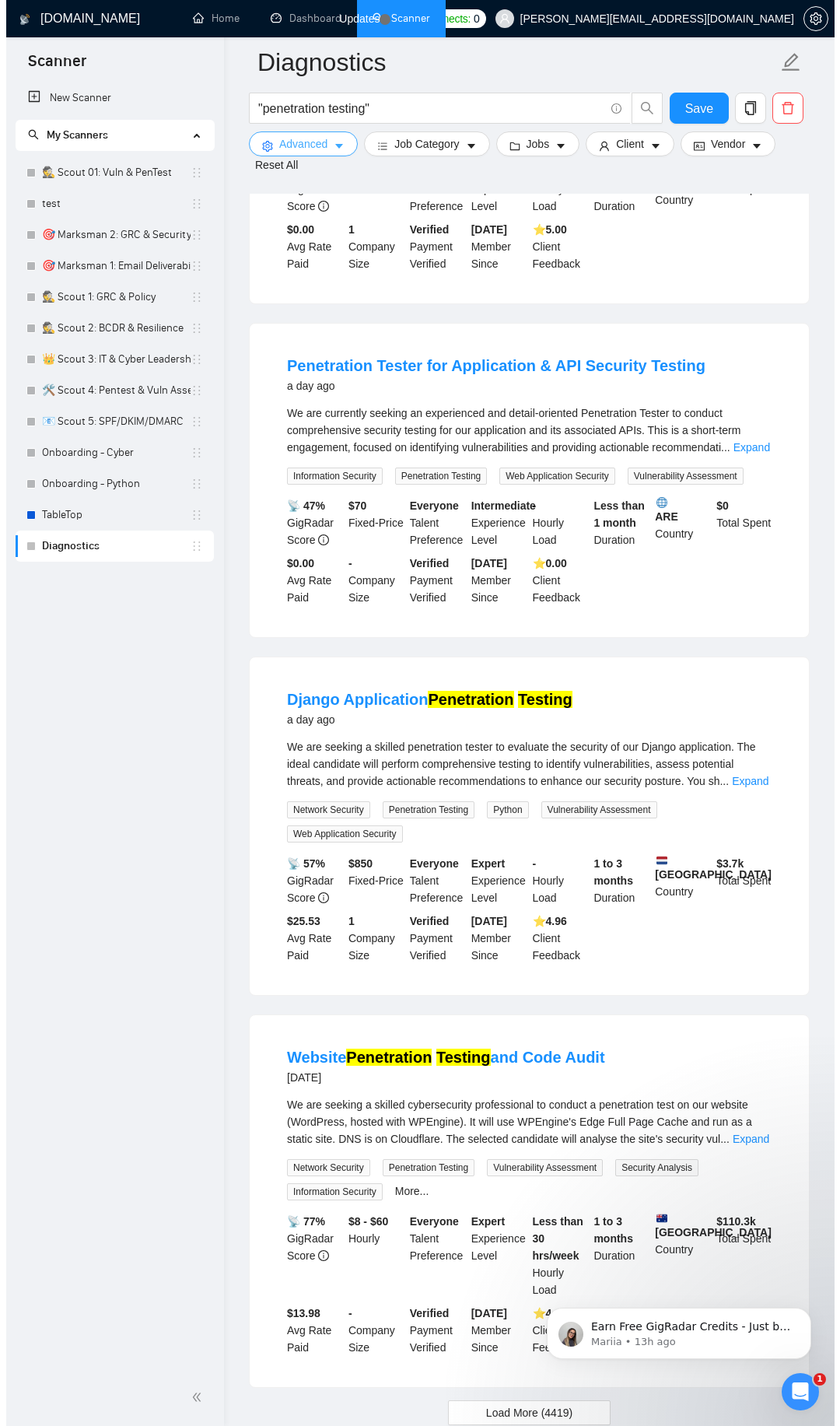
scroll to position [2707, 0]
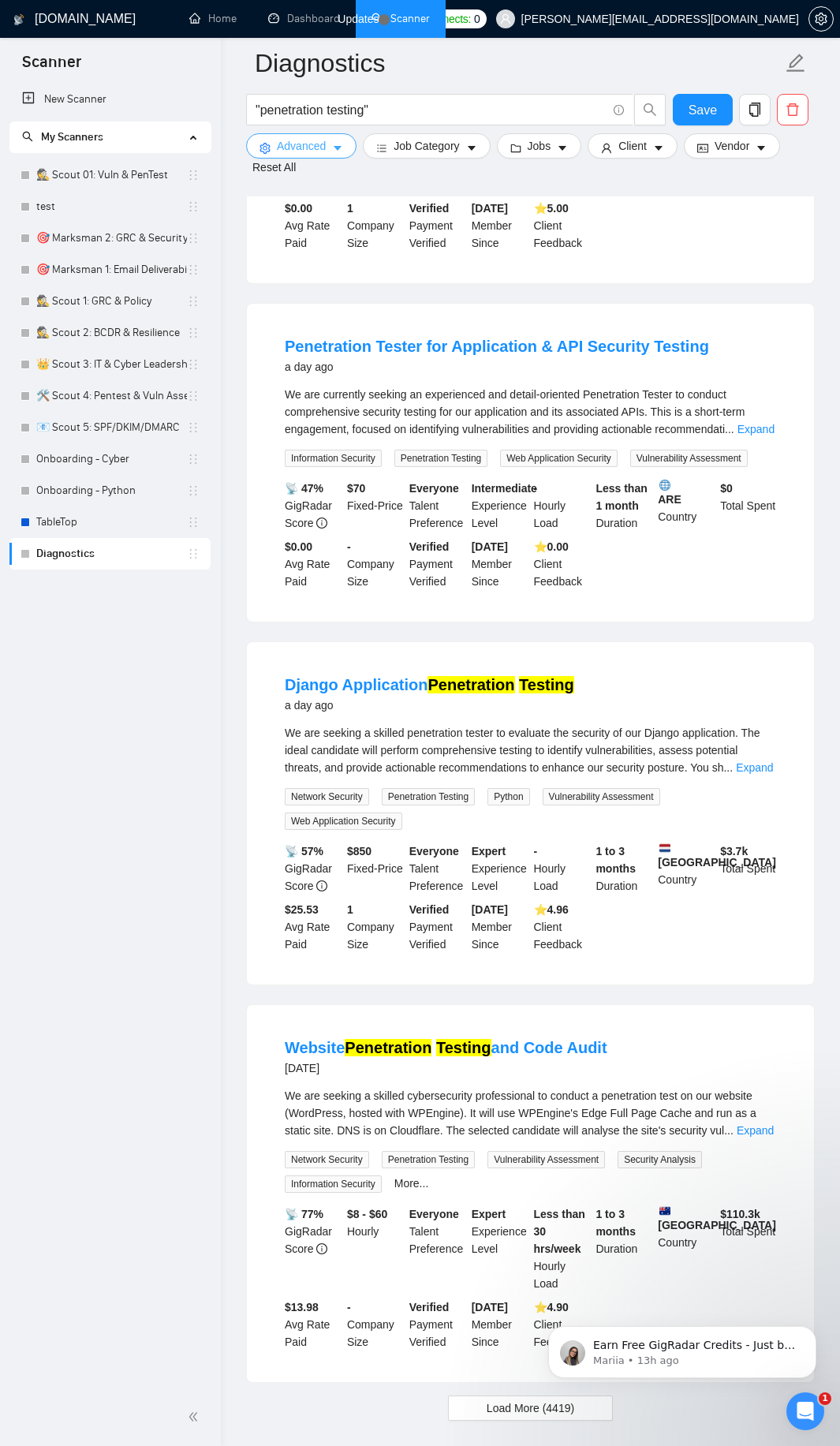
click at [297, 140] on span "Advanced" at bounding box center [301, 146] width 49 height 18
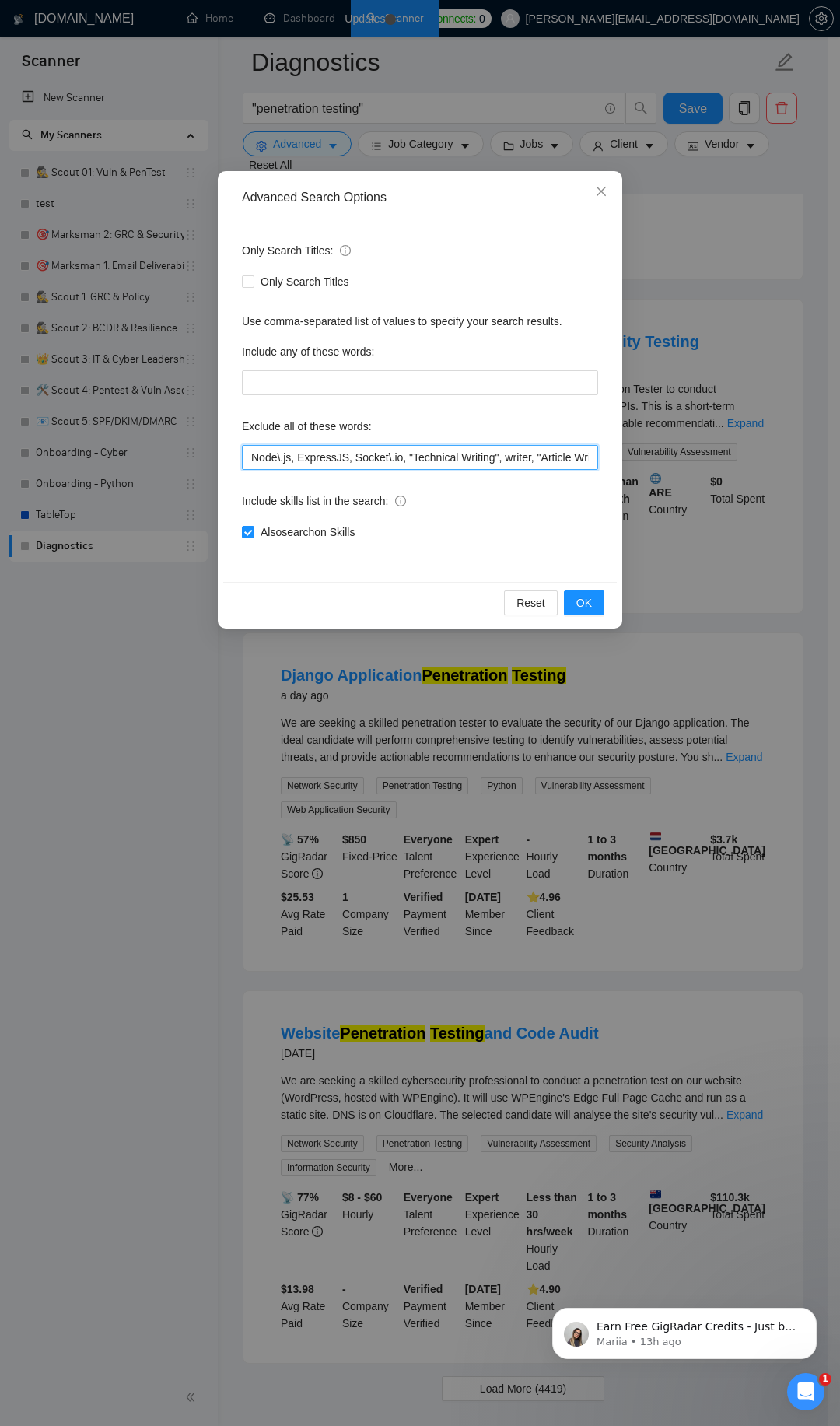
click at [422, 461] on input "Node\.js, ExpressJS, Socket\.io, "Technical Writing", writer, "Article Writing"…" at bounding box center [420, 457] width 357 height 25
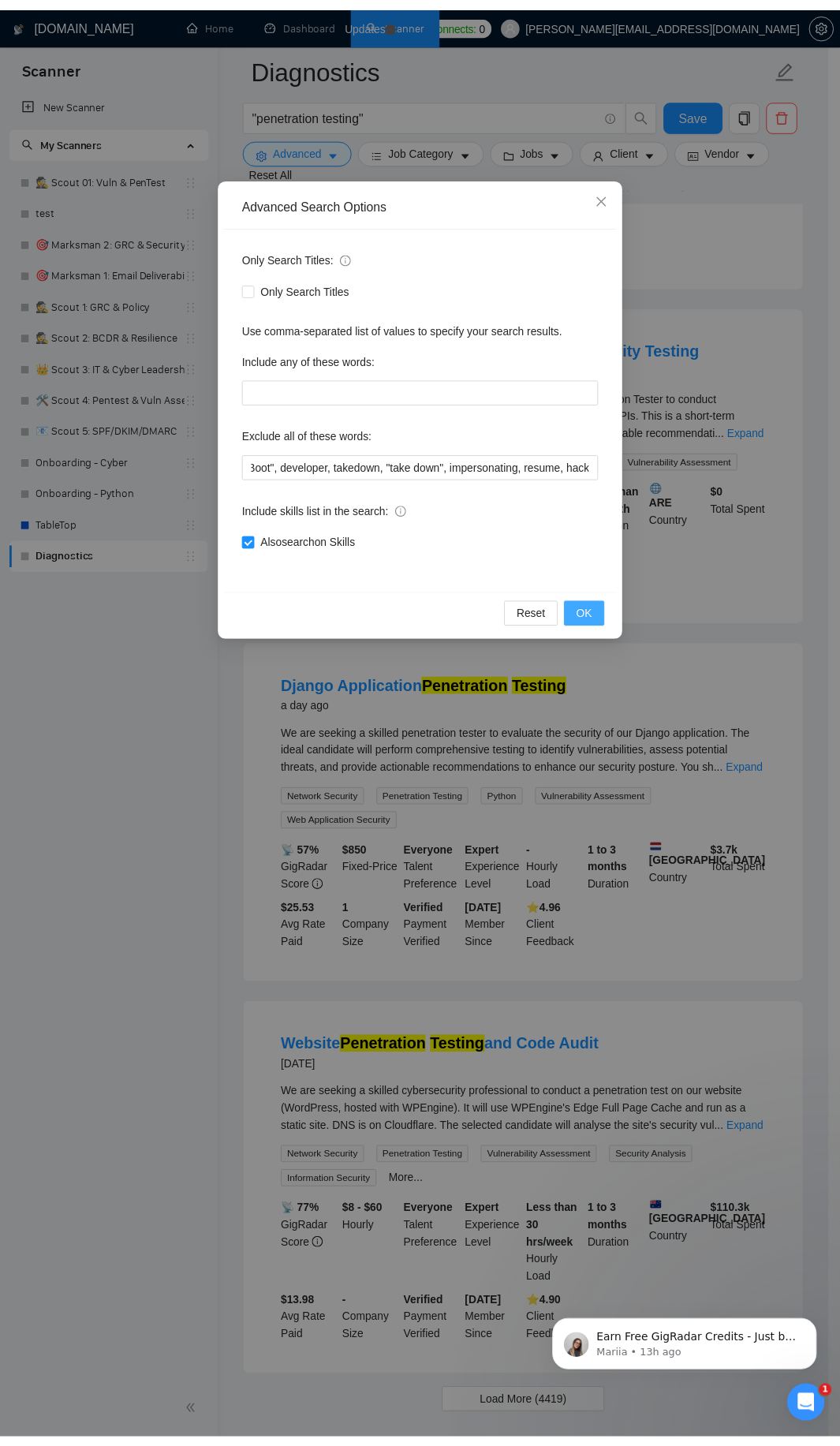
scroll to position [0, 0]
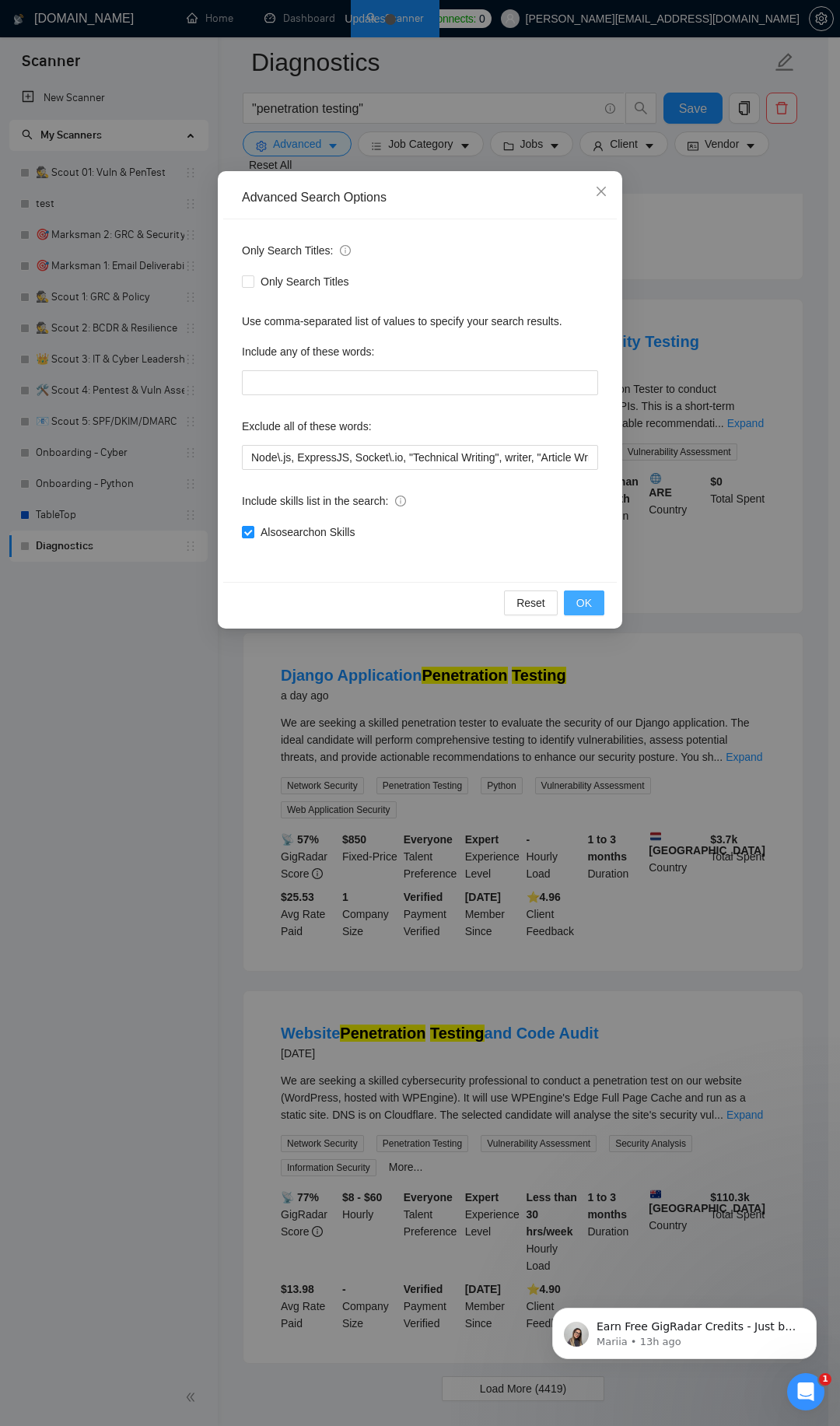
click at [589, 609] on span "OK" at bounding box center [584, 602] width 16 height 17
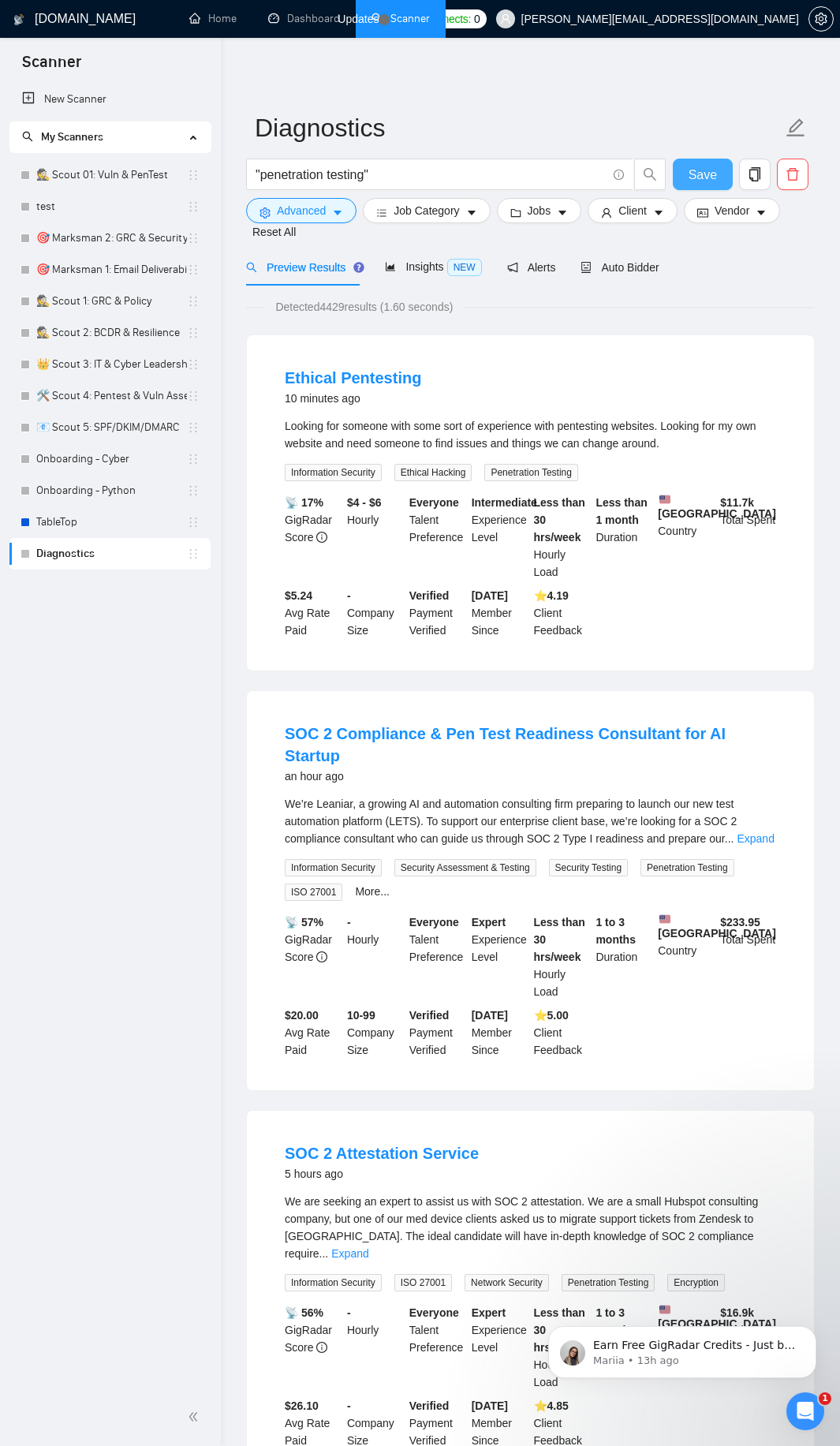
click at [692, 180] on span "Save" at bounding box center [702, 175] width 28 height 20
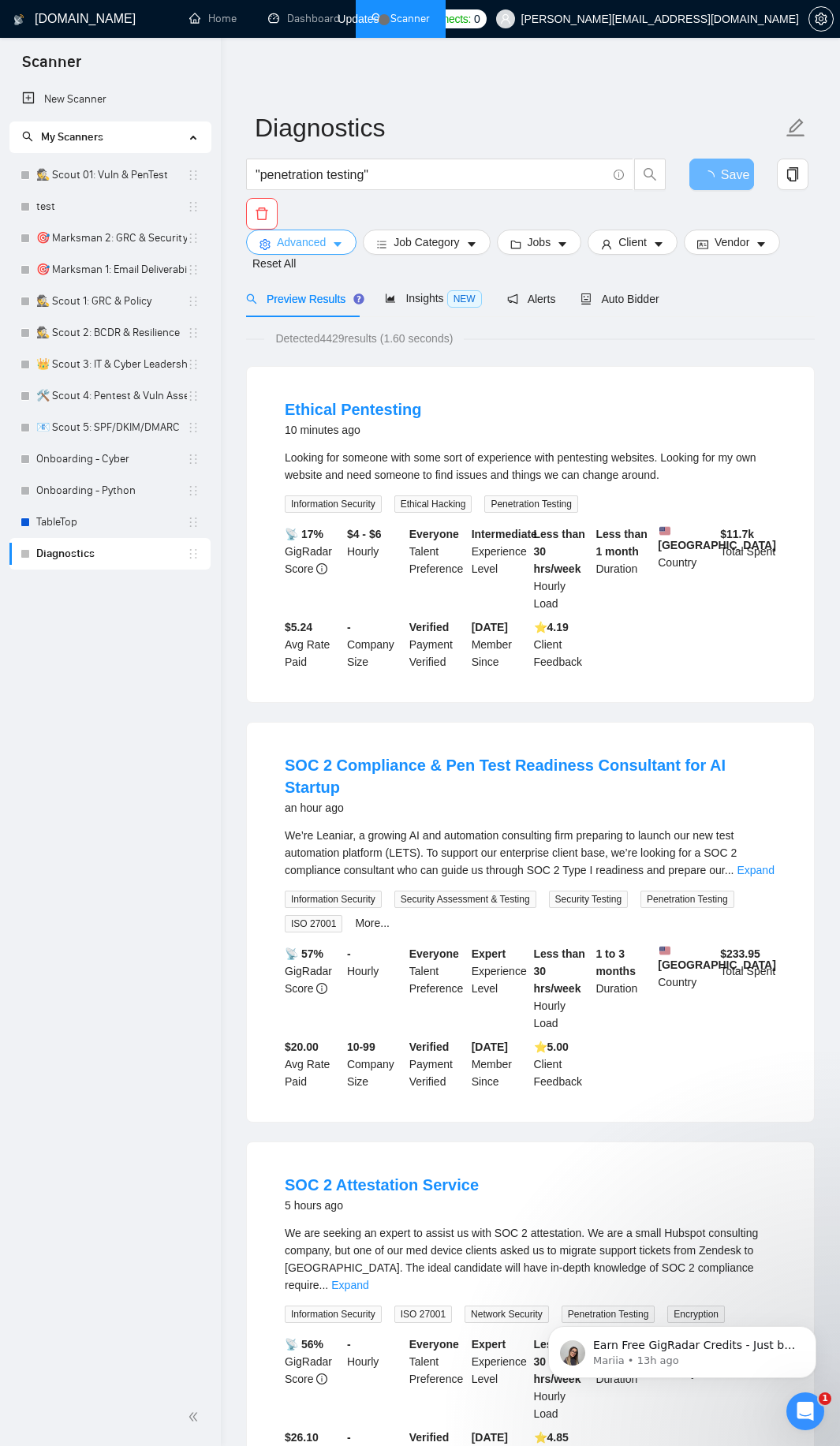
click at [312, 247] on span "Advanced" at bounding box center [301, 242] width 49 height 18
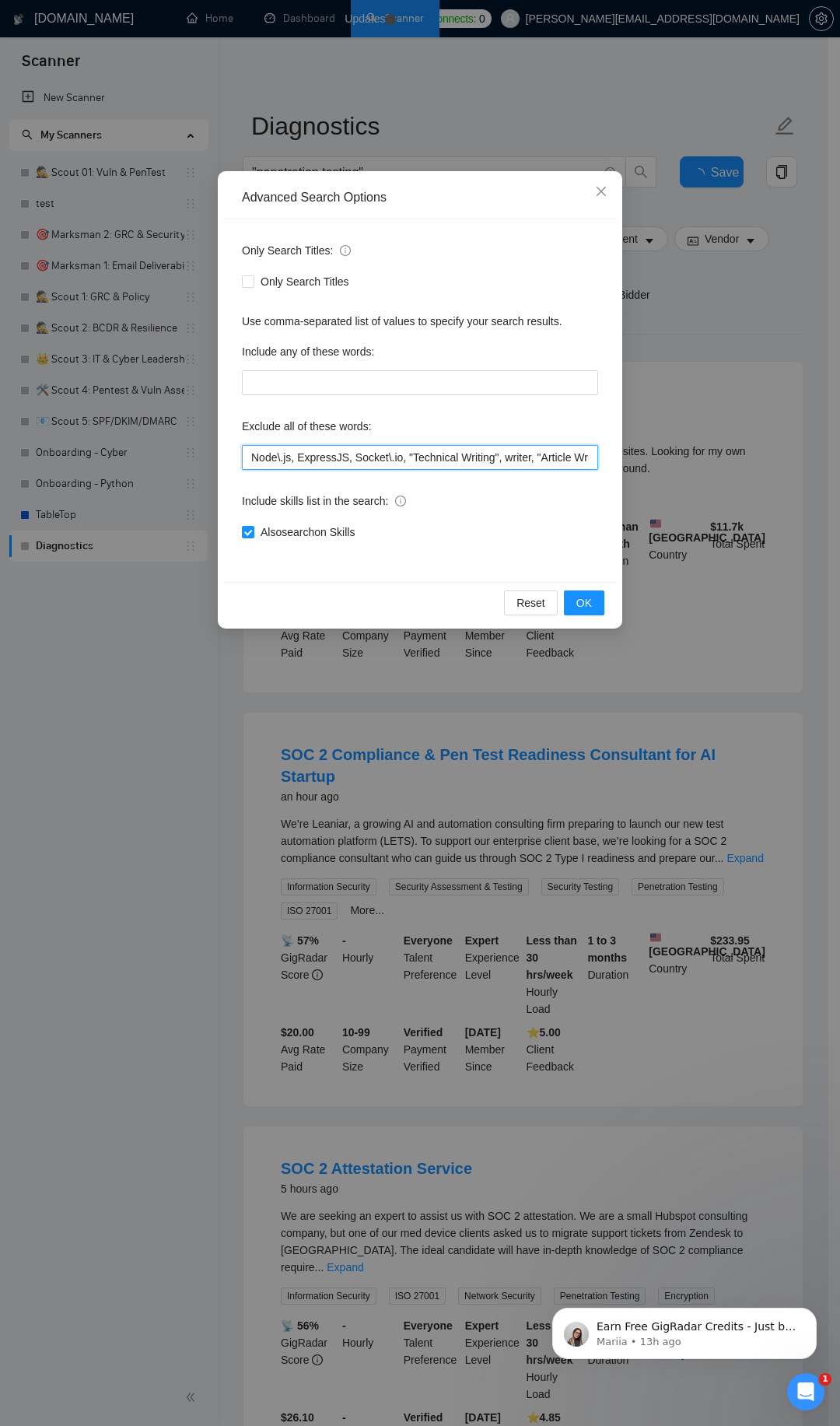
click at [491, 452] on input "Node\.js, ExpressJS, Socket\.io, "Technical Writing", writer, "Article Writing"…" at bounding box center [420, 457] width 357 height 25
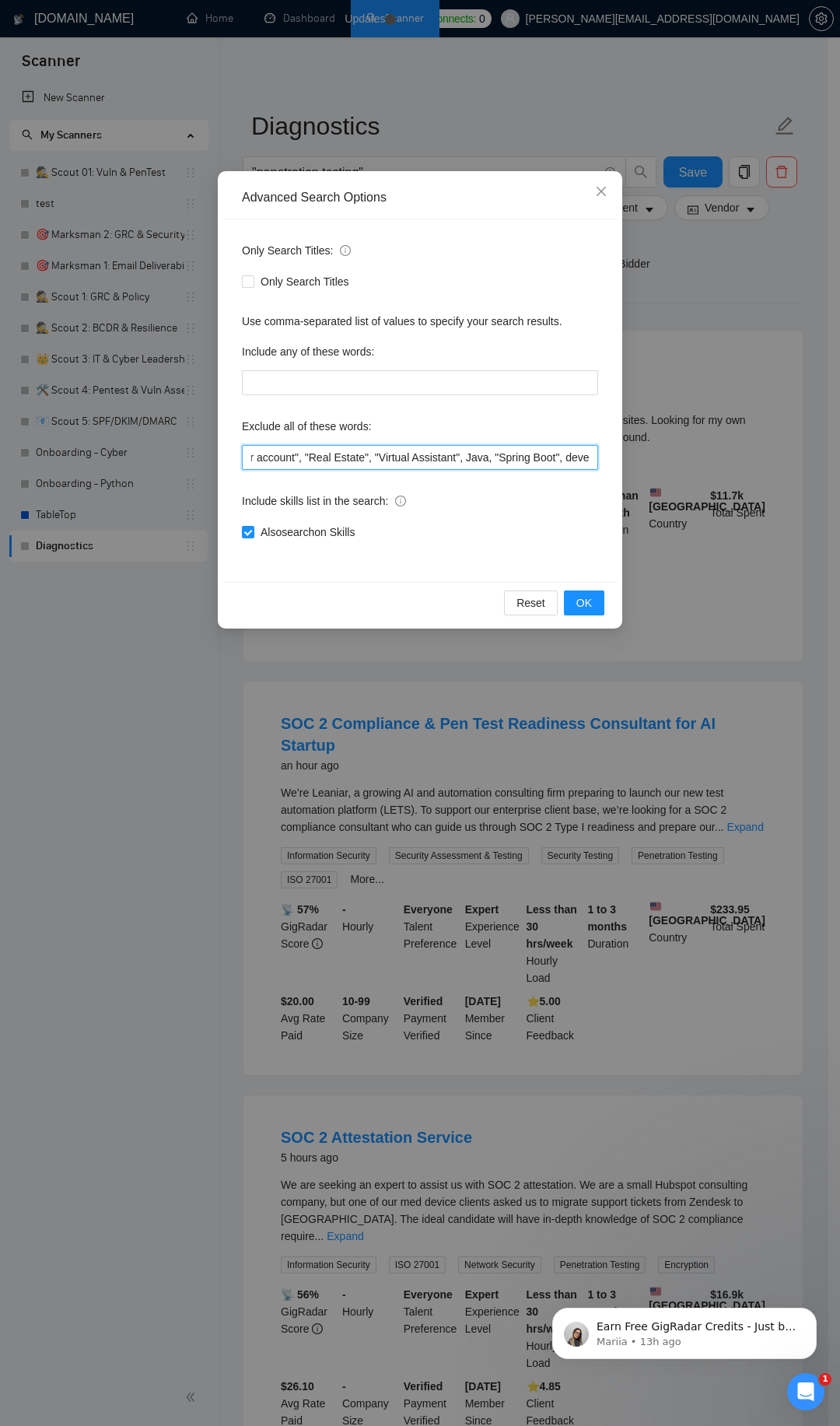
scroll to position [0, 2176]
drag, startPoint x: 492, startPoint y: 453, endPoint x: 839, endPoint y: 464, distance: 347.2
click at [828, 464] on div "Advanced Search Options Only Search Titles: Only Search Titles Use comma-separa…" at bounding box center [420, 713] width 840 height 1426
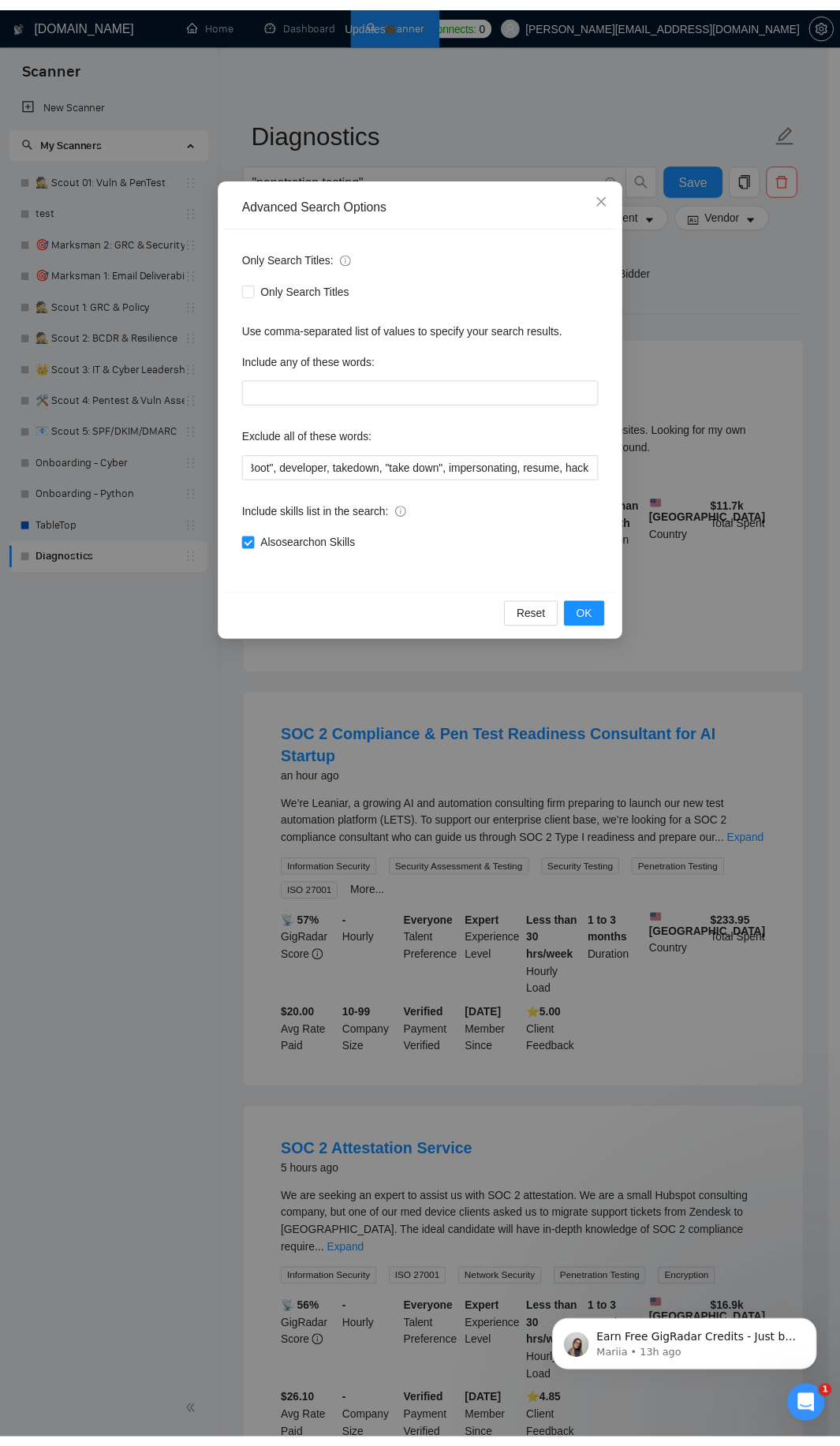
scroll to position [0, 0]
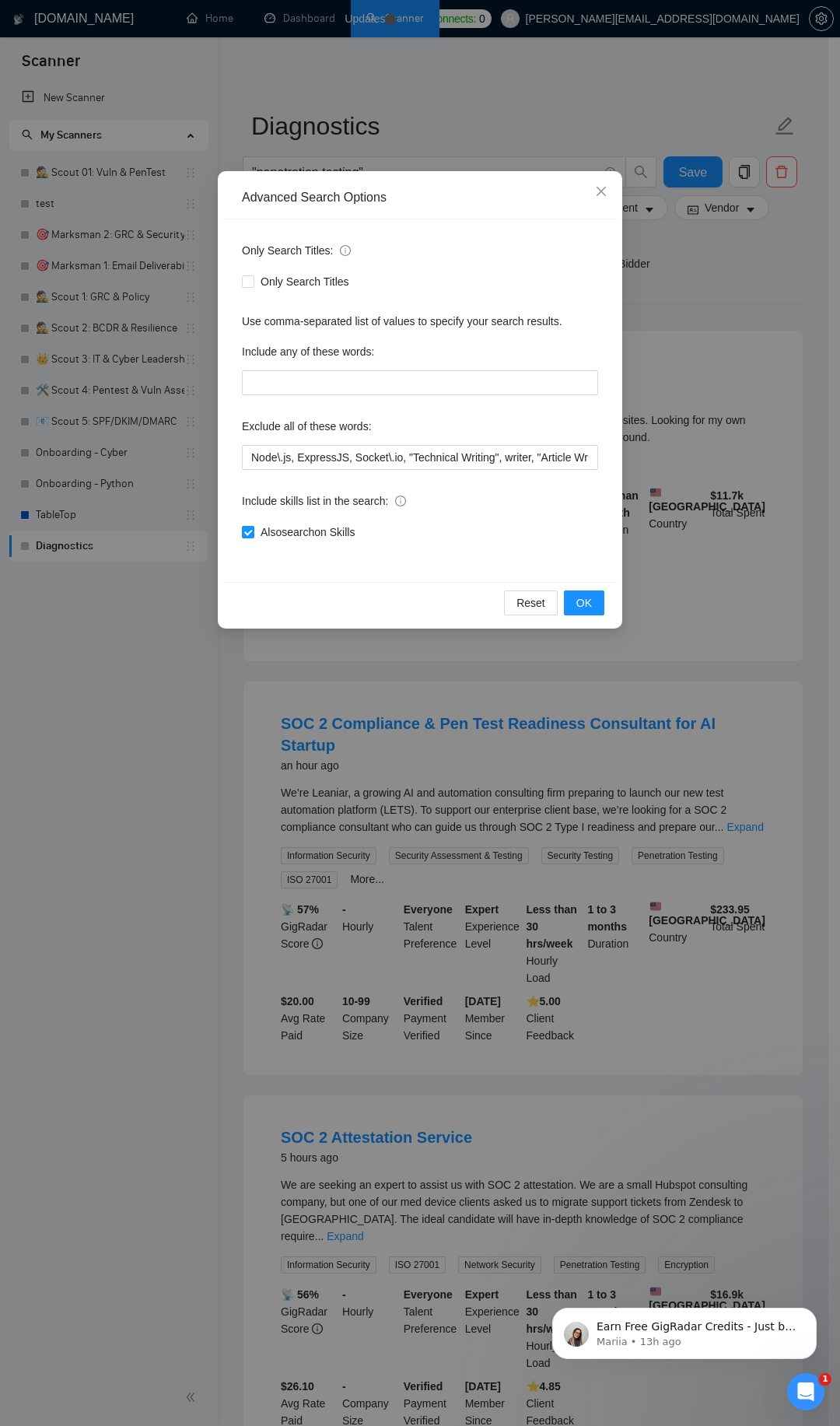
click at [735, 485] on div "Advanced Search Options Only Search Titles: Only Search Titles Use comma-separa…" at bounding box center [420, 713] width 840 height 1426
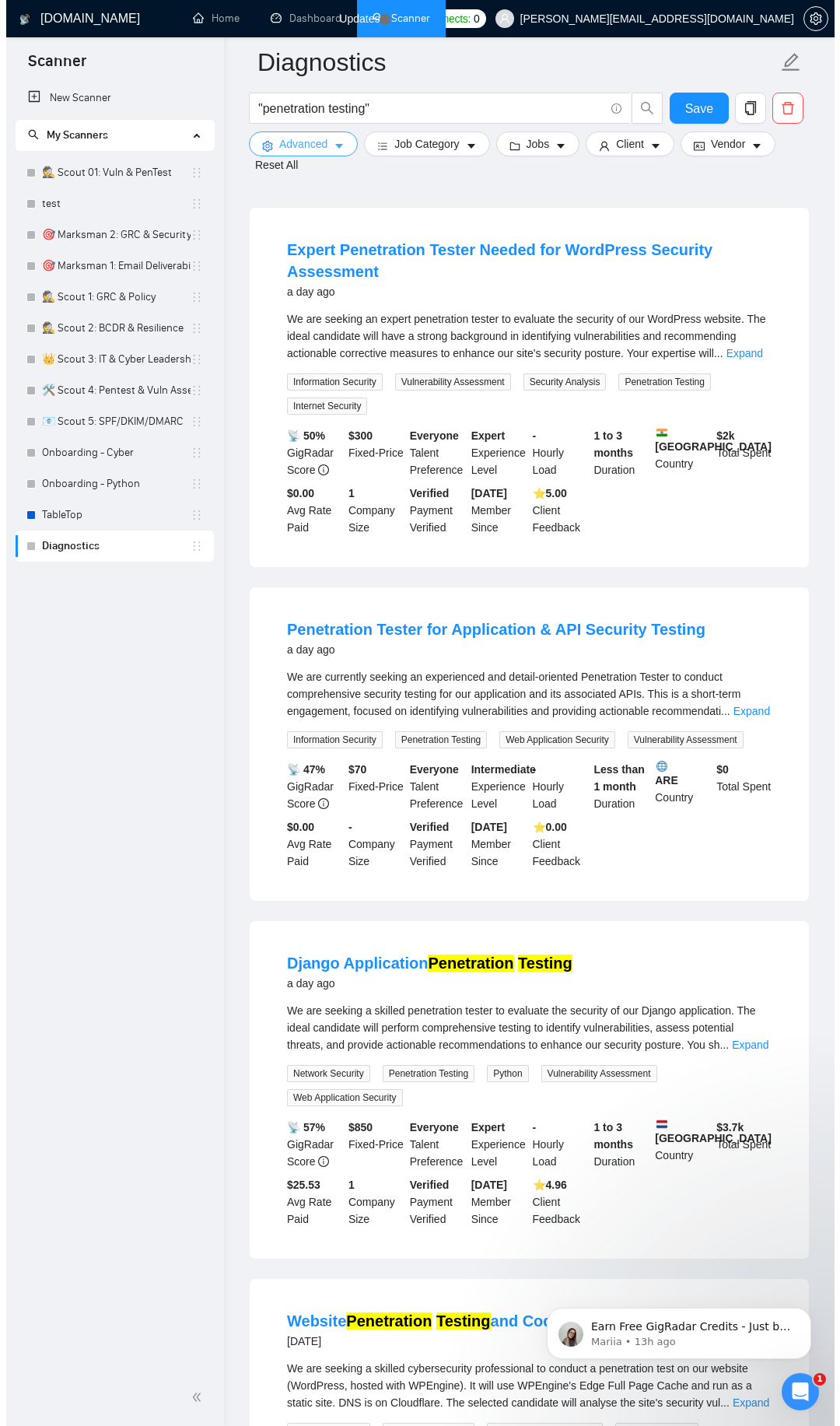
scroll to position [2427, 0]
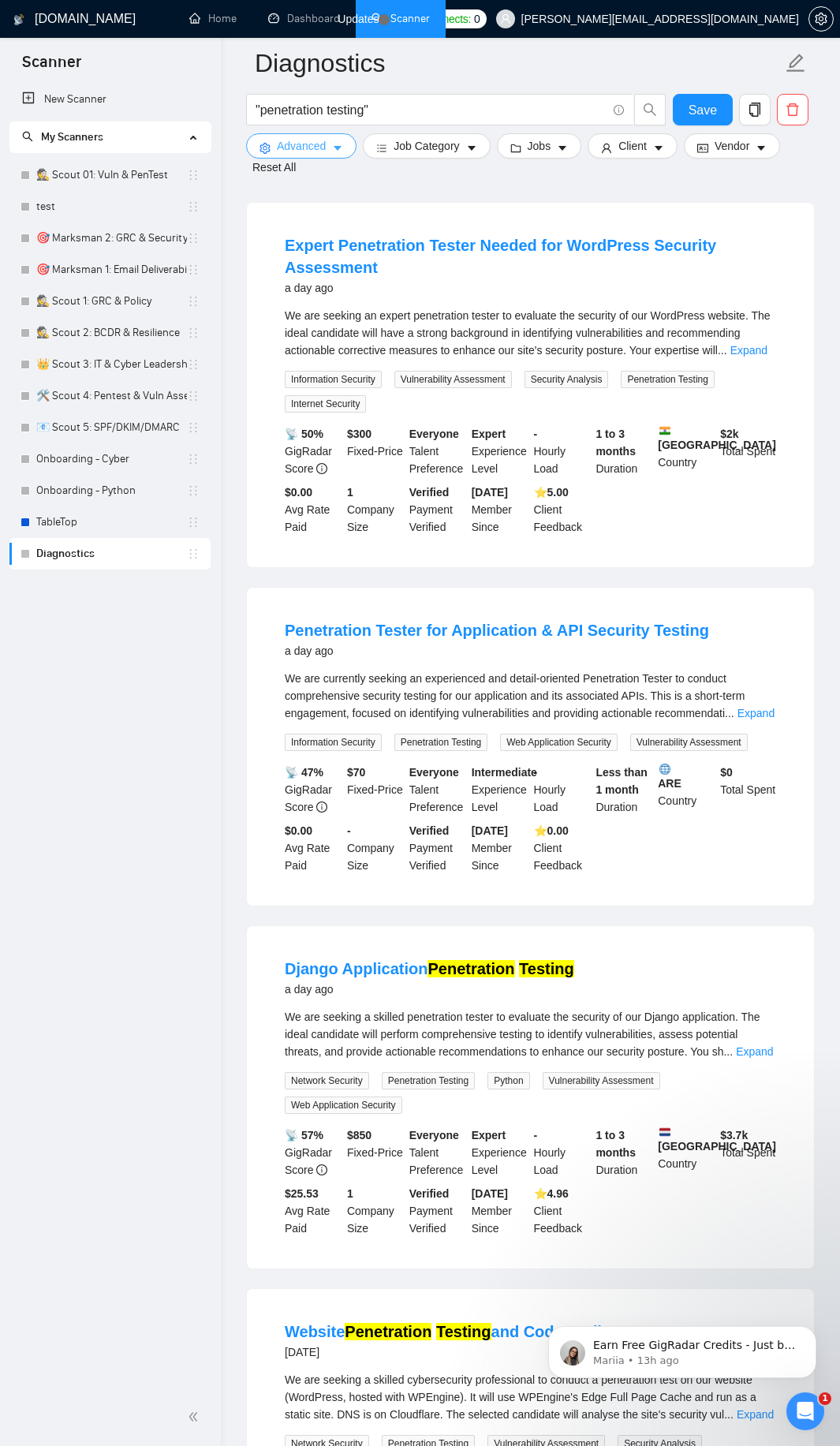
click at [347, 155] on button "Advanced" at bounding box center [301, 146] width 111 height 25
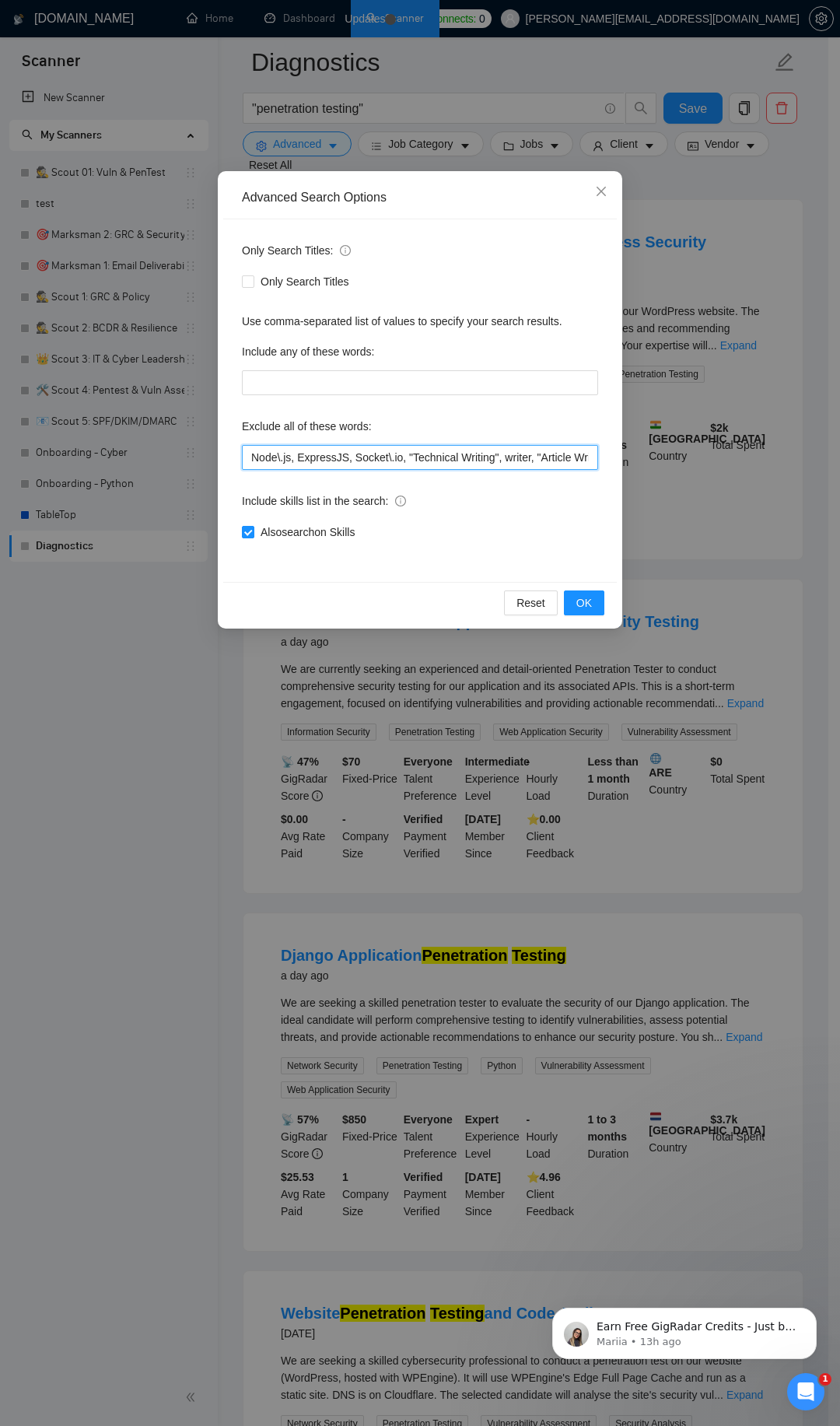
click at [389, 457] on input "Node\.js, ExpressJS, Socket\.io, "Technical Writing", writer, "Article Writing"…" at bounding box center [420, 457] width 357 height 25
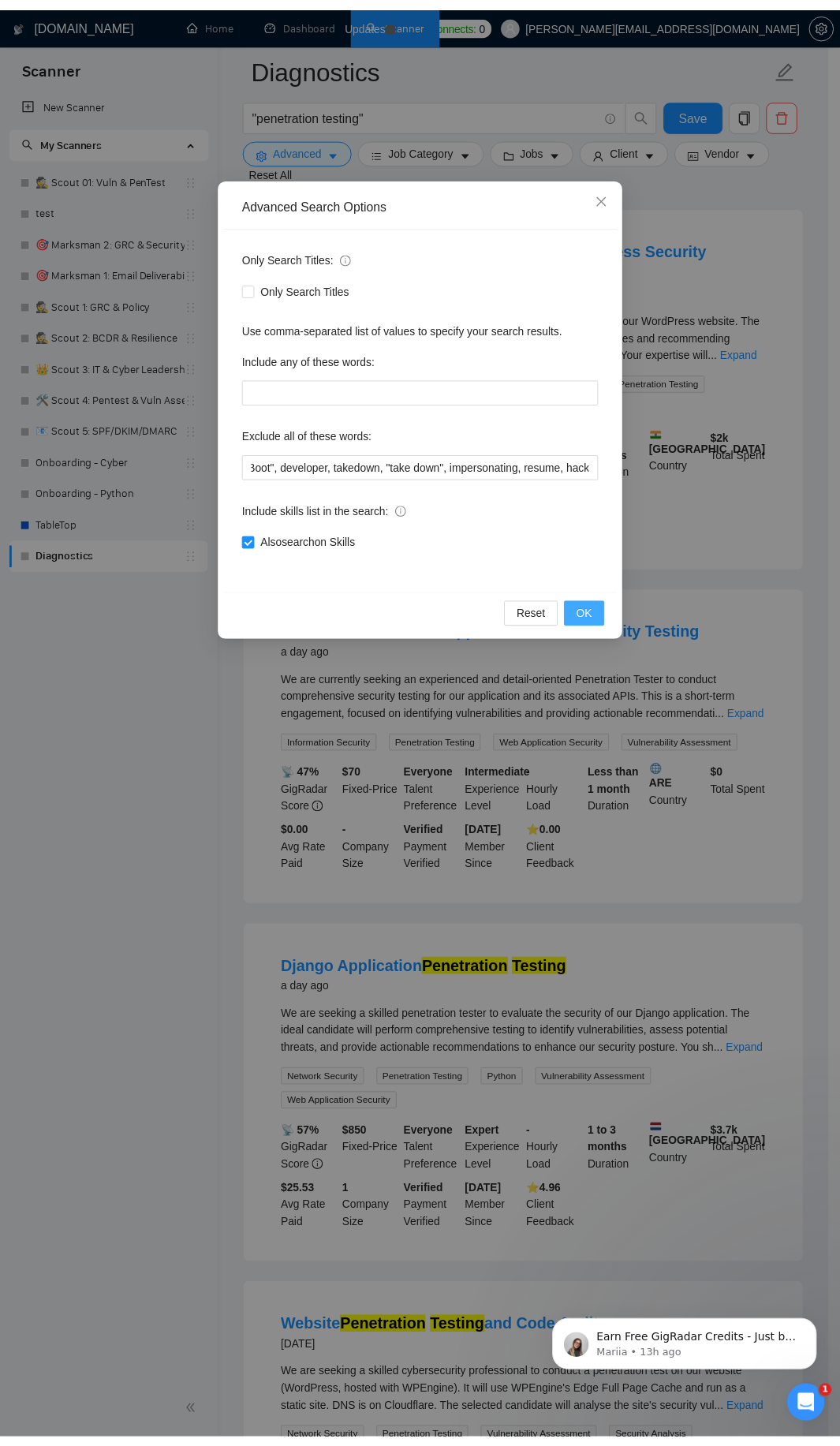
scroll to position [0, 0]
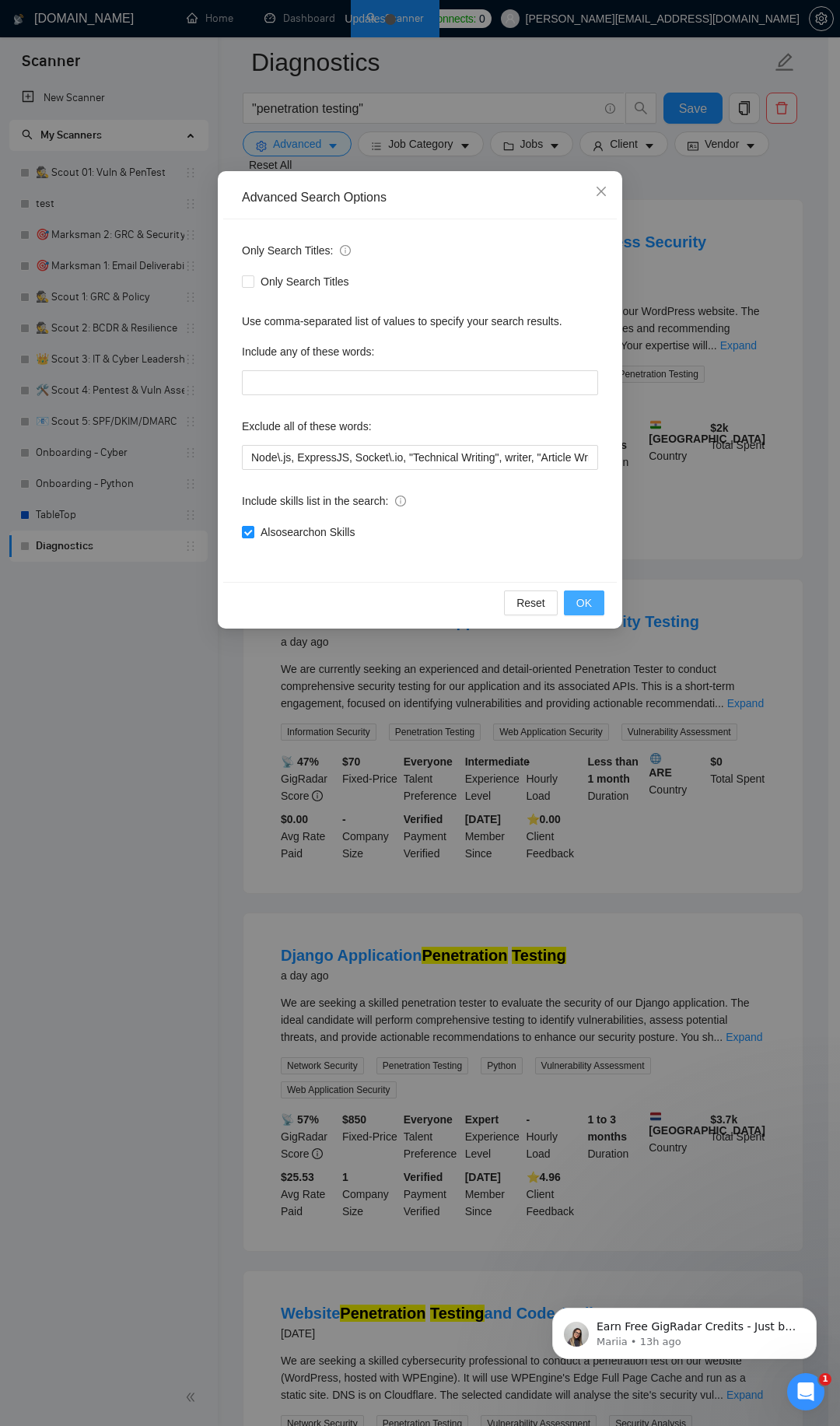
click at [582, 597] on span "OK" at bounding box center [584, 602] width 16 height 17
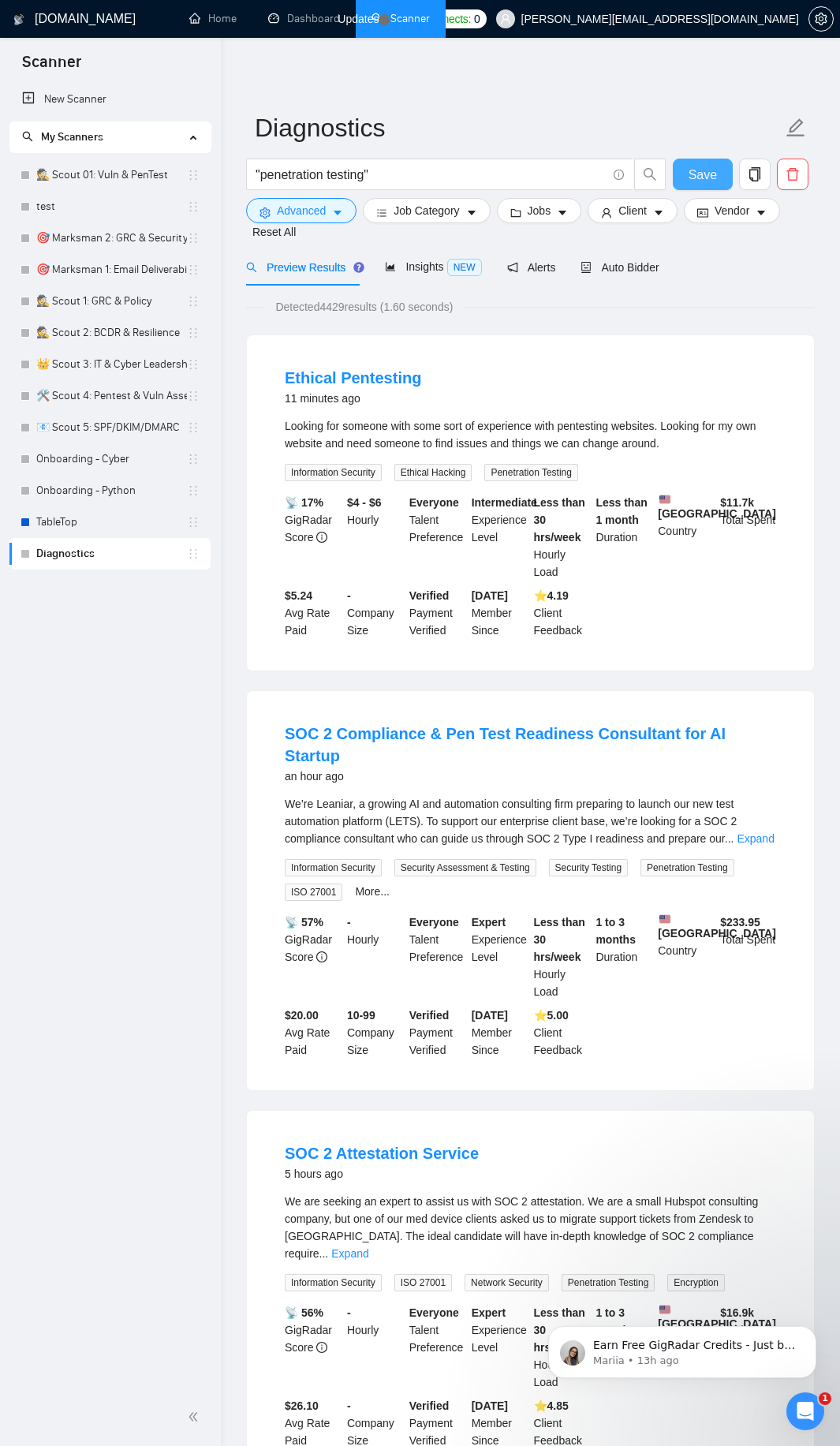
click at [697, 171] on span "Save" at bounding box center [702, 175] width 28 height 20
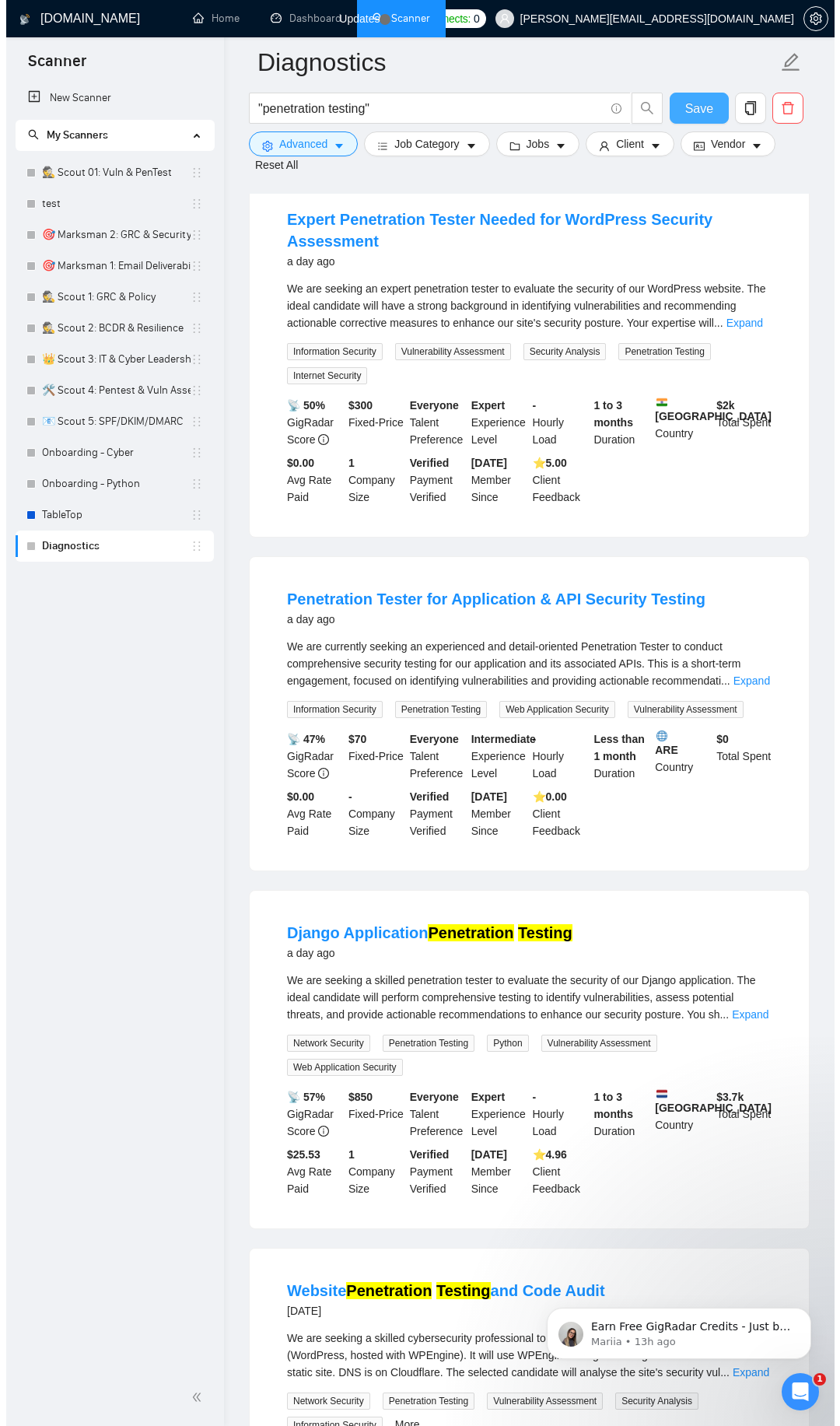
scroll to position [2427, 0]
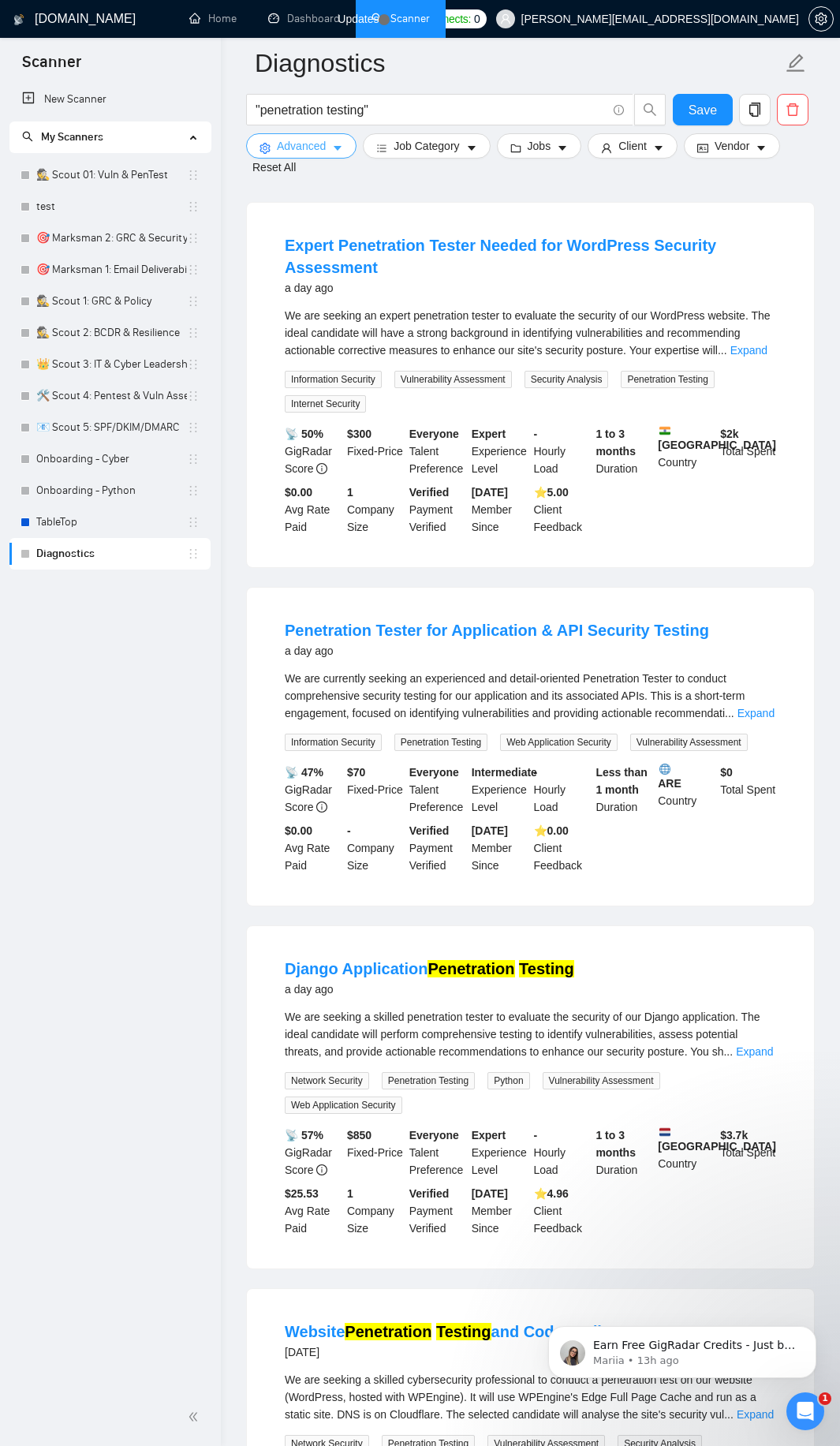
click at [323, 143] on span "Advanced" at bounding box center [301, 146] width 49 height 18
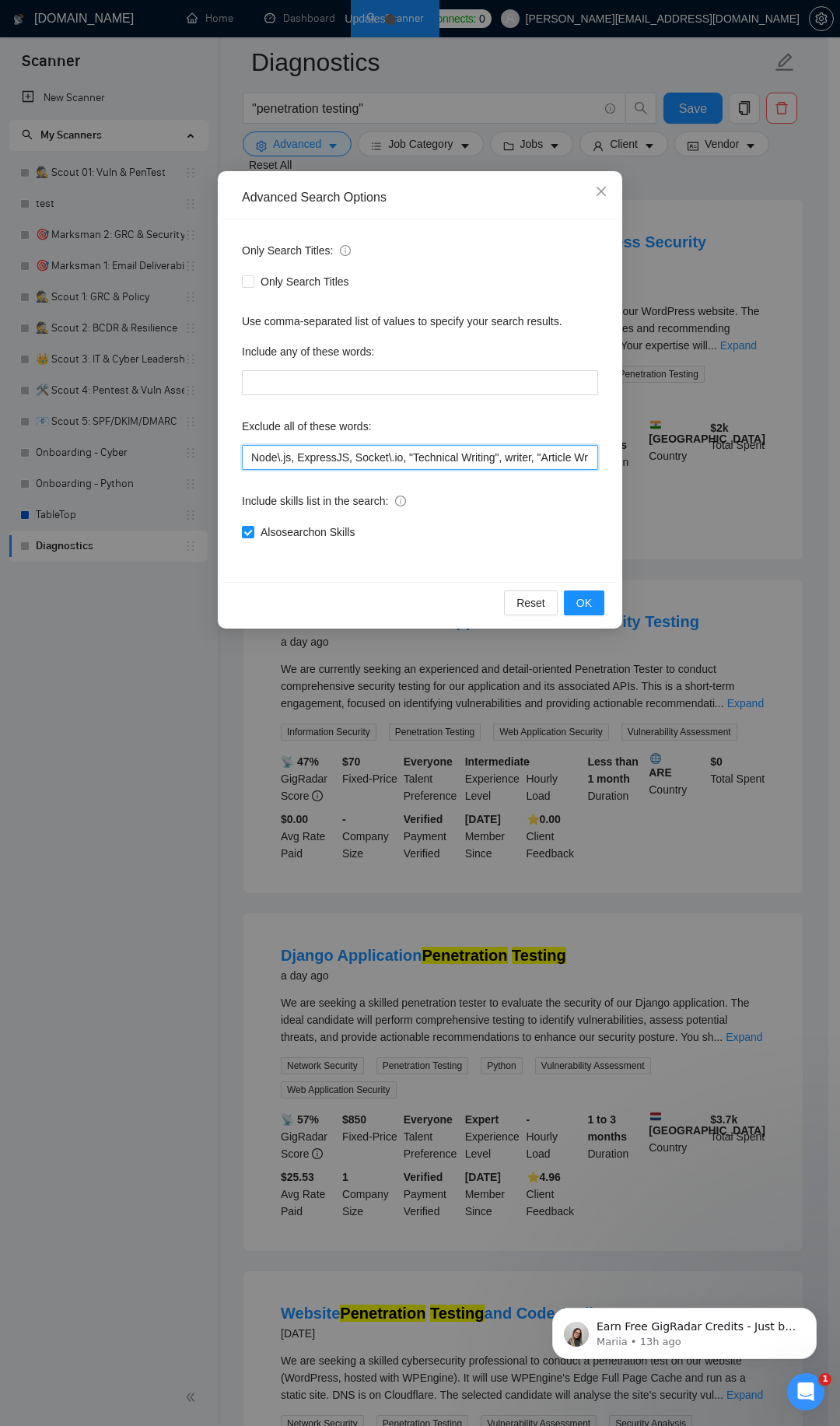
click at [355, 463] on input "Node\.js, ExpressJS, Socket\.io, "Technical Writing", writer, "Article Writing"…" at bounding box center [420, 457] width 357 height 25
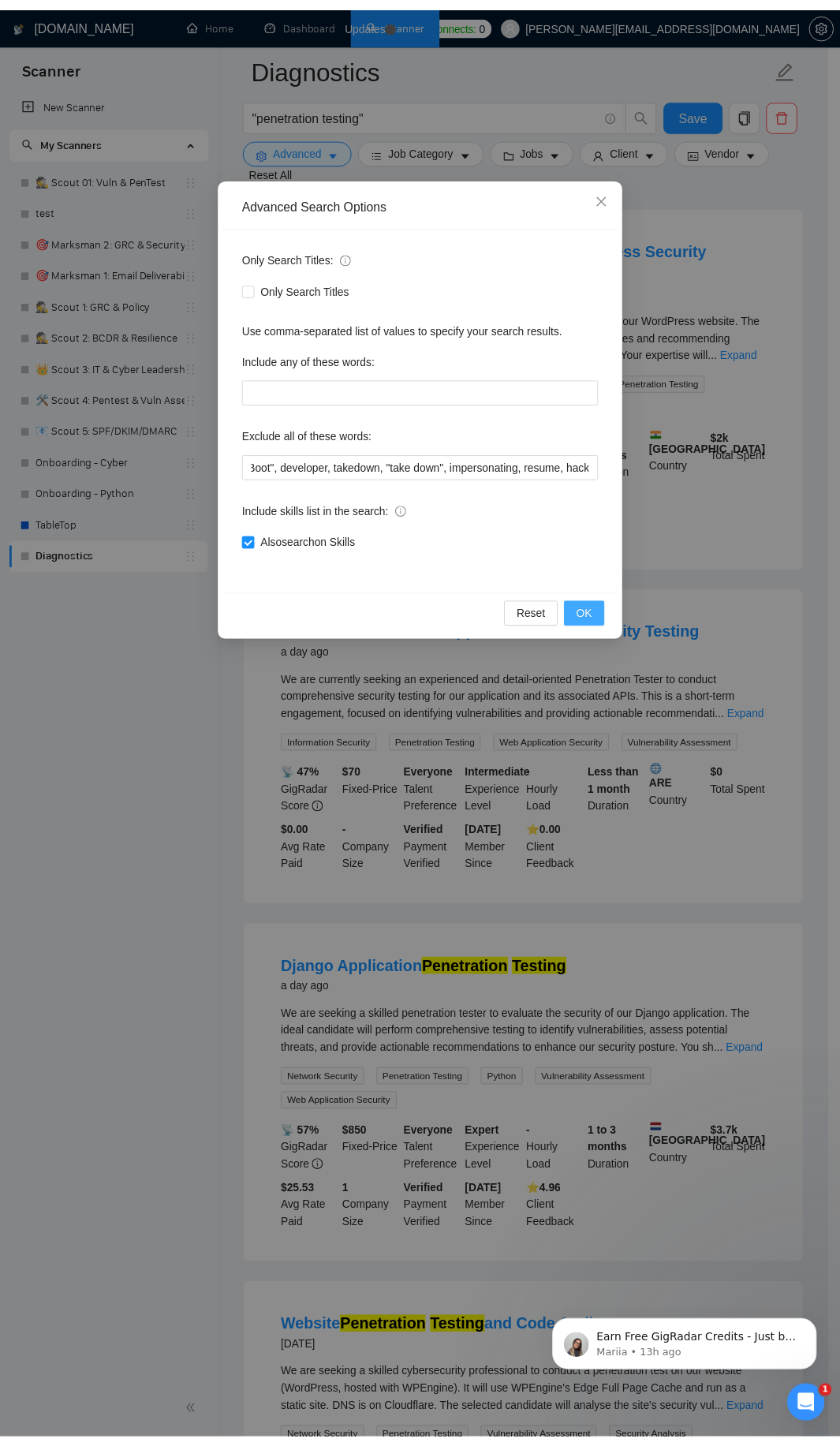
scroll to position [0, 0]
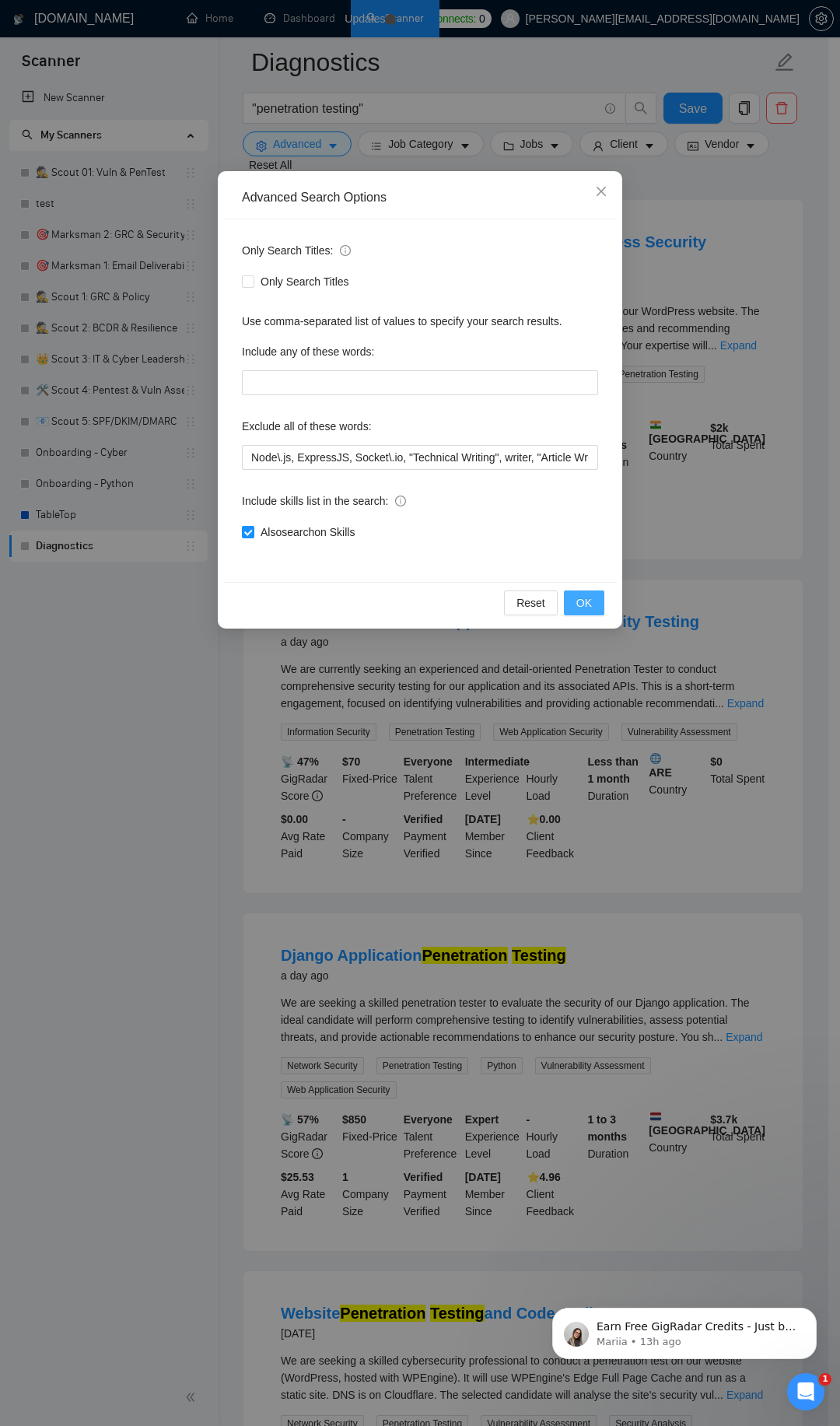
click at [578, 606] on span "OK" at bounding box center [584, 602] width 16 height 17
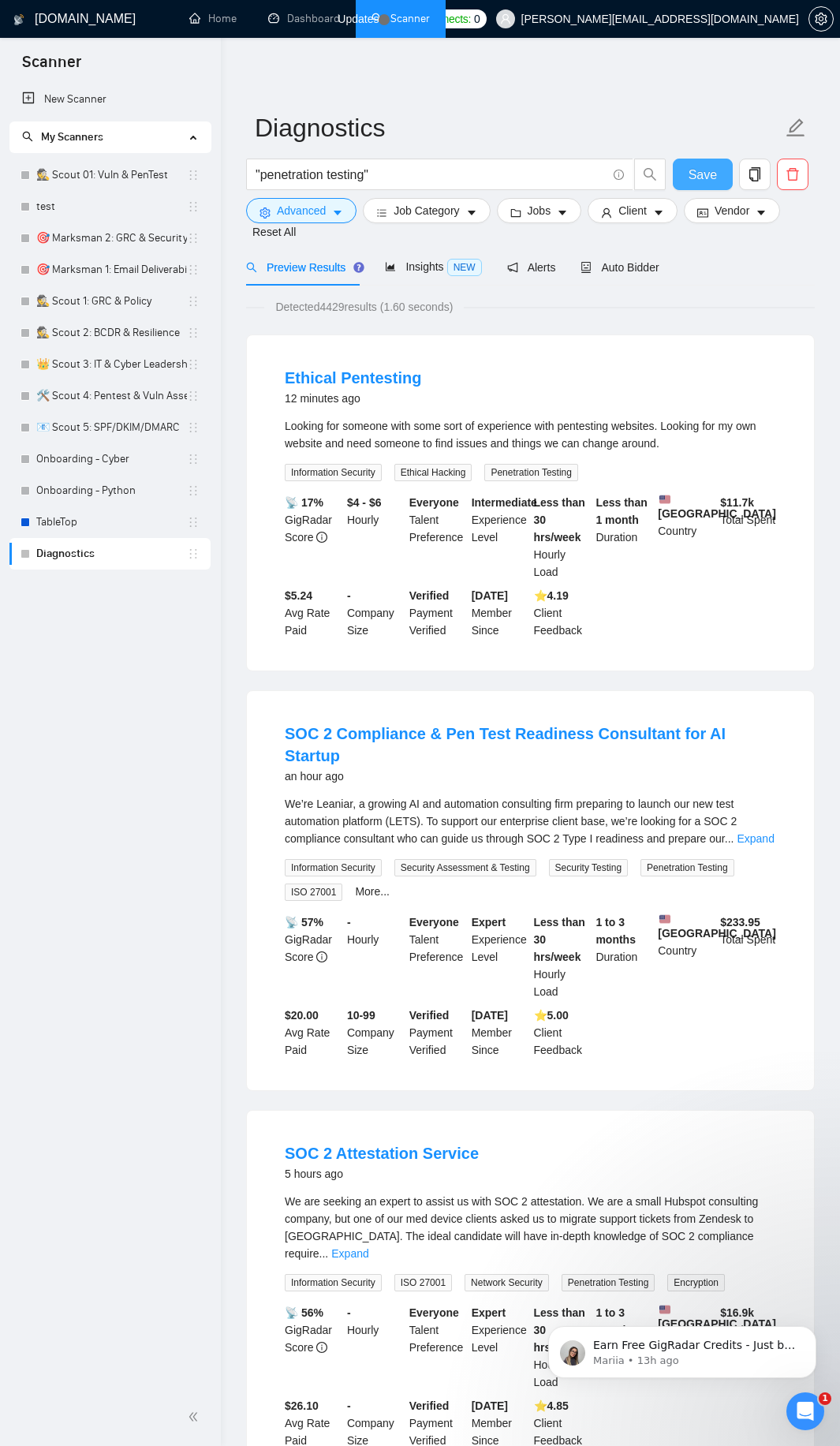
click at [701, 170] on span "Save" at bounding box center [702, 175] width 28 height 20
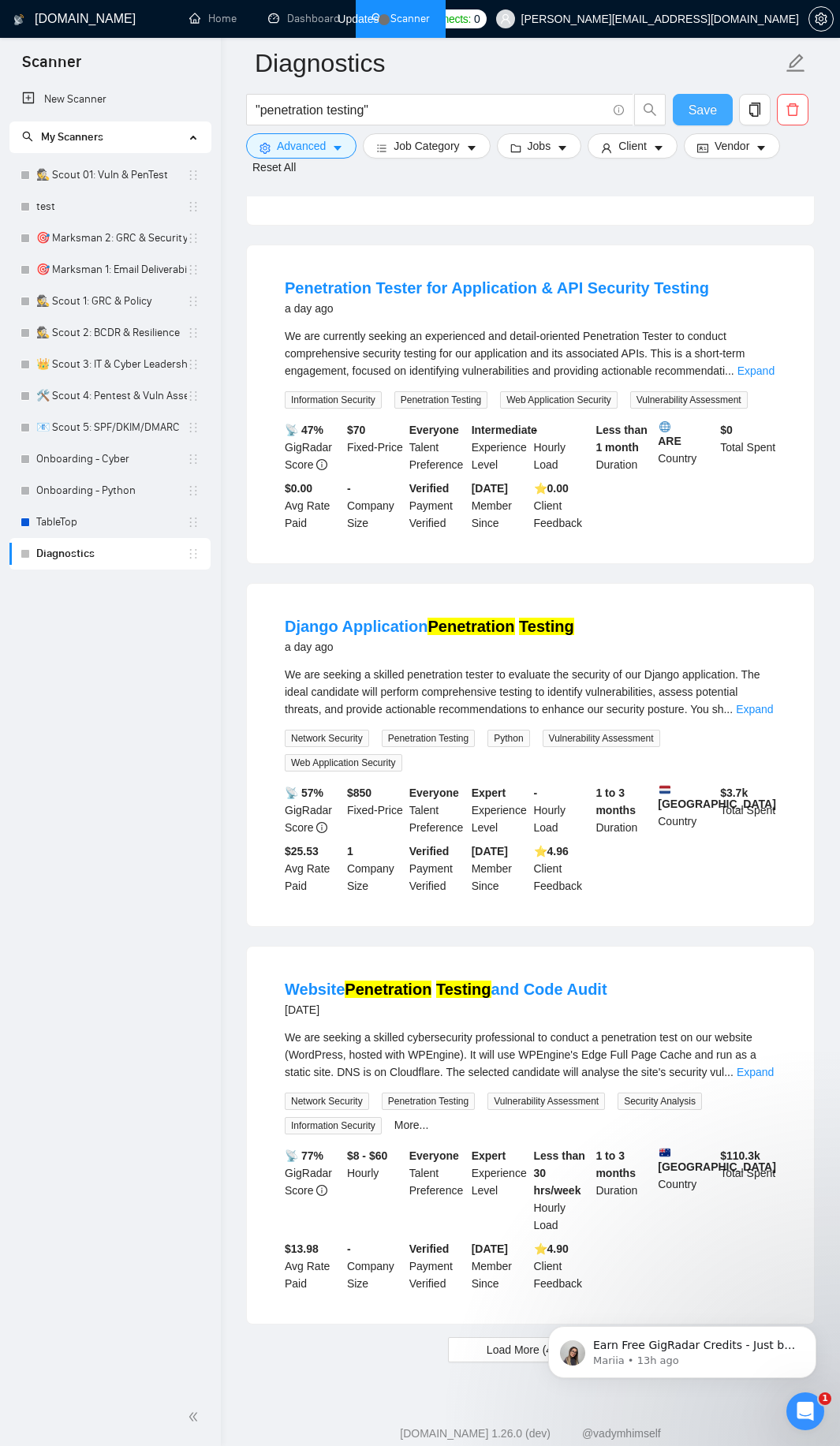
scroll to position [2807, 0]
